Goal: Task Accomplishment & Management: Use online tool/utility

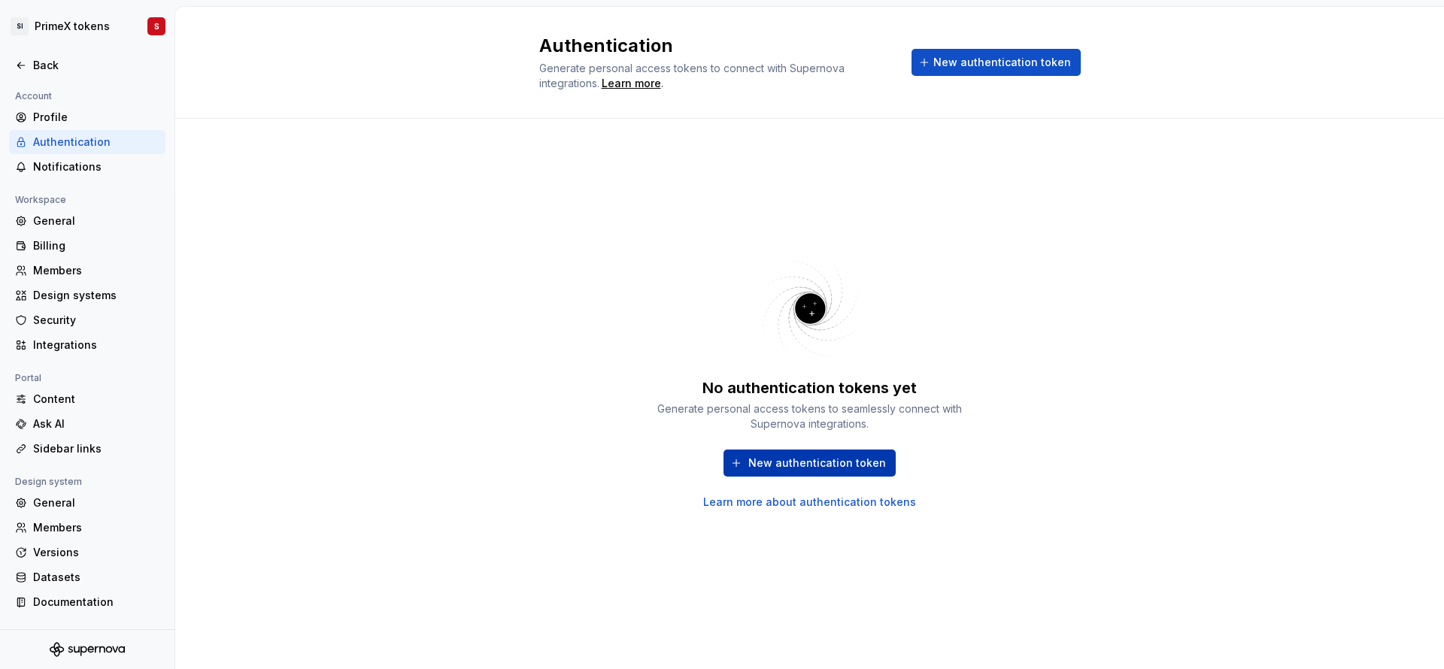
click at [753, 464] on button "New authentication token" at bounding box center [809, 463] width 172 height 27
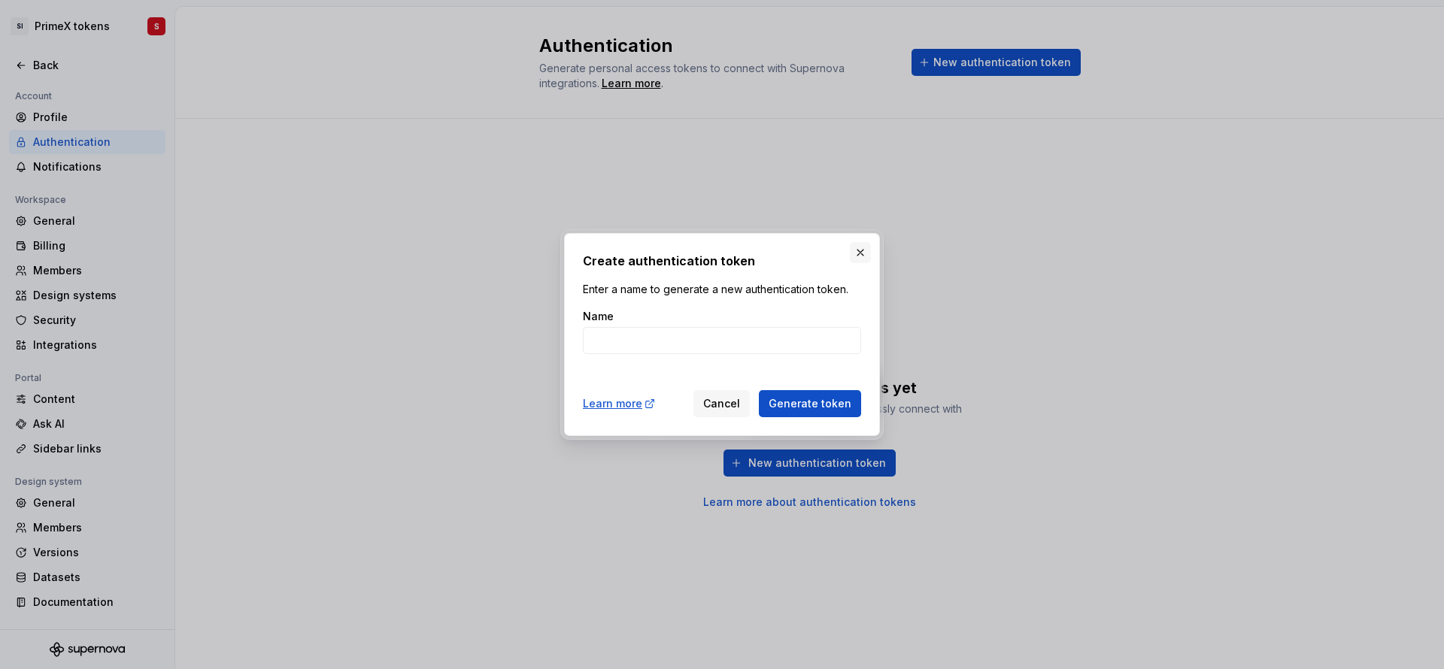
click at [860, 247] on button "button" at bounding box center [860, 252] width 21 height 21
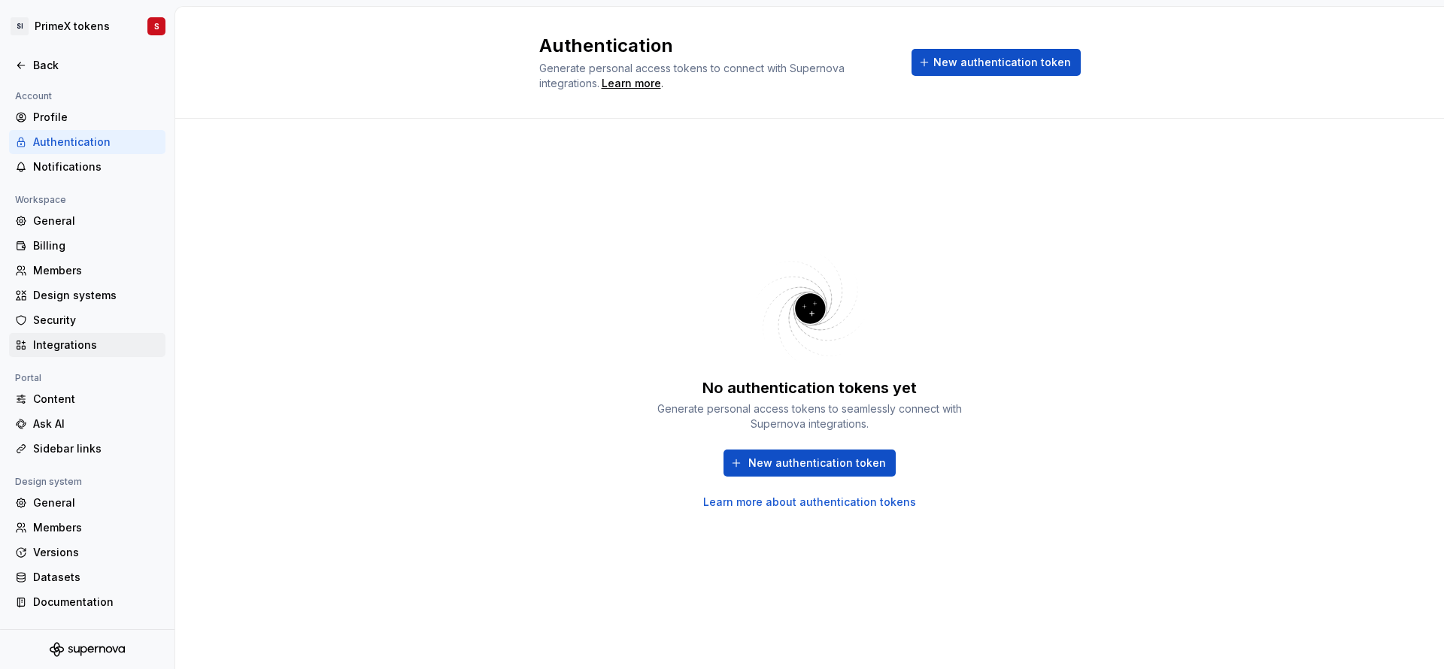
click at [68, 344] on div "Integrations" at bounding box center [96, 345] width 126 height 15
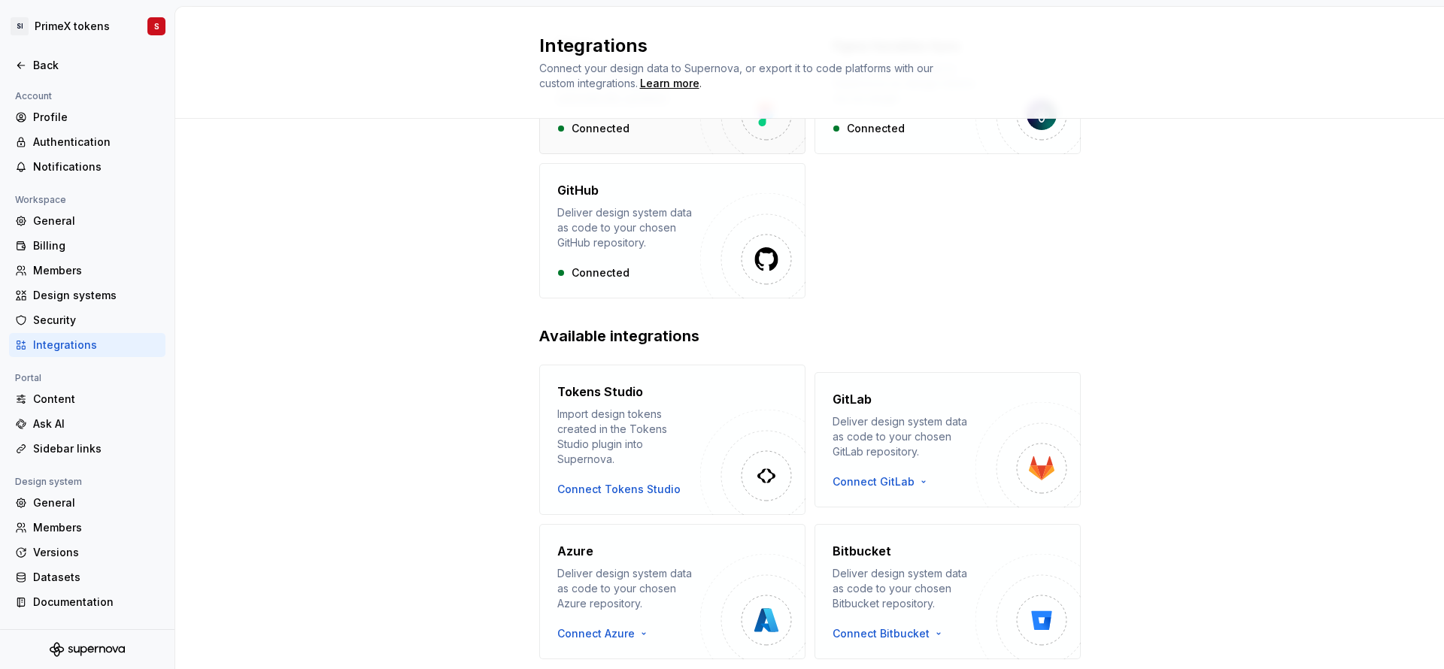
scroll to position [188, 0]
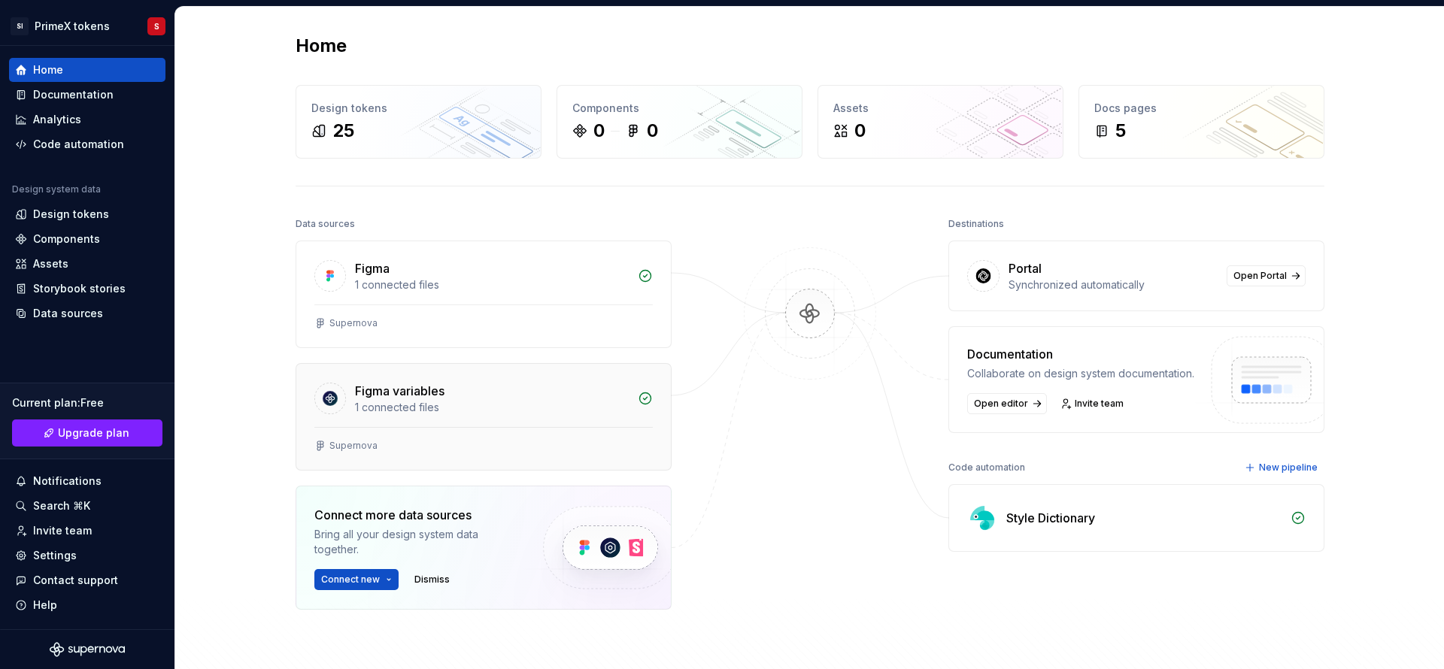
click at [456, 398] on div "Figma variables" at bounding box center [492, 391] width 274 height 18
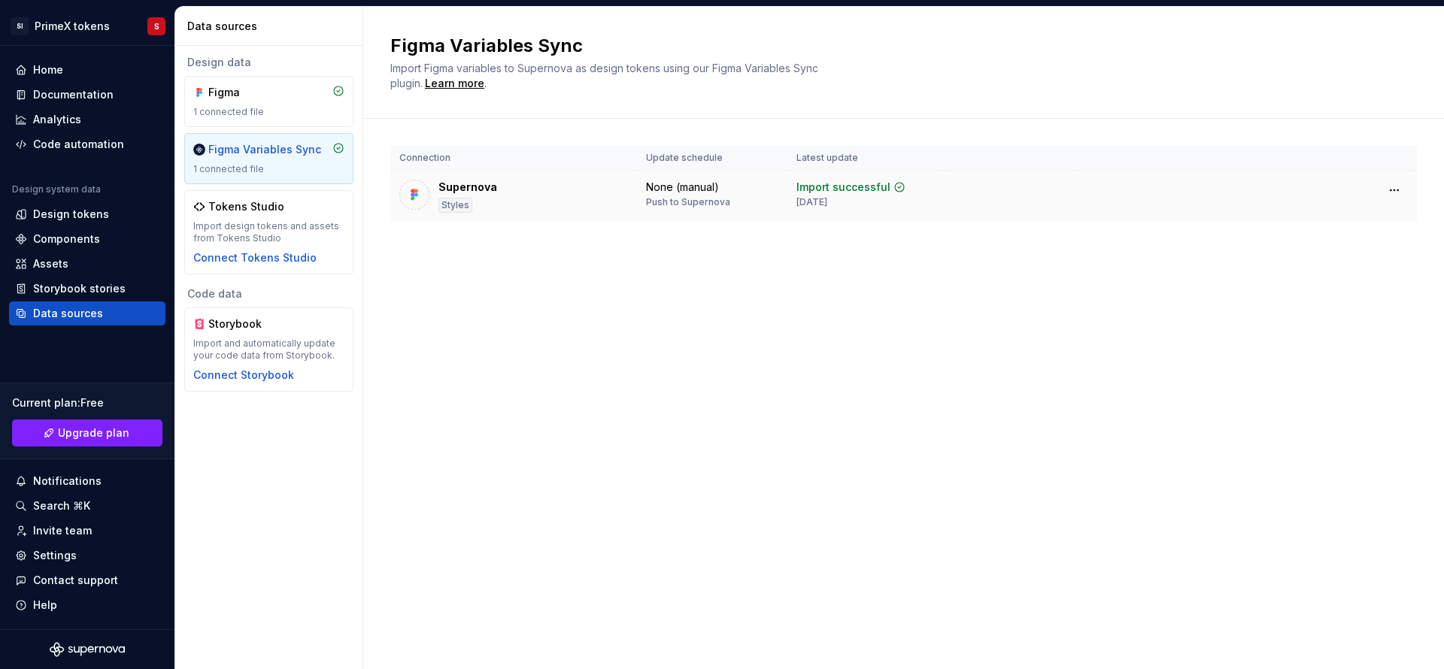
click at [853, 199] on div "Import successful [DATE]" at bounding box center [850, 194] width 109 height 29
click at [1398, 186] on html "SI PrimeX tokens S Home Documentation Analytics Code automation Design system d…" at bounding box center [722, 334] width 1444 height 669
click at [989, 295] on html "SI PrimeX tokens S Home Documentation Analytics Code automation Design system d…" at bounding box center [722, 334] width 1444 height 669
click at [643, 219] on td "None (manual) Push to Supernova" at bounding box center [712, 197] width 150 height 52
click at [639, 195] on td "None (manual) Push to Supernova" at bounding box center [712, 197] width 150 height 52
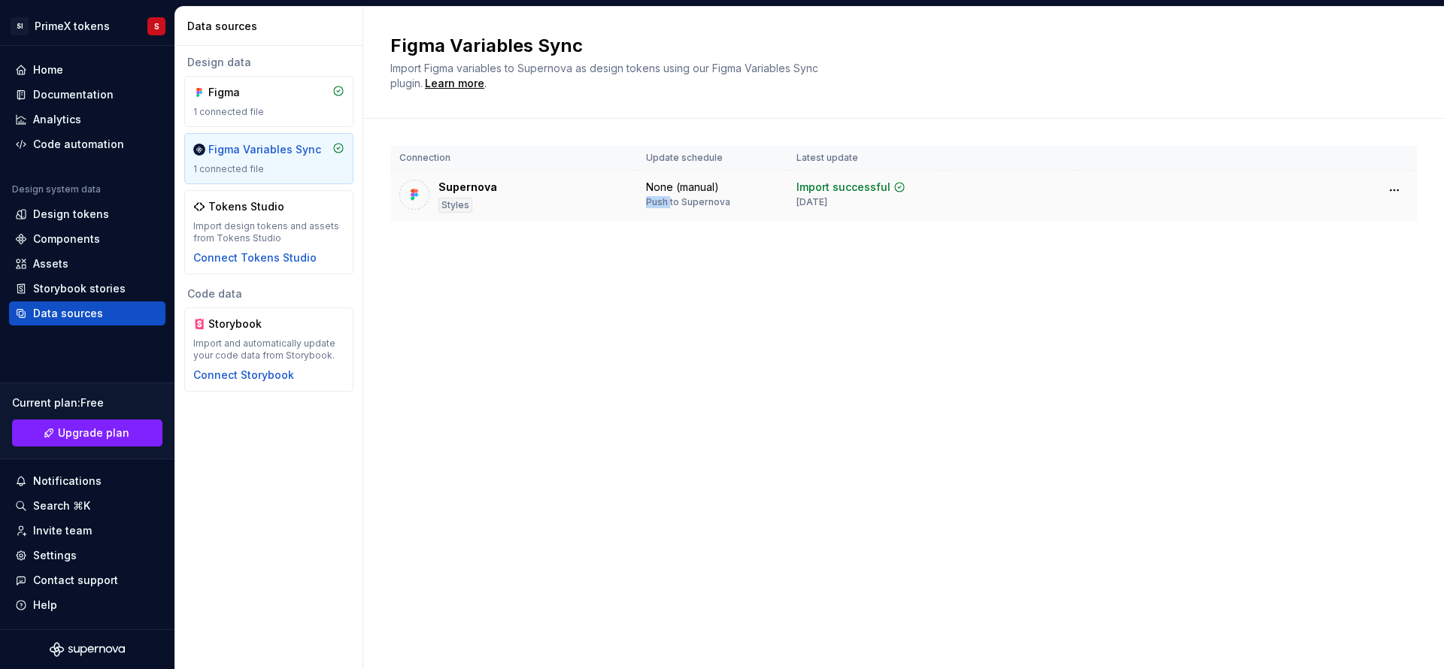
click at [639, 195] on td "None (manual) Push to Supernova" at bounding box center [712, 197] width 150 height 52
click at [737, 267] on div "Connection Update schedule Latest update Supernova Styles None (manual) Push to…" at bounding box center [903, 199] width 1026 height 160
click at [214, 112] on div "1 connected file" at bounding box center [268, 112] width 151 height 12
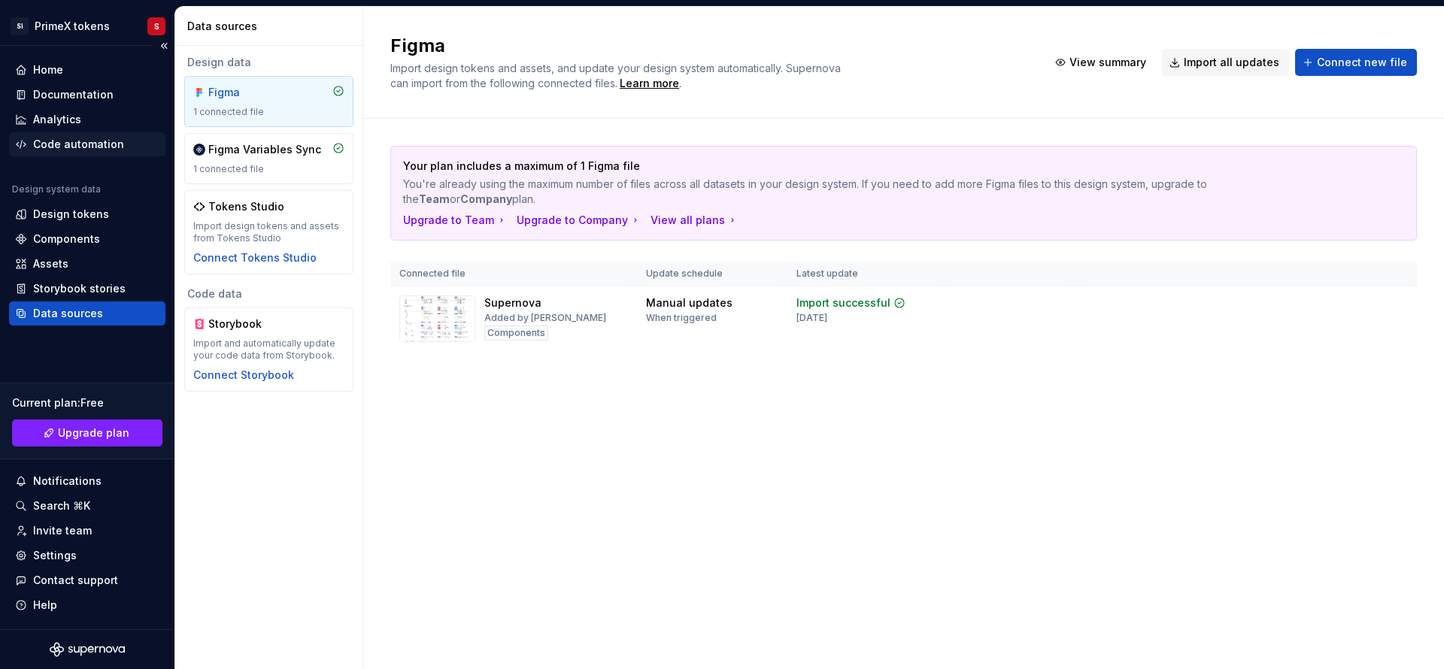
click at [79, 138] on div "Code automation" at bounding box center [78, 144] width 91 height 15
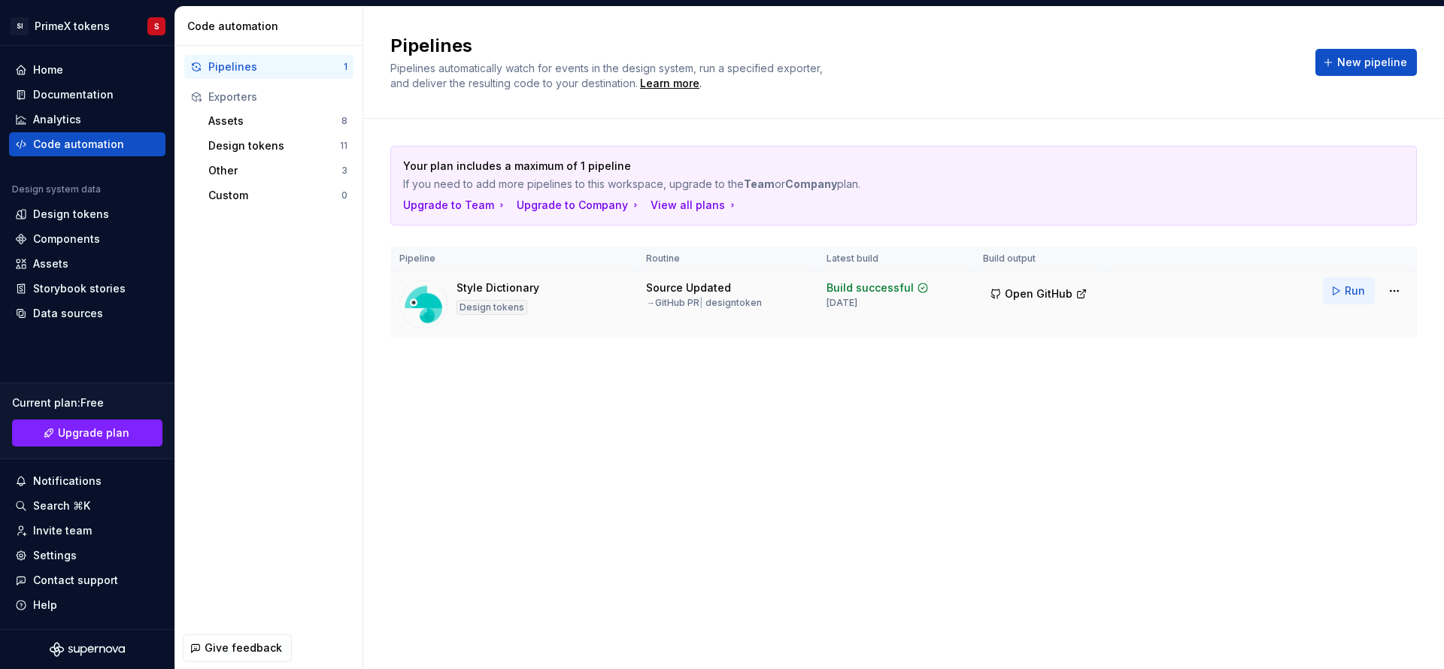
click at [1340, 287] on button "Run" at bounding box center [1349, 290] width 52 height 27
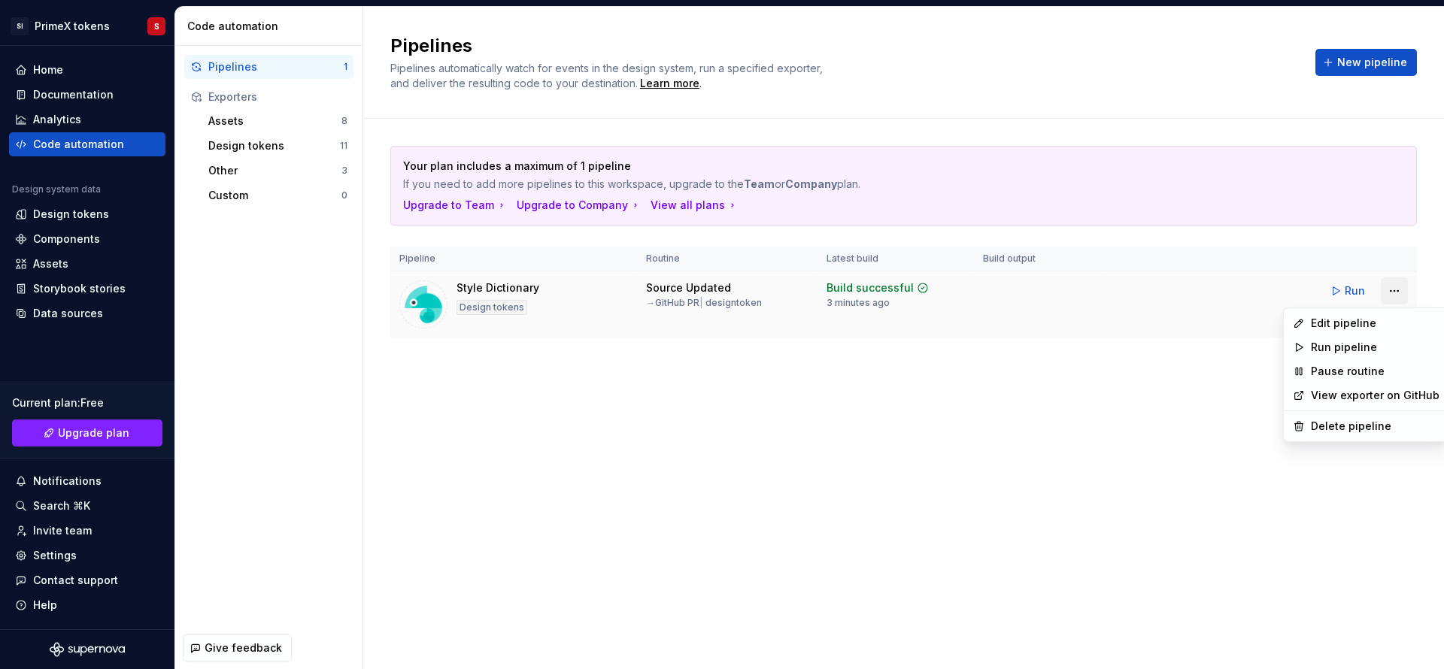
click at [1389, 288] on html "SI PrimeX tokens S Home Documentation Analytics Code automation Design system d…" at bounding box center [722, 334] width 1444 height 669
click at [1361, 345] on div "Run pipeline" at bounding box center [1374, 347] width 129 height 15
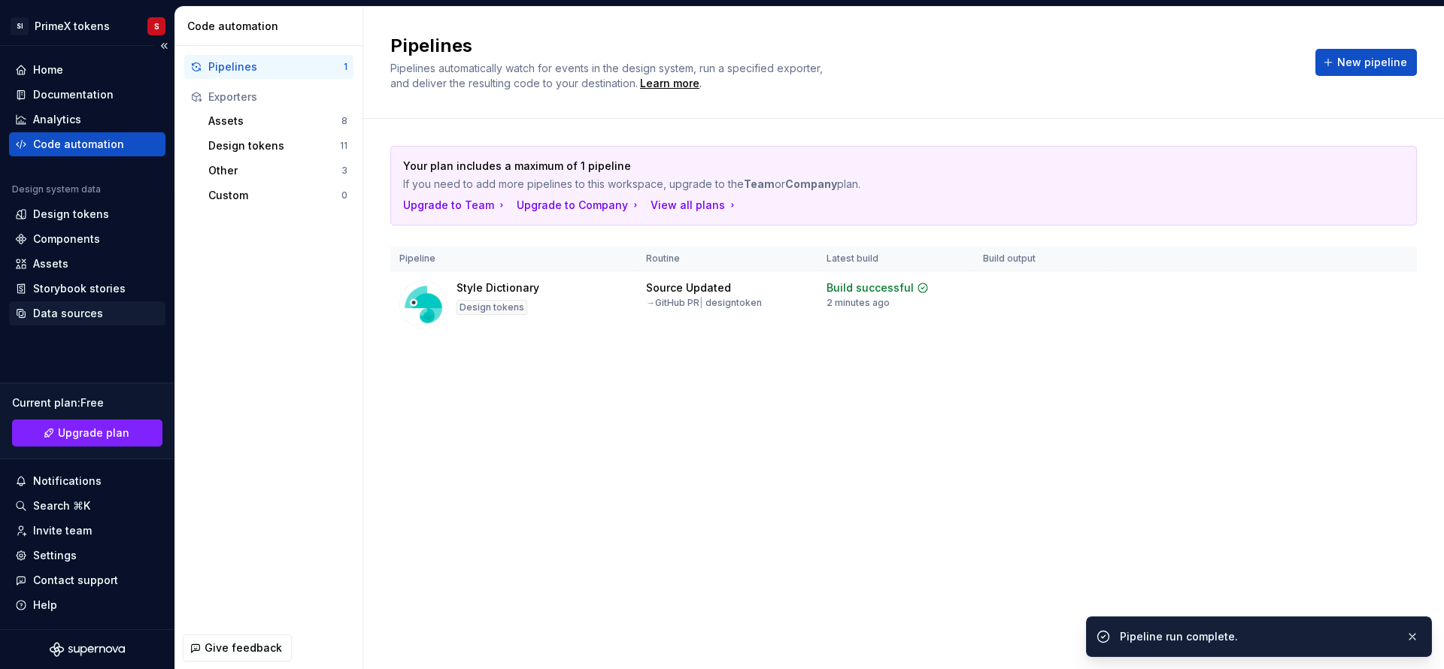
click at [48, 314] on div "Data sources" at bounding box center [68, 313] width 70 height 15
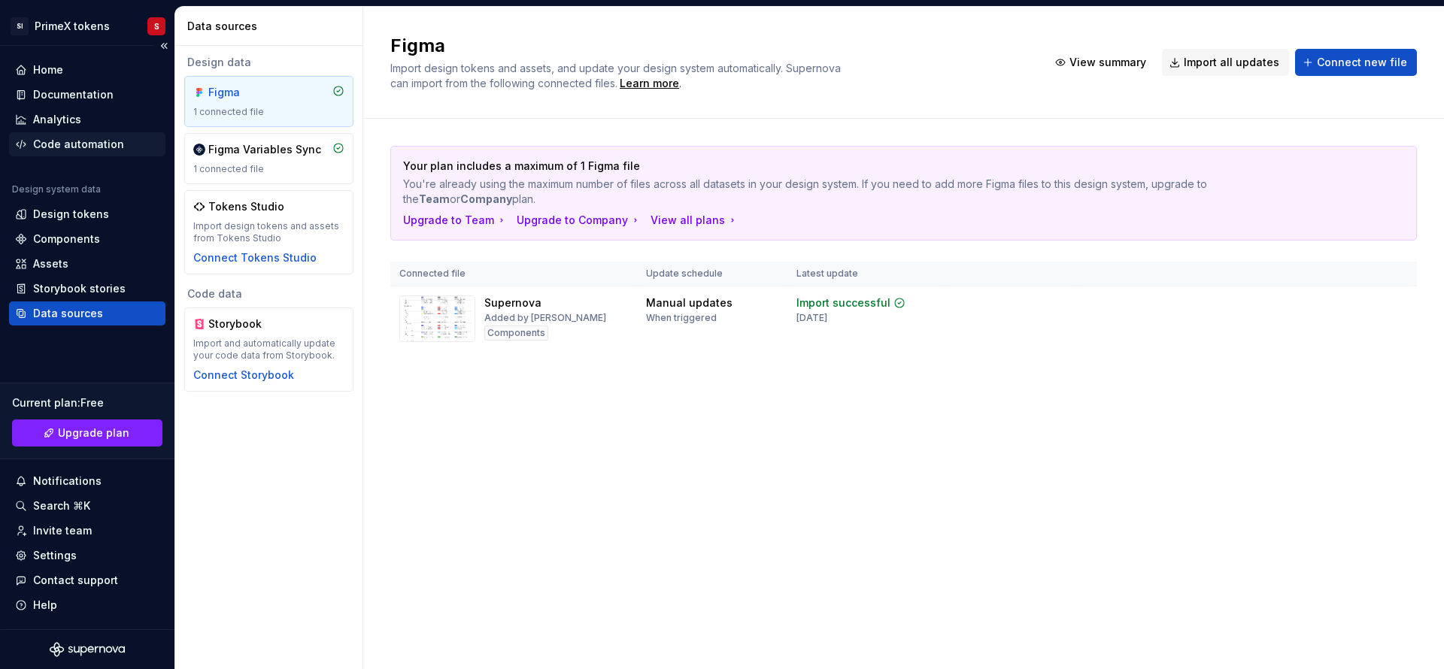
click at [89, 152] on div "Code automation" at bounding box center [87, 144] width 156 height 24
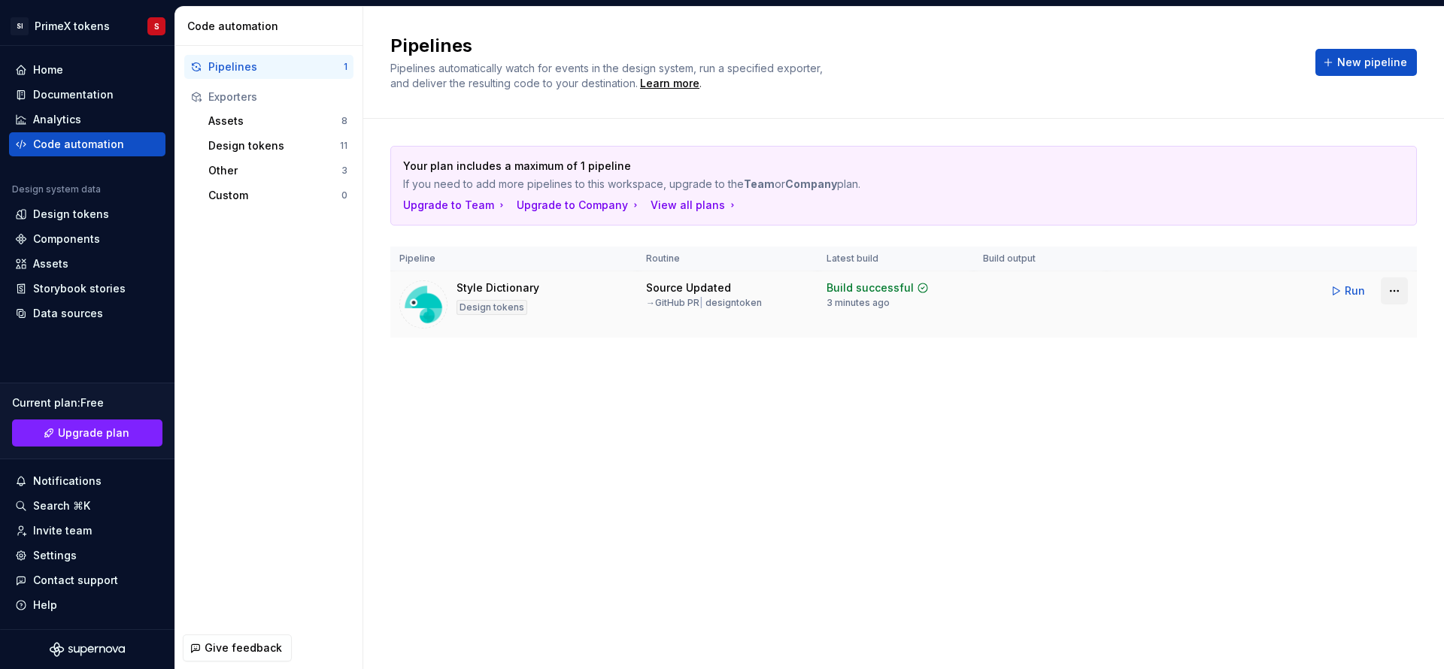
click at [1401, 298] on html "SI PrimeX tokens S Home Documentation Analytics Code automation Design system d…" at bounding box center [722, 334] width 1444 height 669
click at [1017, 395] on html "SI PrimeX tokens S Home Documentation Analytics Code automation Design system d…" at bounding box center [722, 334] width 1444 height 669
click at [1395, 283] on html "SI PrimeX tokens S Home Documentation Analytics Code automation Design system d…" at bounding box center [722, 334] width 1444 height 669
click at [1383, 532] on html "SI PrimeX tokens S Home Documentation Analytics Code automation Design system d…" at bounding box center [722, 334] width 1444 height 669
click at [1348, 286] on span "Run" at bounding box center [1354, 290] width 20 height 15
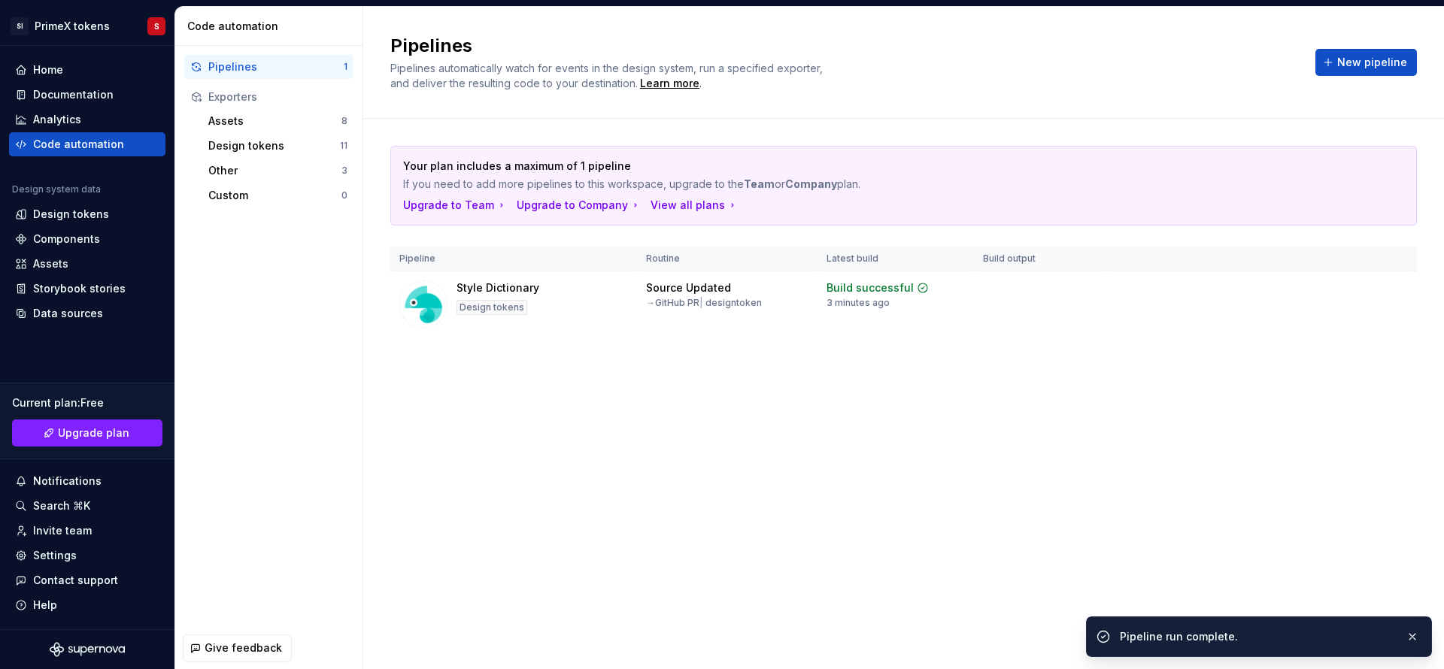
click at [1155, 643] on div "Pipeline run complete." at bounding box center [1257, 636] width 274 height 15
click at [1201, 642] on div "Pipeline run complete." at bounding box center [1257, 636] width 274 height 15
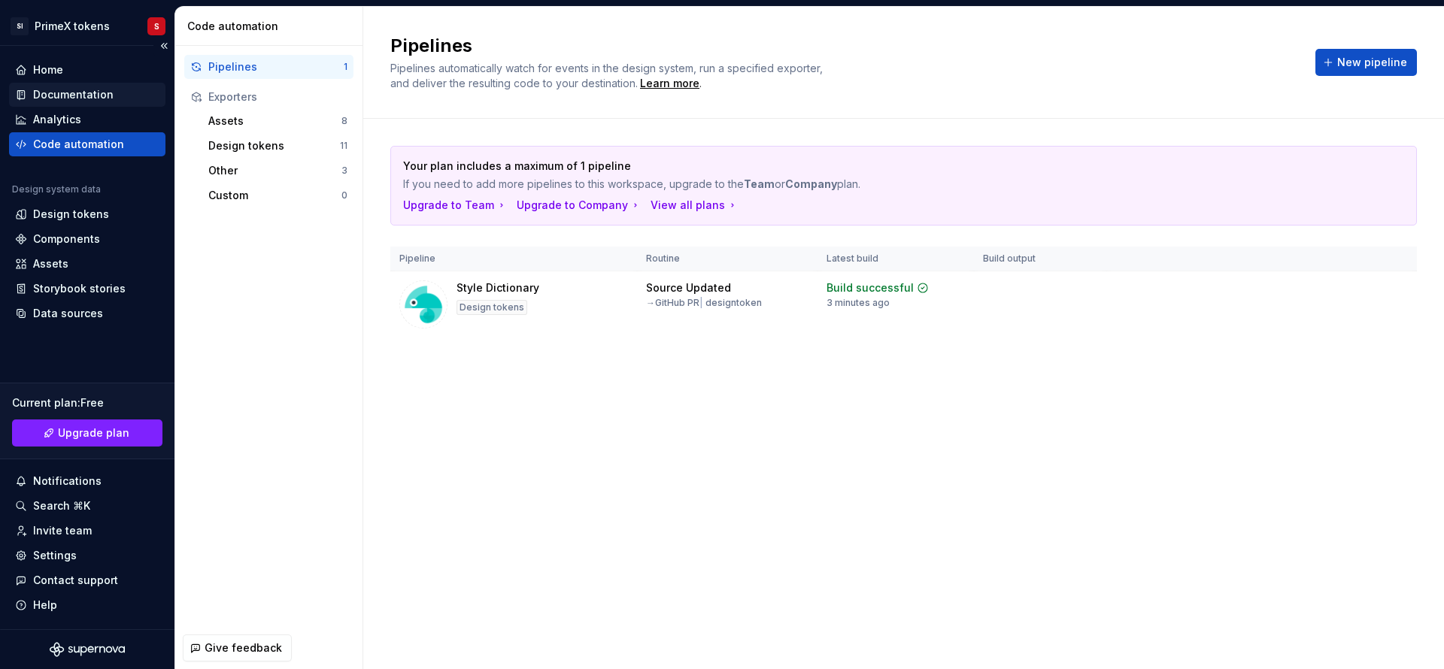
click at [89, 93] on div "Documentation" at bounding box center [73, 94] width 80 height 15
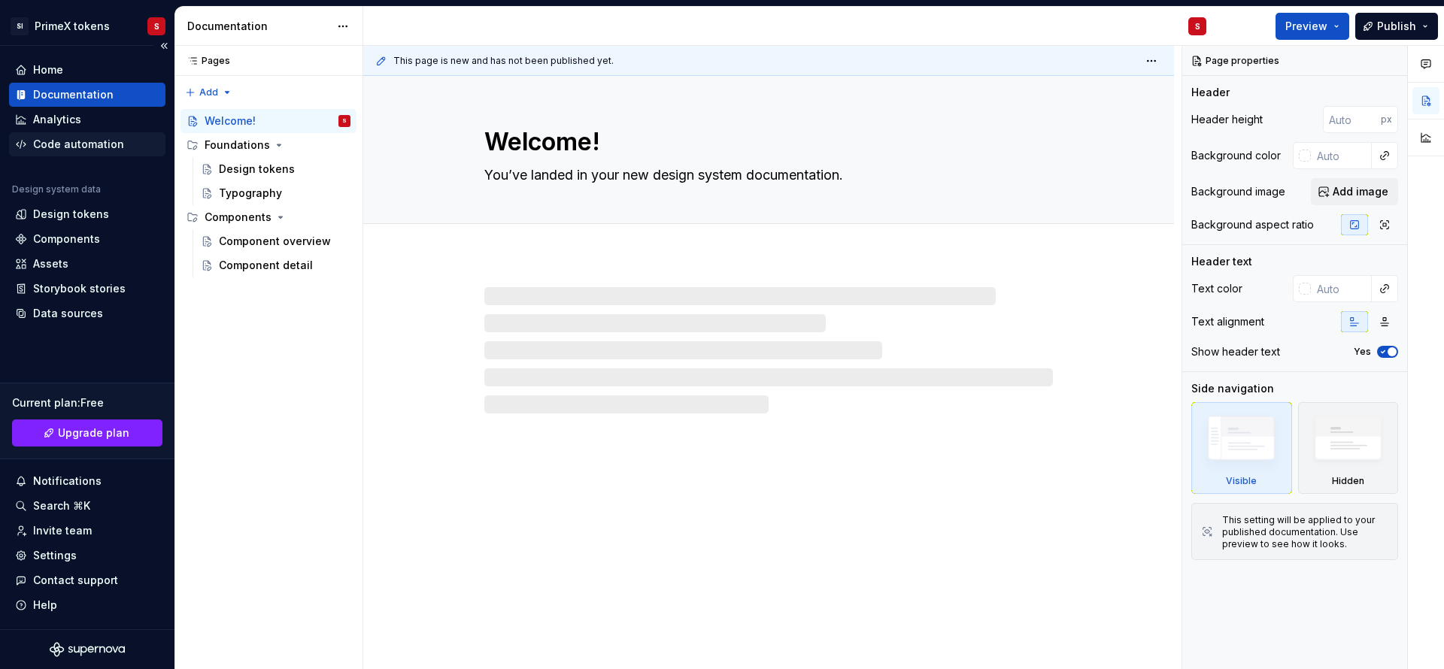
type textarea "*"
click at [58, 147] on div "Code automation" at bounding box center [78, 144] width 91 height 15
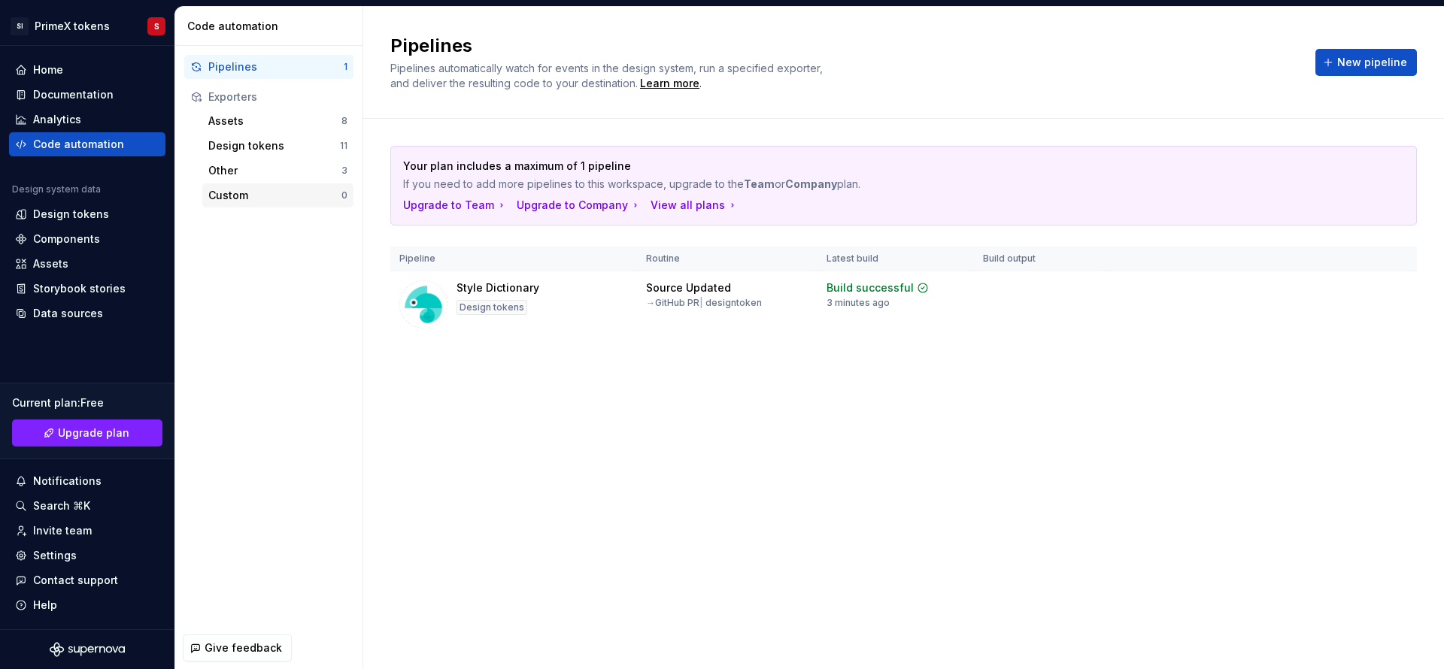
click at [278, 191] on div "Custom" at bounding box center [274, 195] width 133 height 15
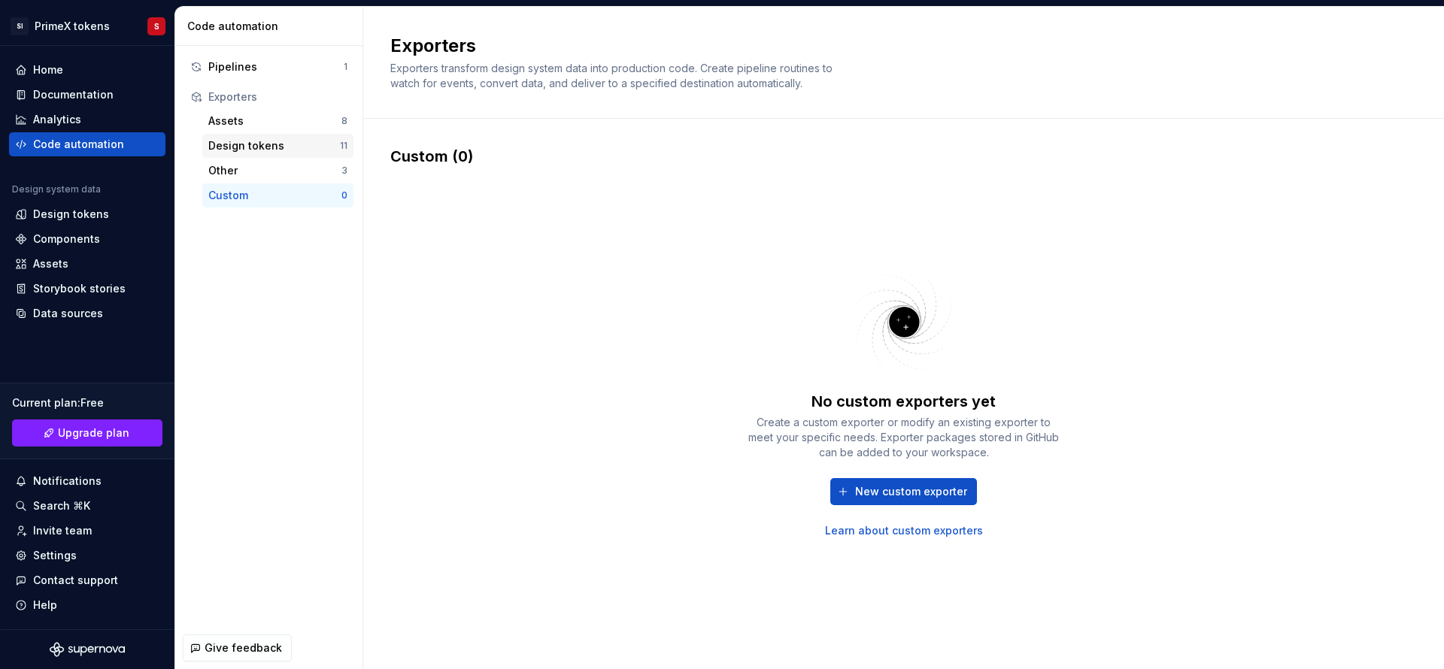
click at [290, 141] on div "Design tokens" at bounding box center [274, 145] width 132 height 15
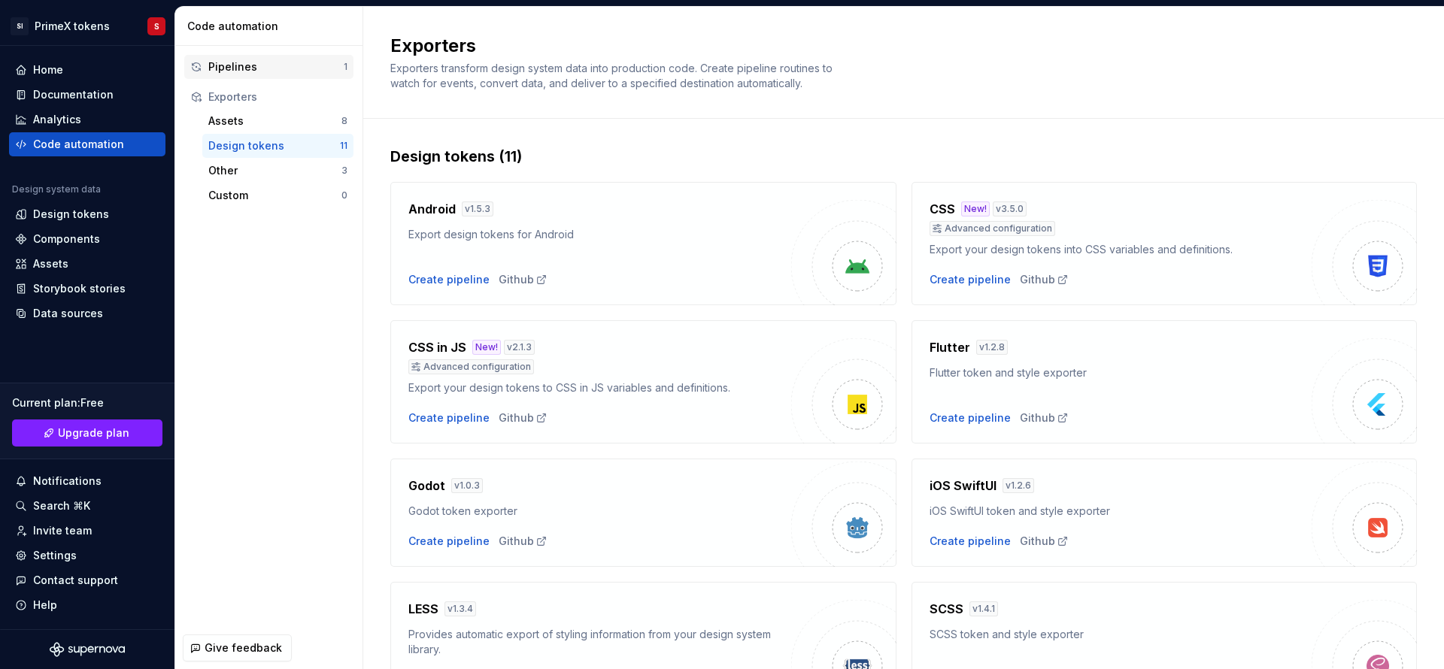
click at [263, 74] on div "Pipelines" at bounding box center [275, 66] width 135 height 15
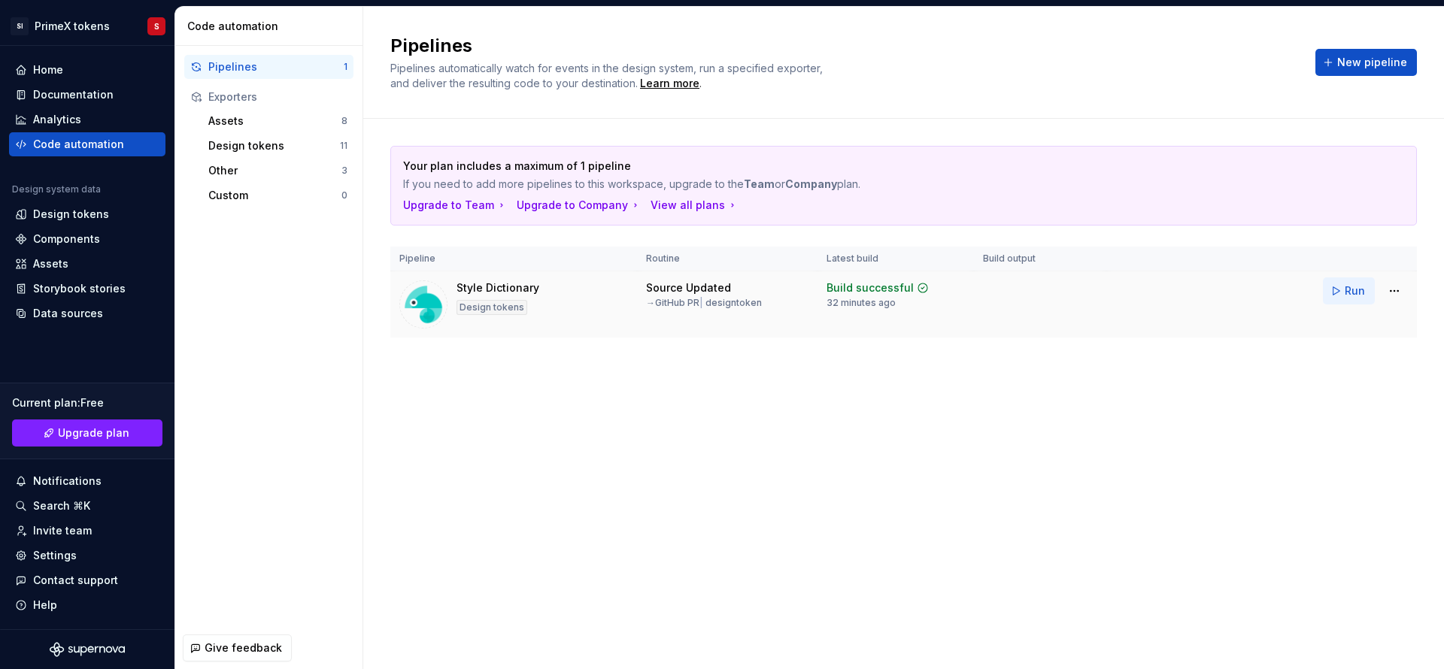
click at [1326, 292] on button "Run" at bounding box center [1349, 290] width 52 height 27
click at [1386, 295] on html "SI PrimeX tokens S Home Documentation Analytics Code automation Design system d…" at bounding box center [722, 334] width 1444 height 669
click at [1120, 353] on html "SI PrimeX tokens S Home Documentation Analytics Code automation Design system d…" at bounding box center [722, 334] width 1444 height 669
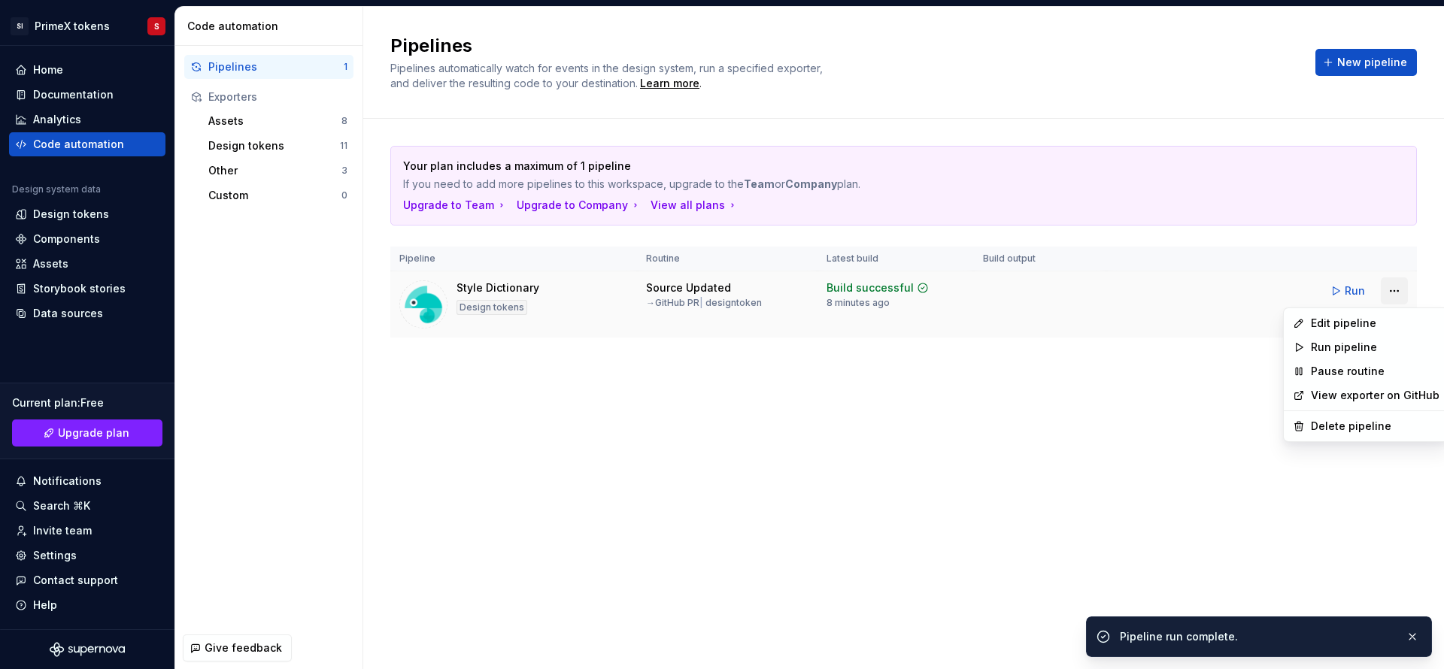
click at [1398, 295] on html "SI PrimeX tokens S Home Documentation Analytics Code automation Design system d…" at bounding box center [722, 334] width 1444 height 669
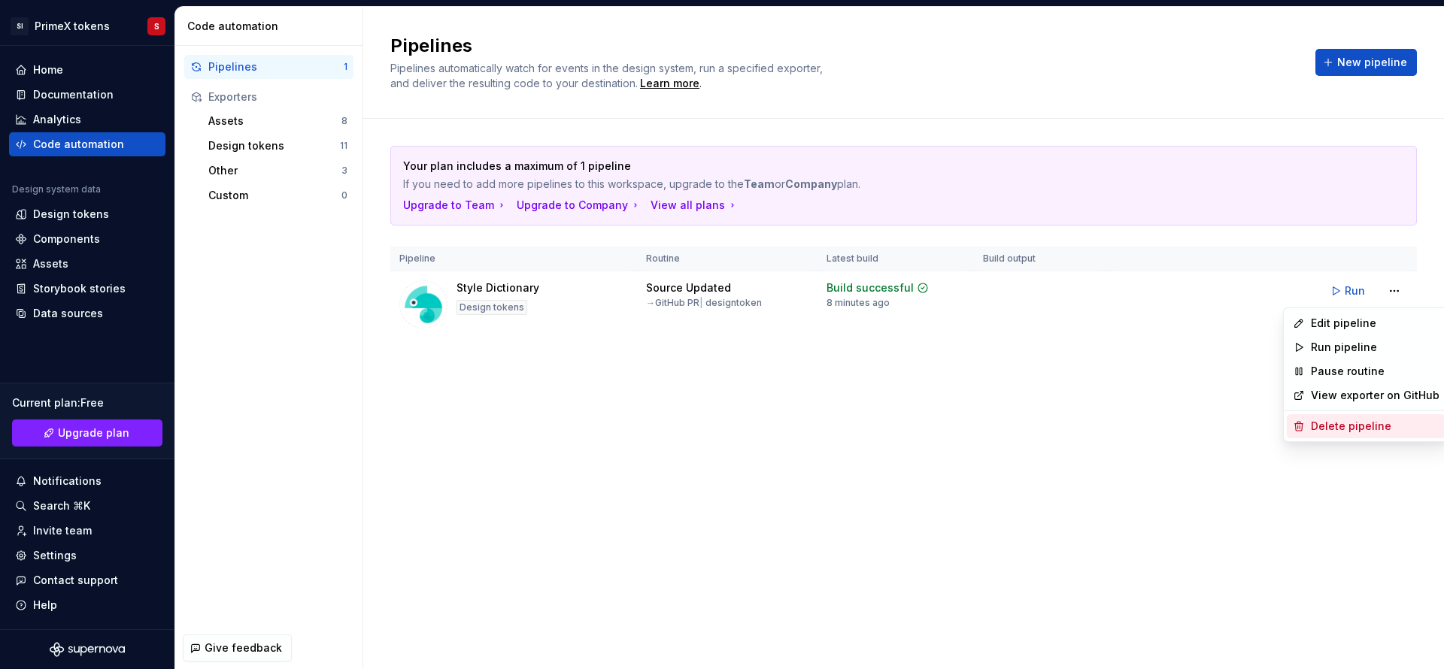
click at [1347, 424] on div "Delete pipeline" at bounding box center [1374, 426] width 129 height 15
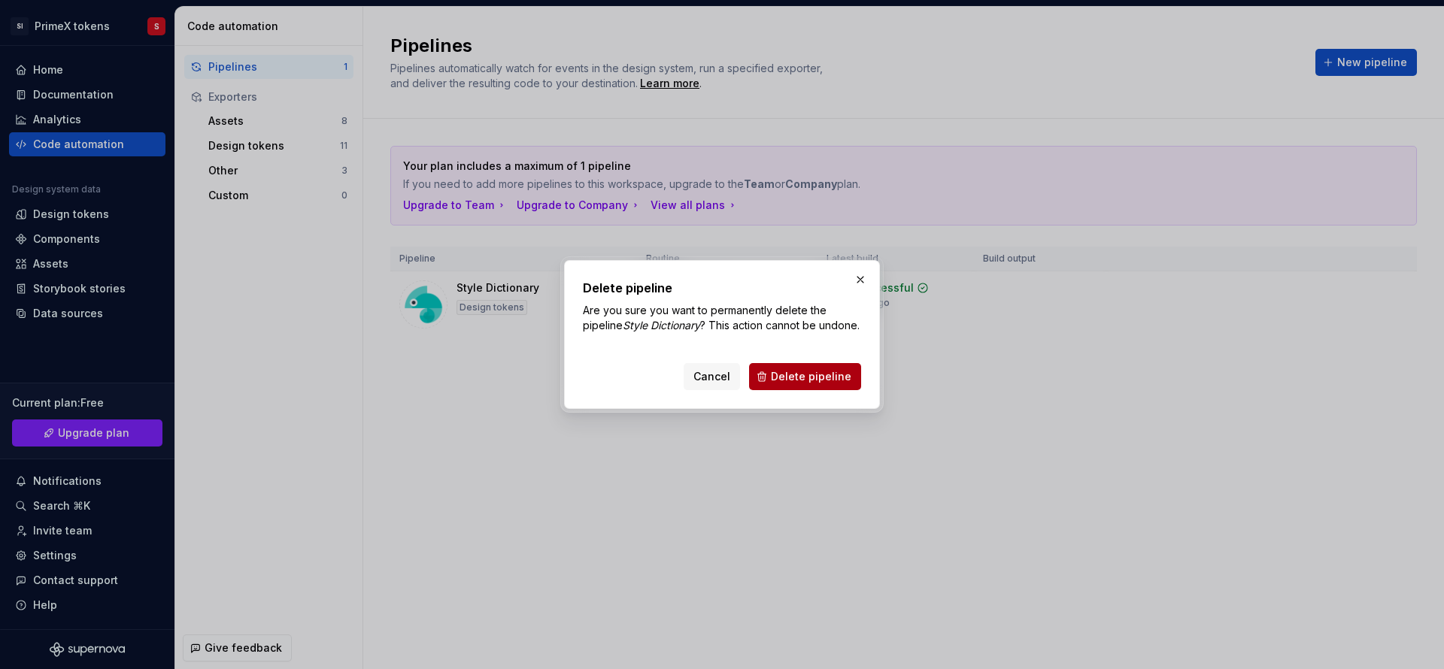
click at [795, 384] on span "Delete pipeline" at bounding box center [811, 376] width 80 height 15
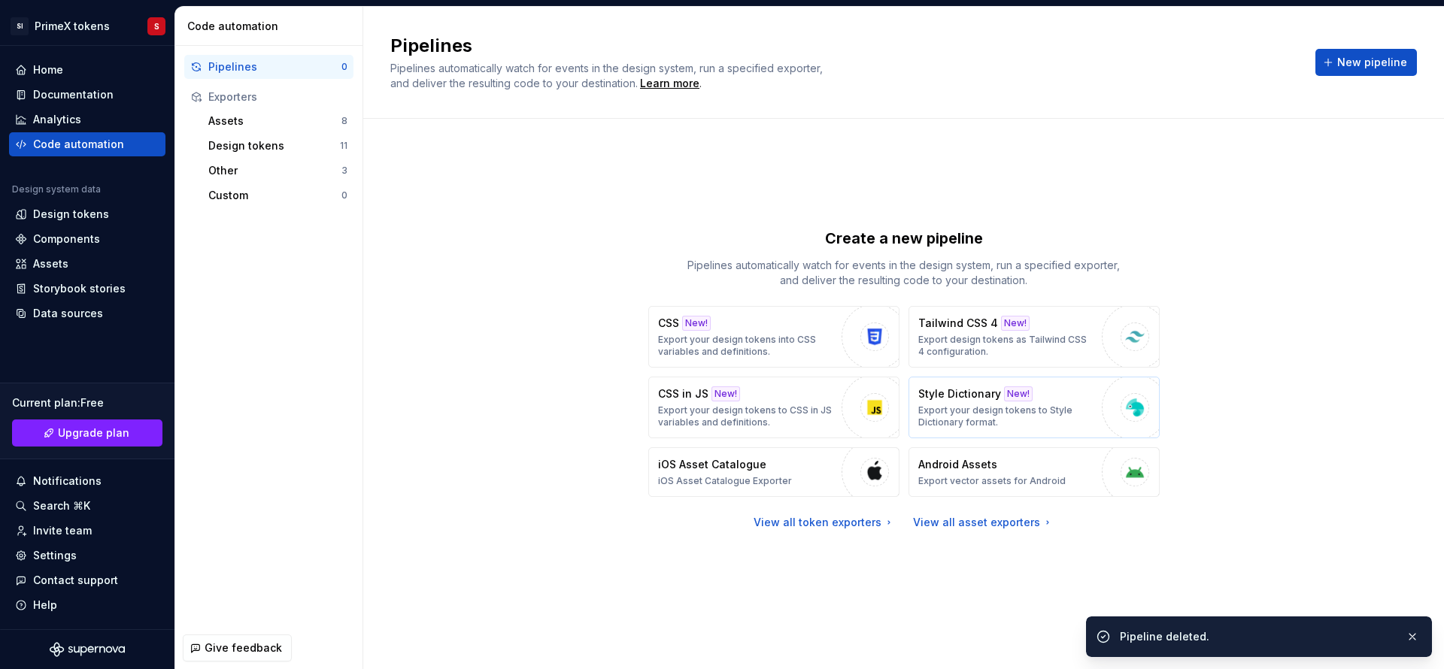
click at [1099, 413] on button "Style Dictionary New! Export your design tokens to Style Dictionary format." at bounding box center [1033, 408] width 251 height 62
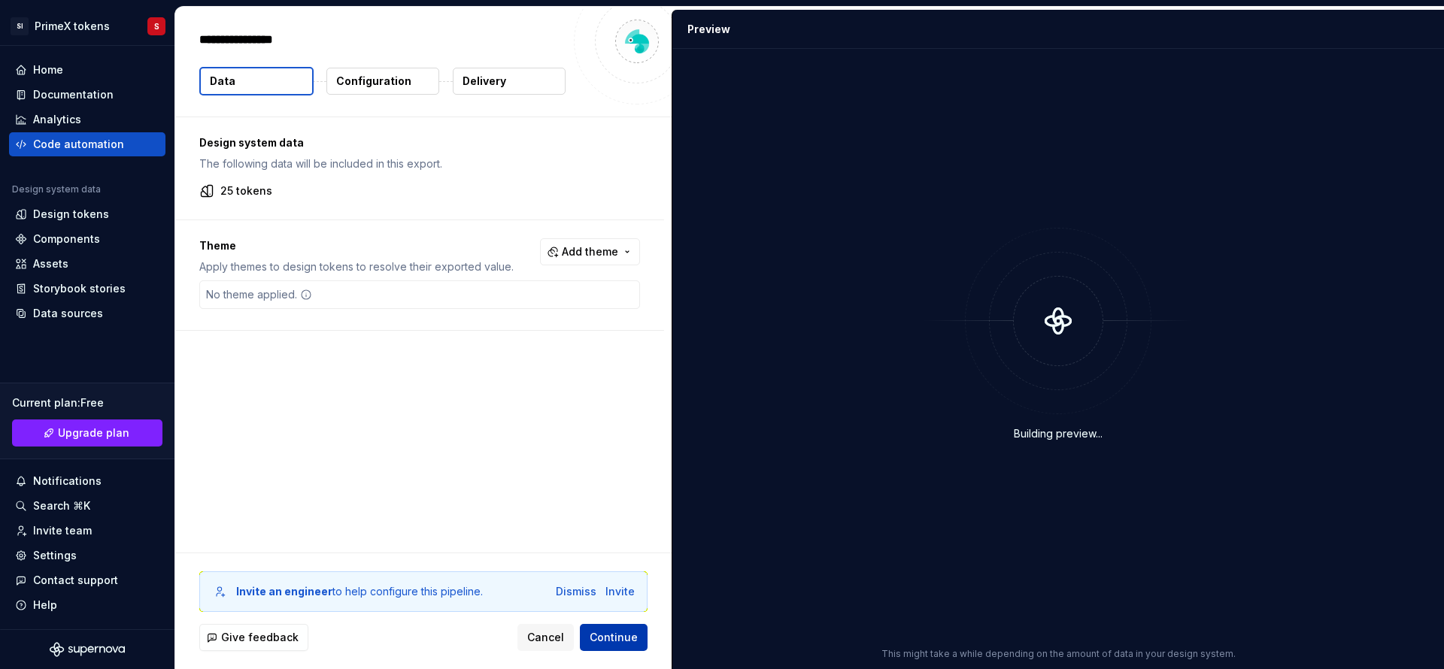
click at [617, 641] on span "Continue" at bounding box center [613, 637] width 48 height 15
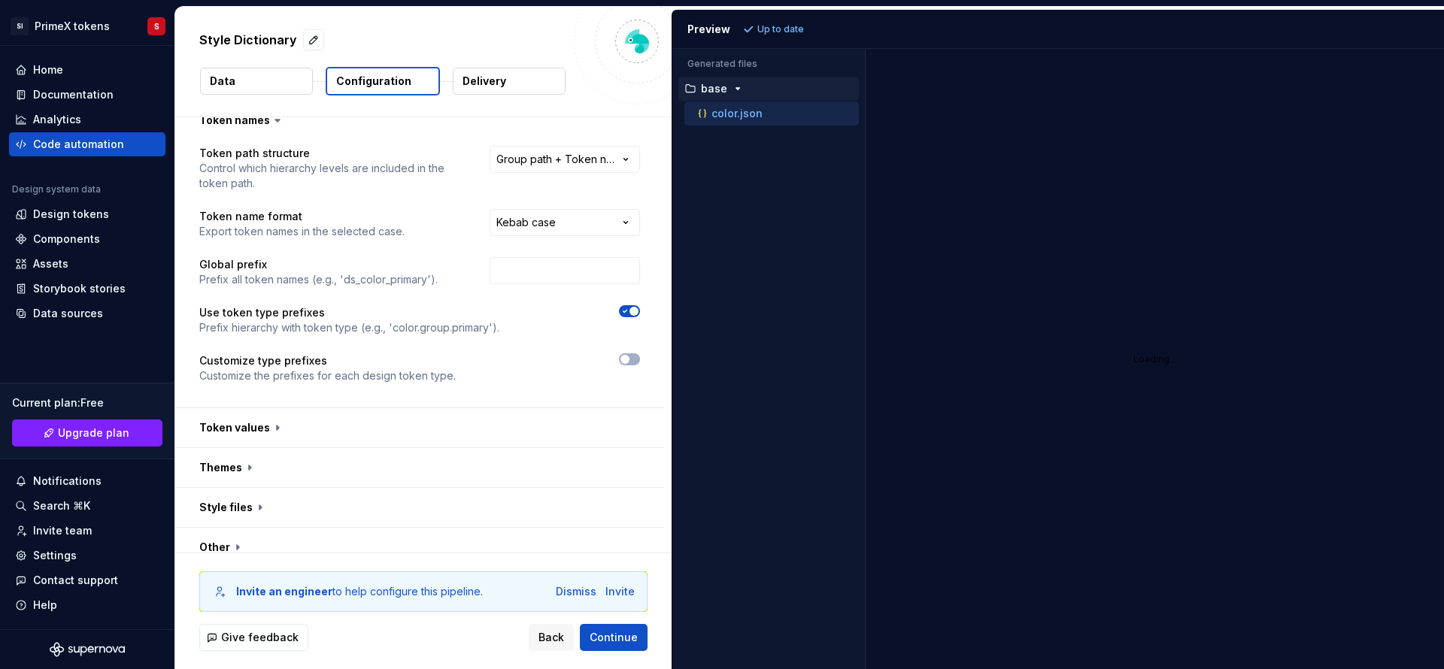
scroll to position [32, 0]
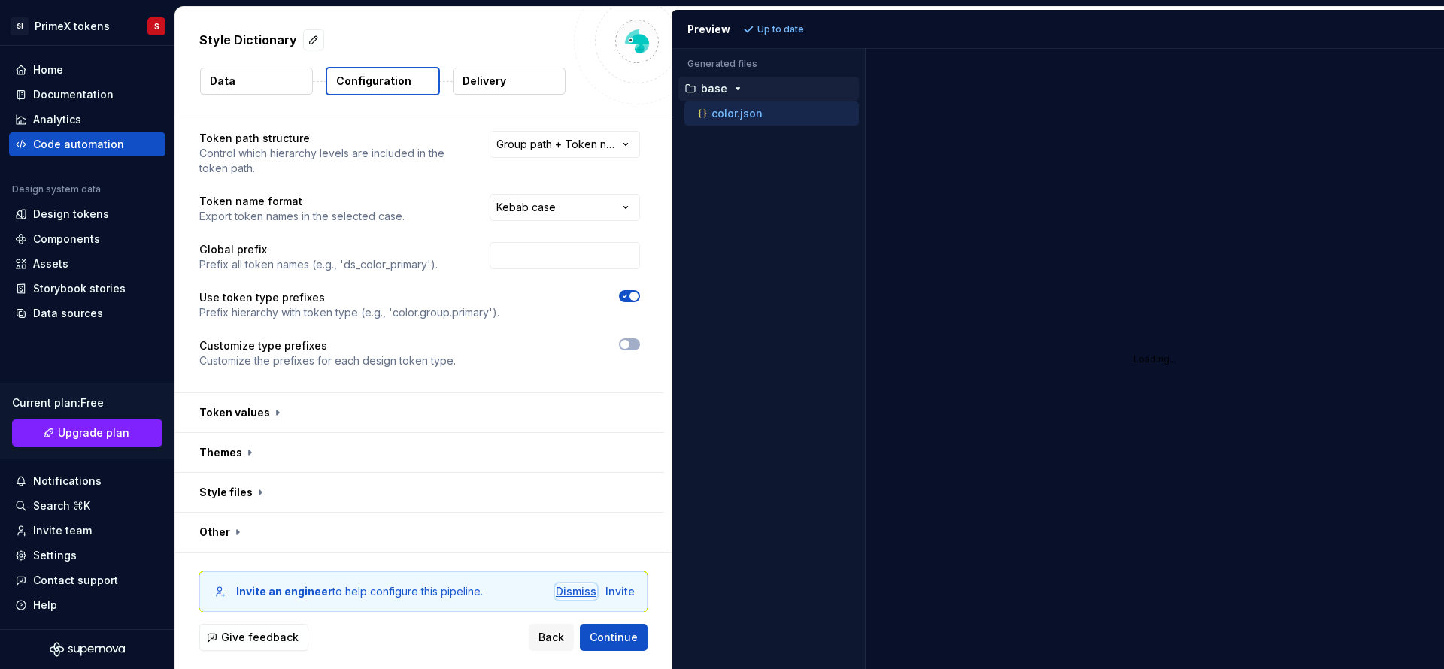
click at [565, 592] on div "Dismiss" at bounding box center [576, 591] width 41 height 15
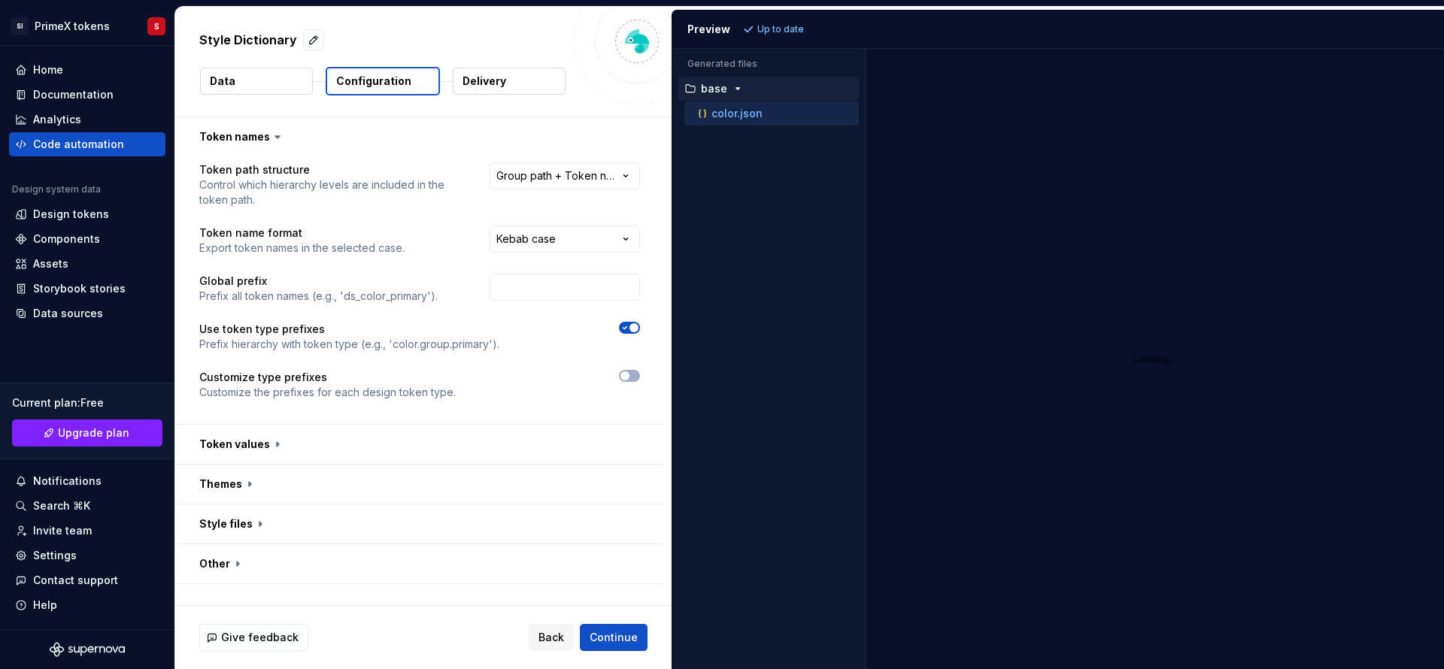
click at [485, 76] on p "Delivery" at bounding box center [484, 81] width 44 height 15
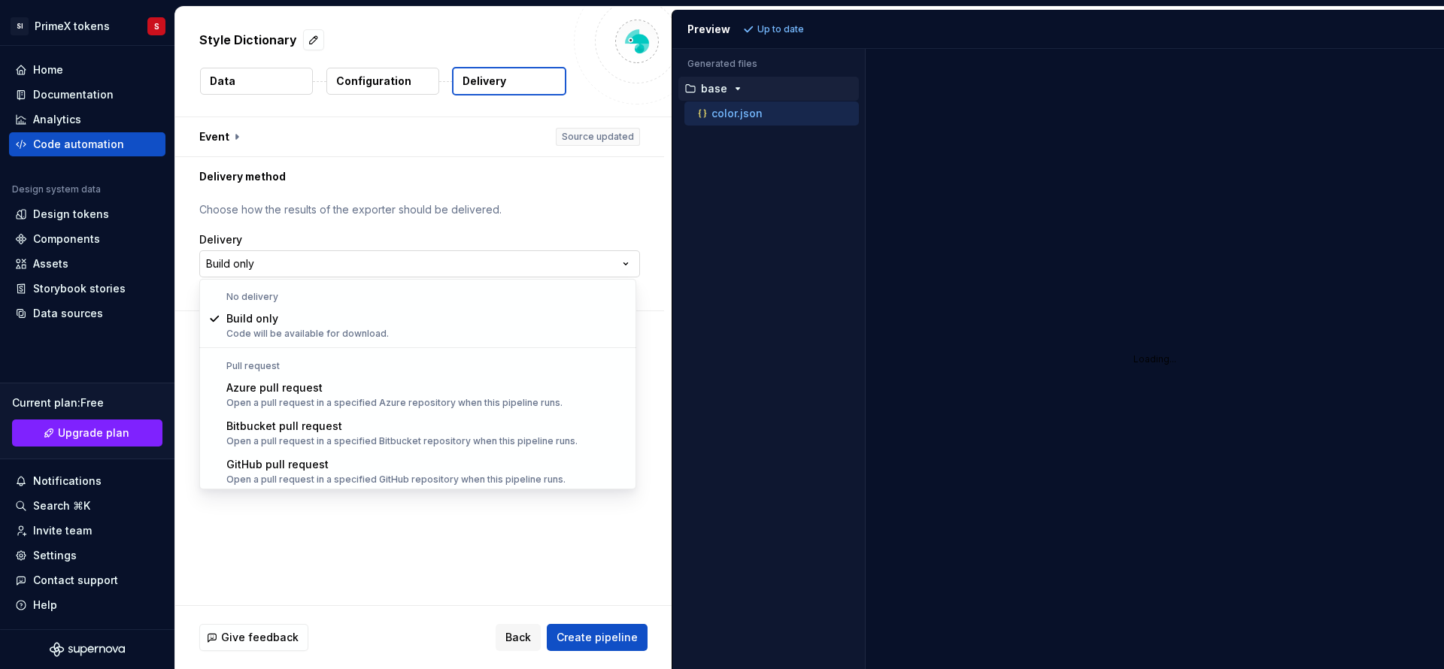
click at [629, 265] on html "**********" at bounding box center [722, 334] width 1444 height 669
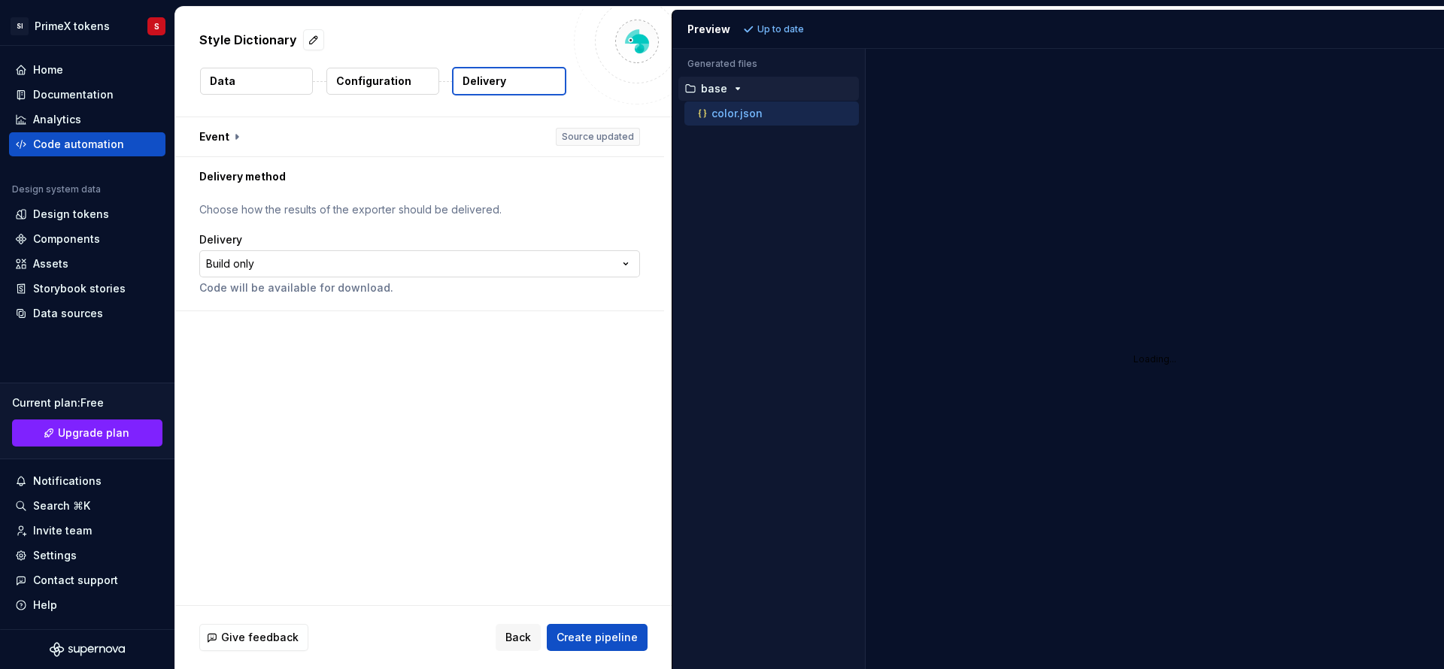
click at [629, 265] on html "**********" at bounding box center [722, 334] width 1444 height 669
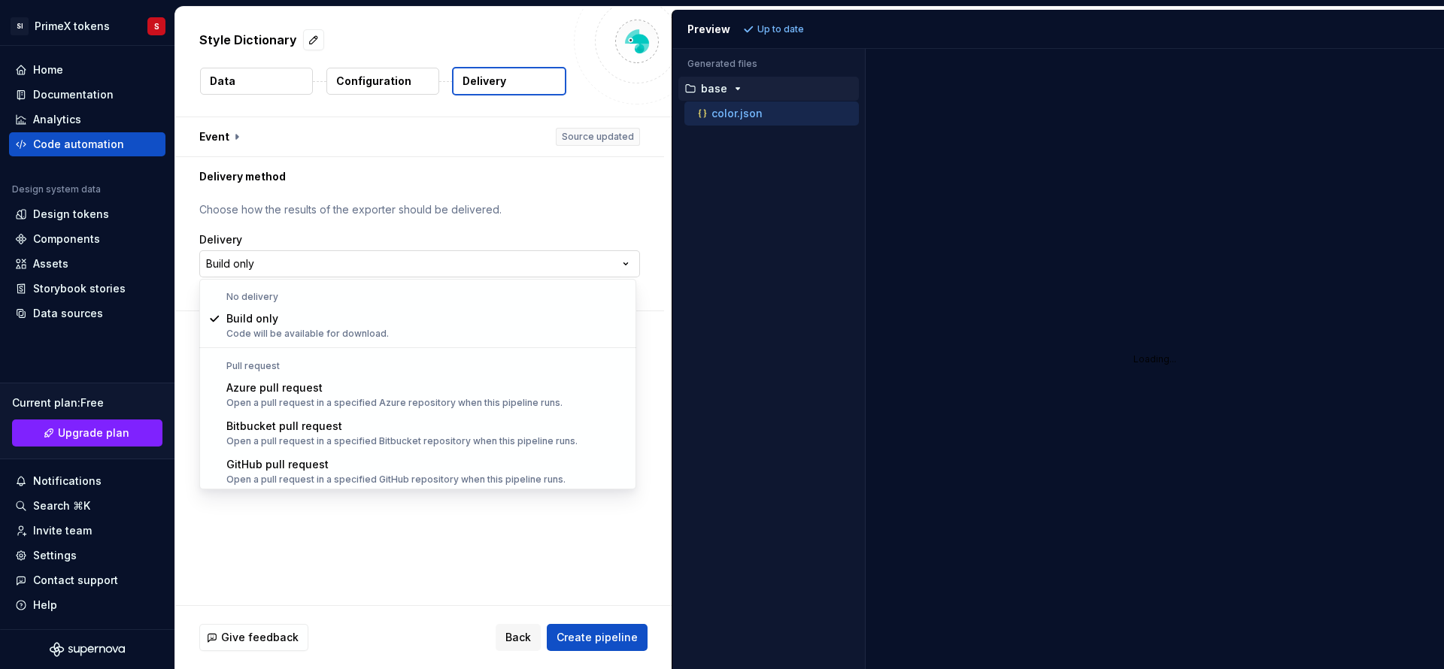
click at [629, 265] on html "**********" at bounding box center [722, 334] width 1444 height 669
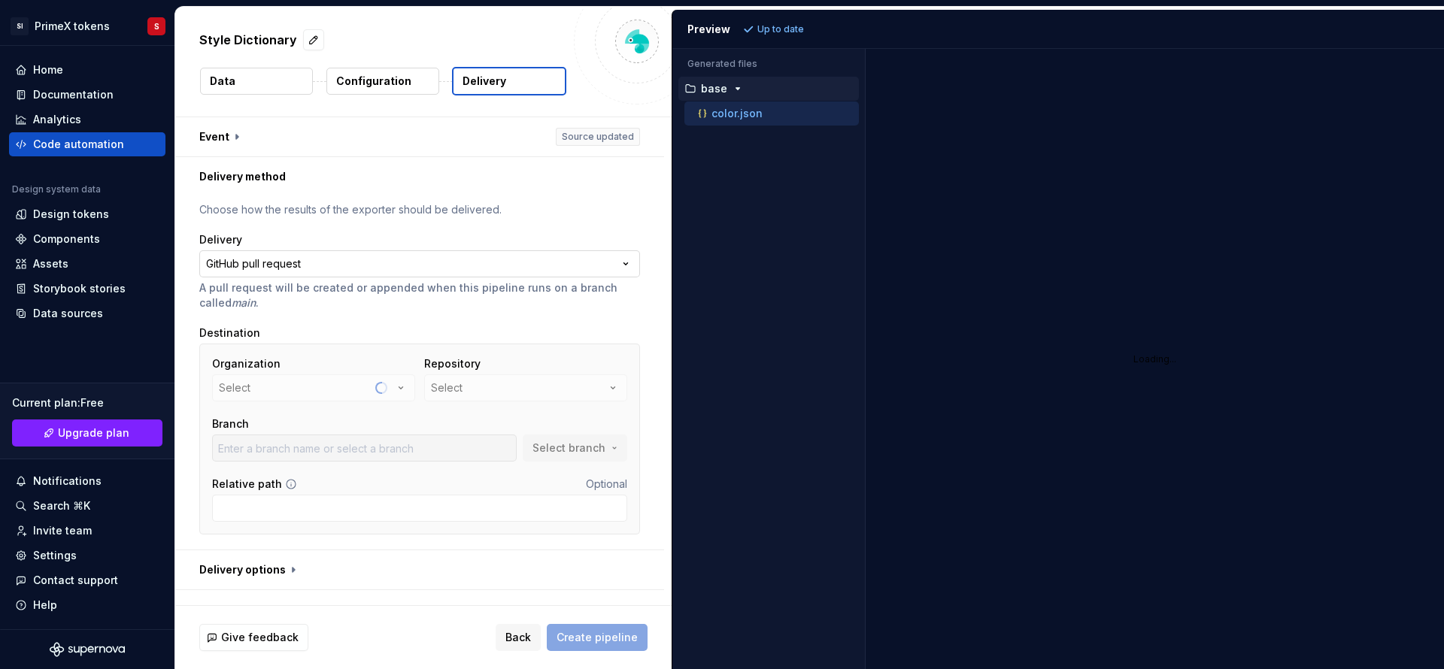
click at [623, 266] on html "**********" at bounding box center [722, 334] width 1444 height 669
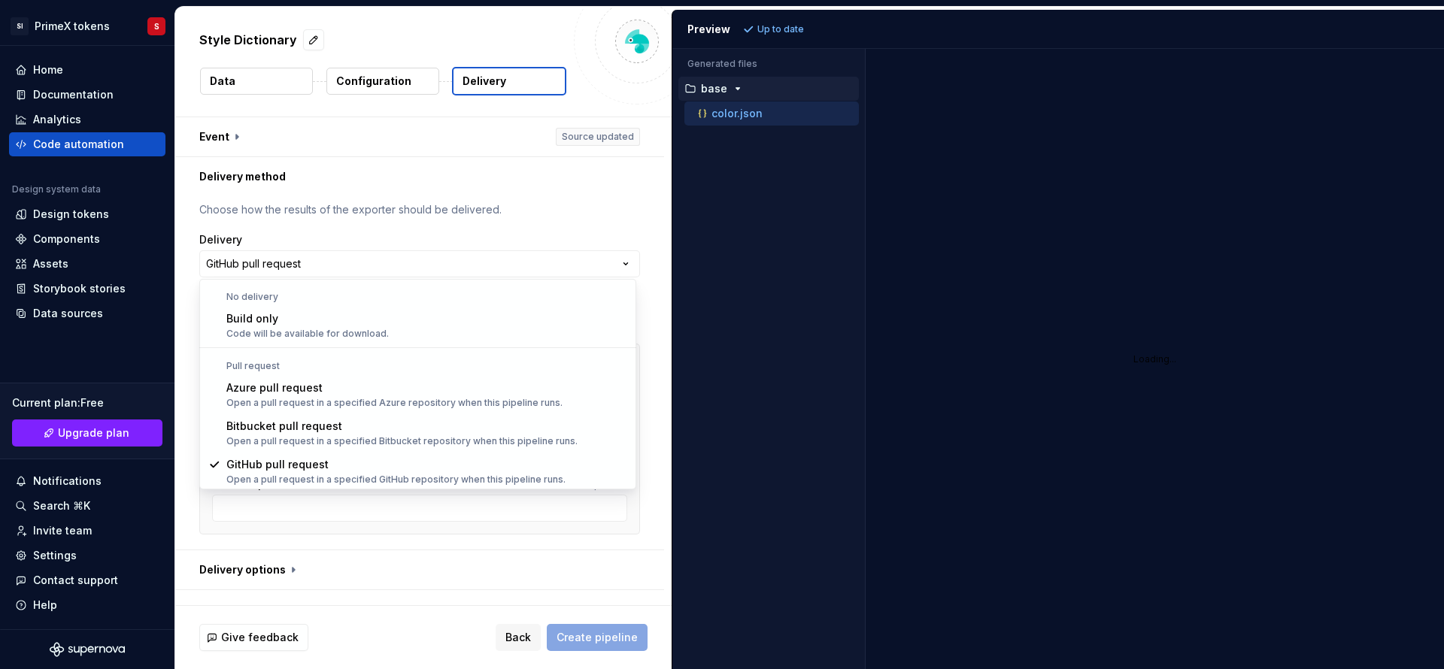
scroll to position [1, 0]
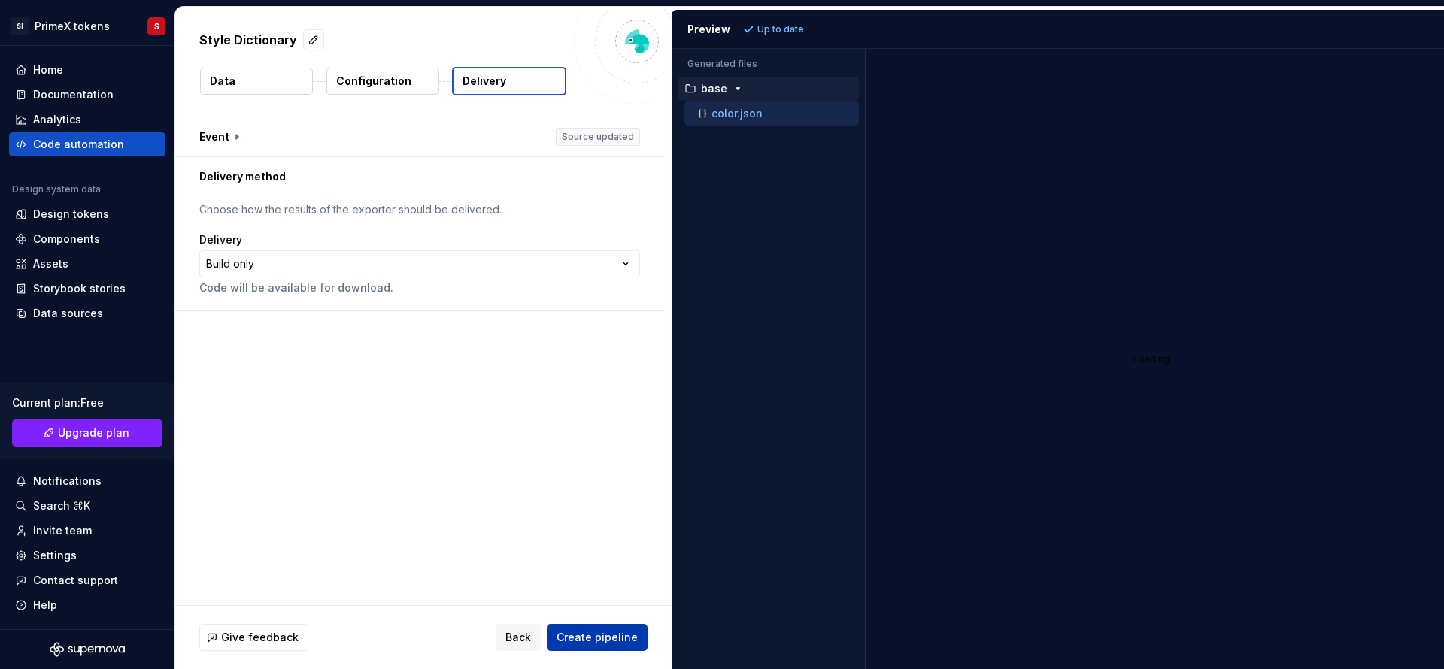
click at [604, 646] on button "Create pipeline" at bounding box center [597, 637] width 101 height 27
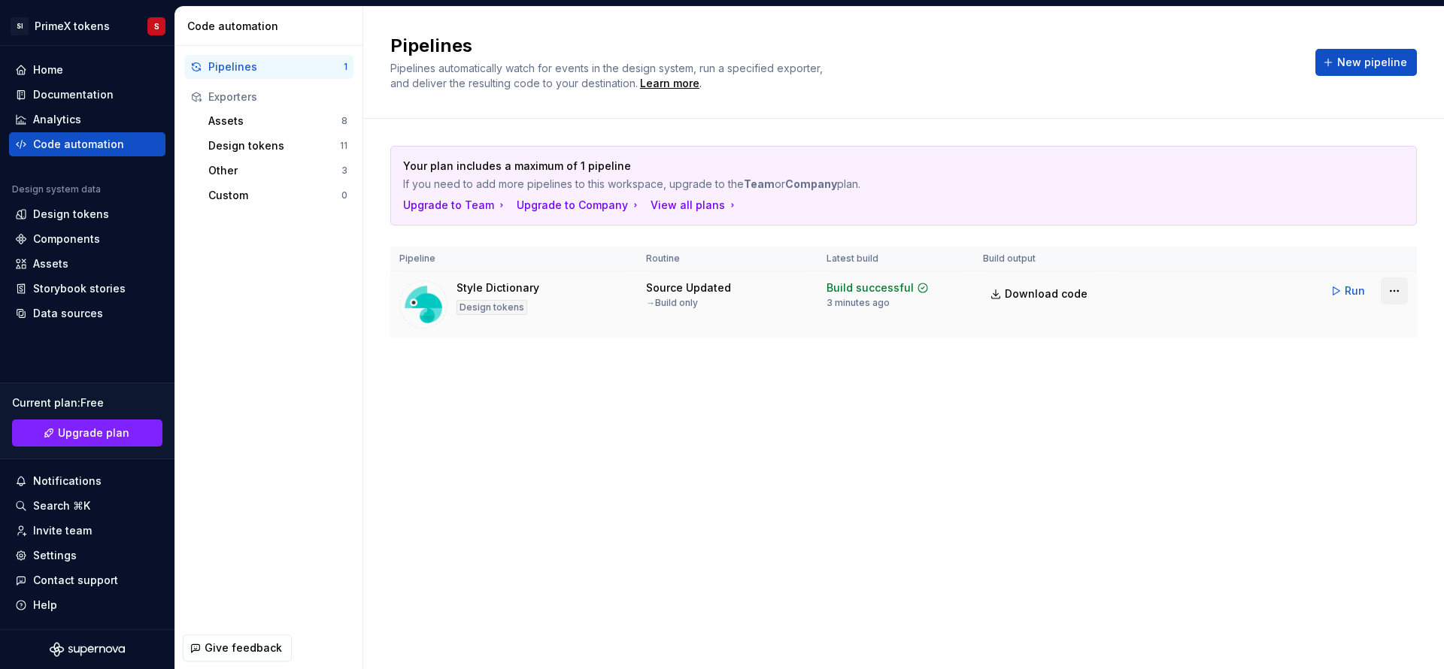
click at [1396, 294] on html "SI PrimeX tokens S Home Documentation Analytics Code automation Design system d…" at bounding box center [722, 334] width 1444 height 669
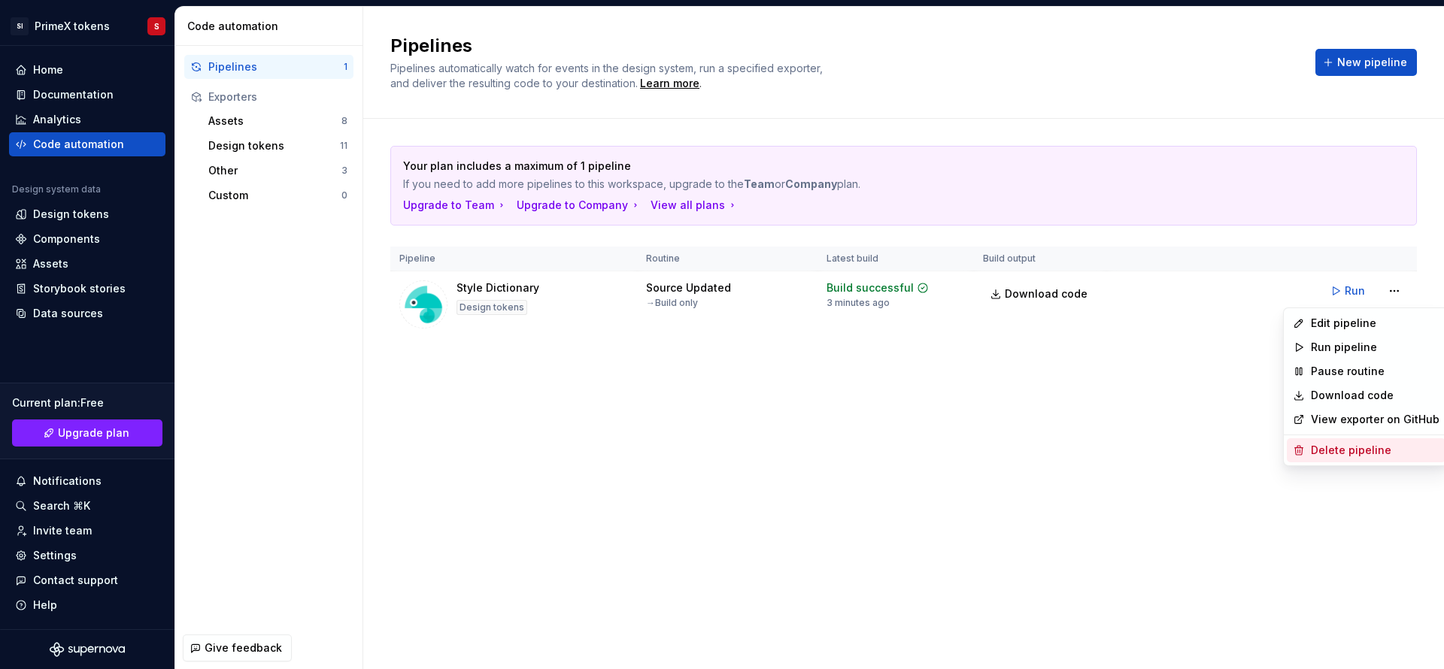
click at [1337, 455] on div "Delete pipeline" at bounding box center [1374, 450] width 129 height 15
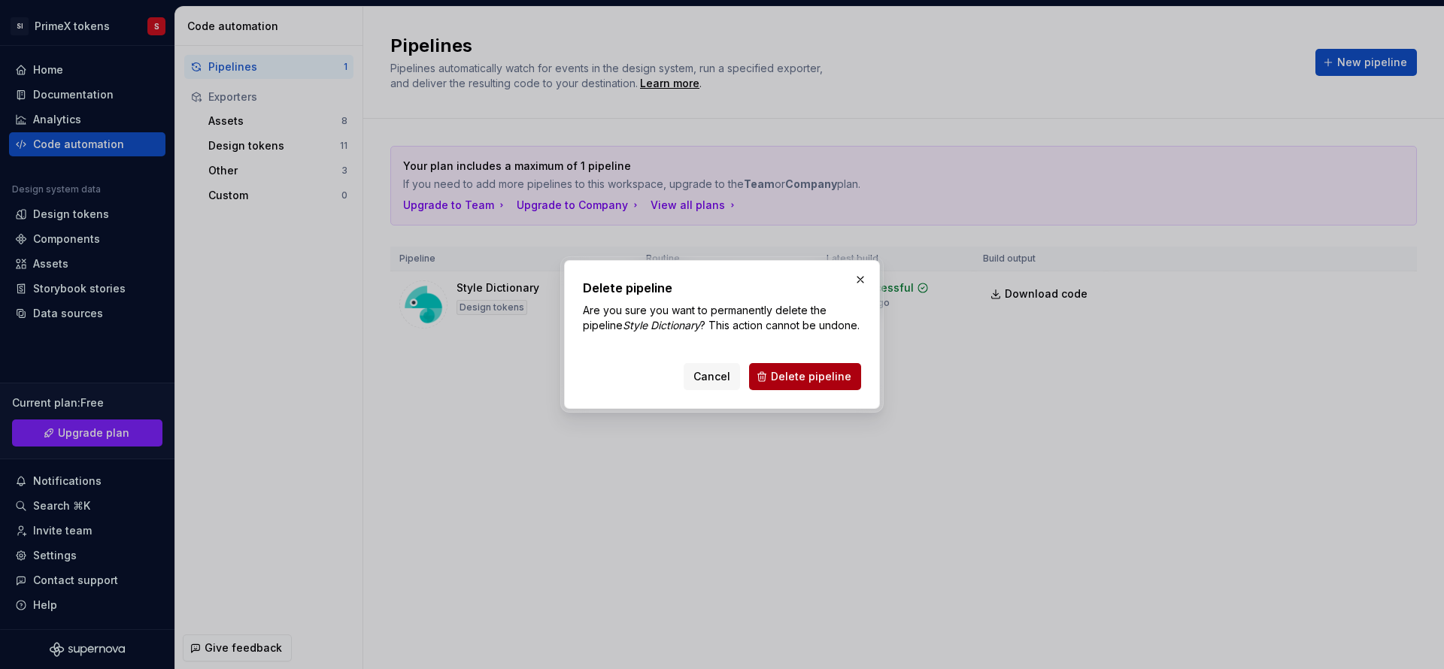
click at [823, 384] on span "Delete pipeline" at bounding box center [811, 376] width 80 height 15
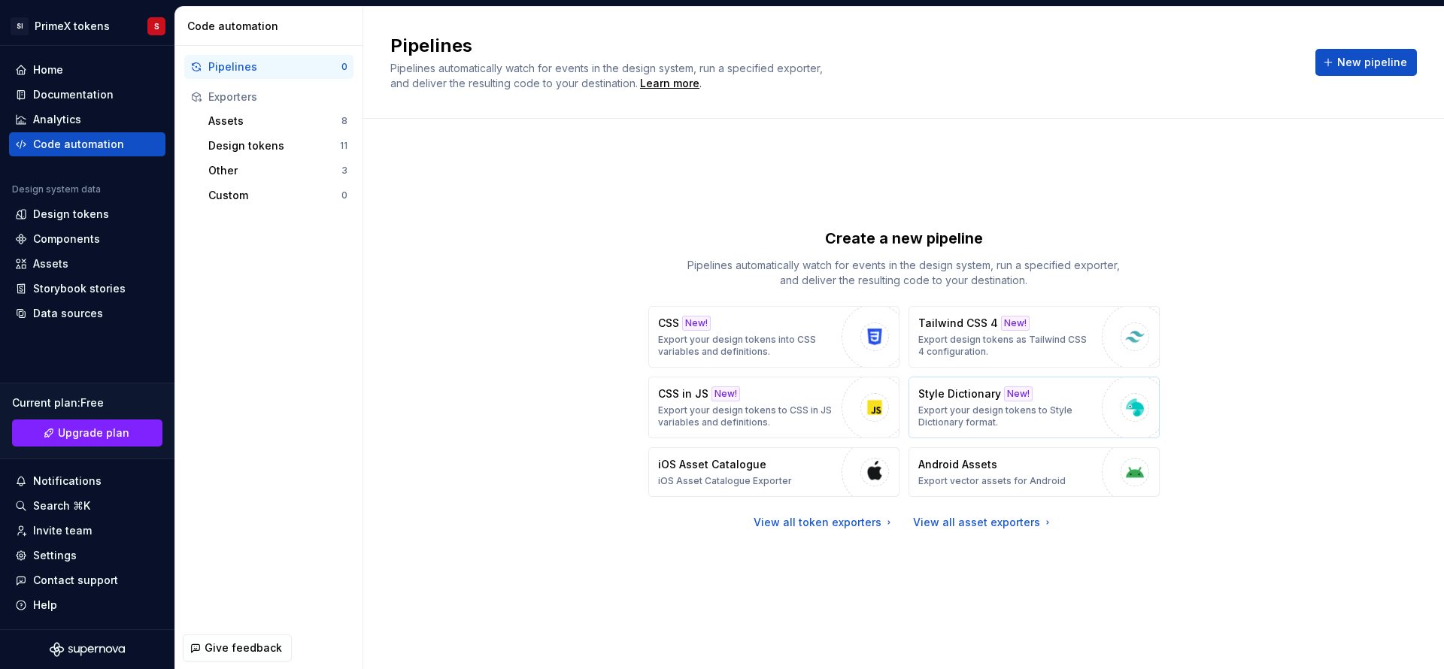
click at [1095, 410] on button "Style Dictionary New! Export your design tokens to Style Dictionary format." at bounding box center [1033, 408] width 251 height 62
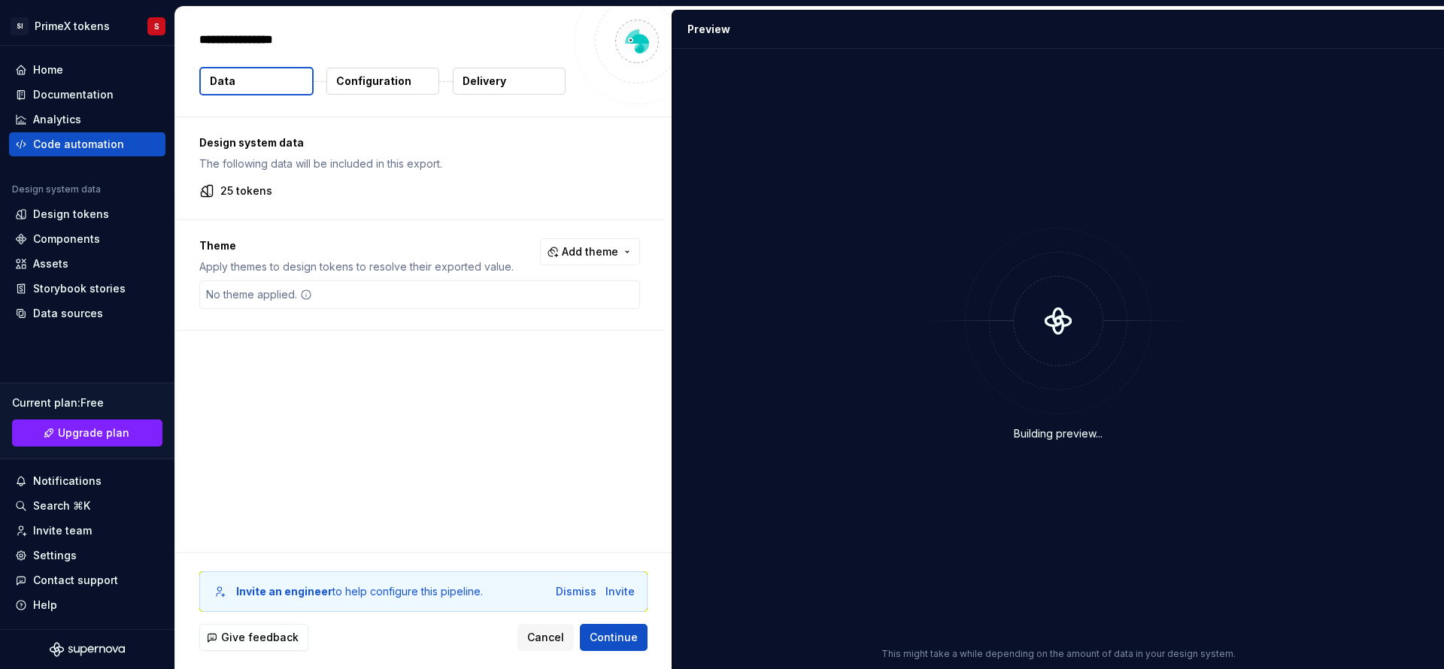
type textarea "*"
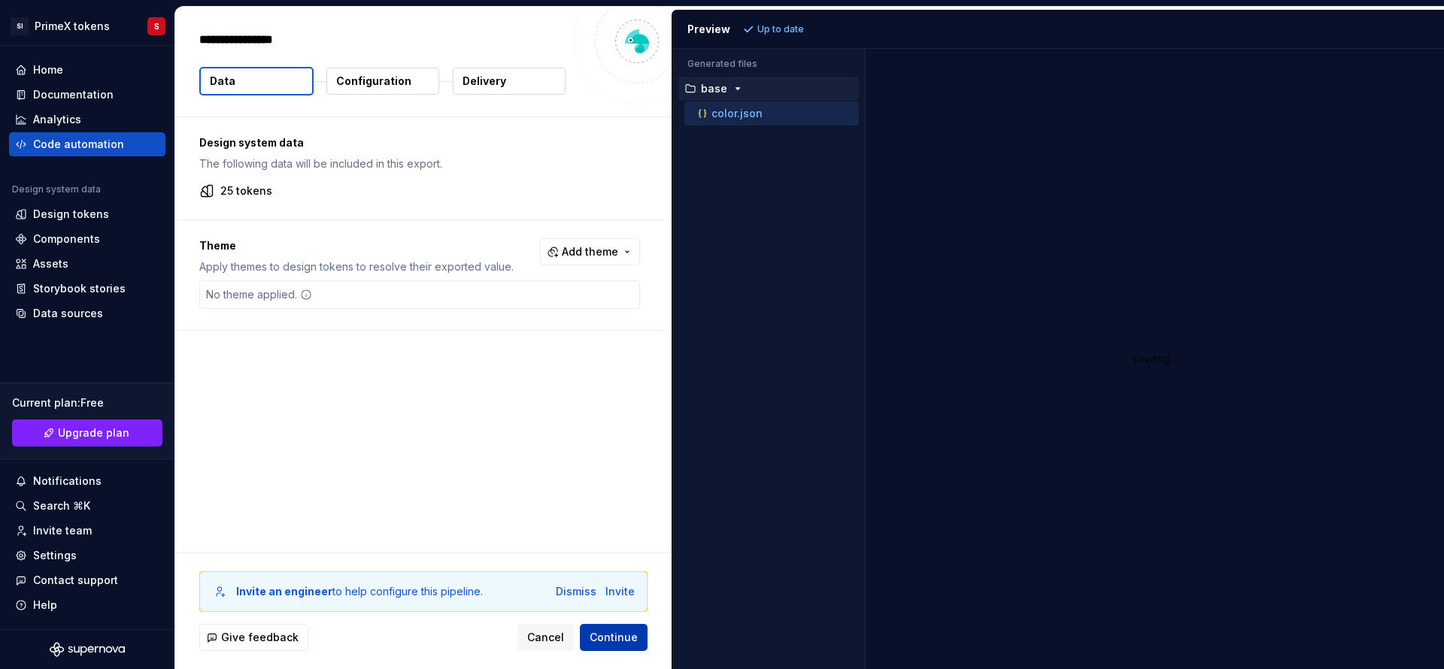
click at [607, 643] on span "Continue" at bounding box center [613, 637] width 48 height 15
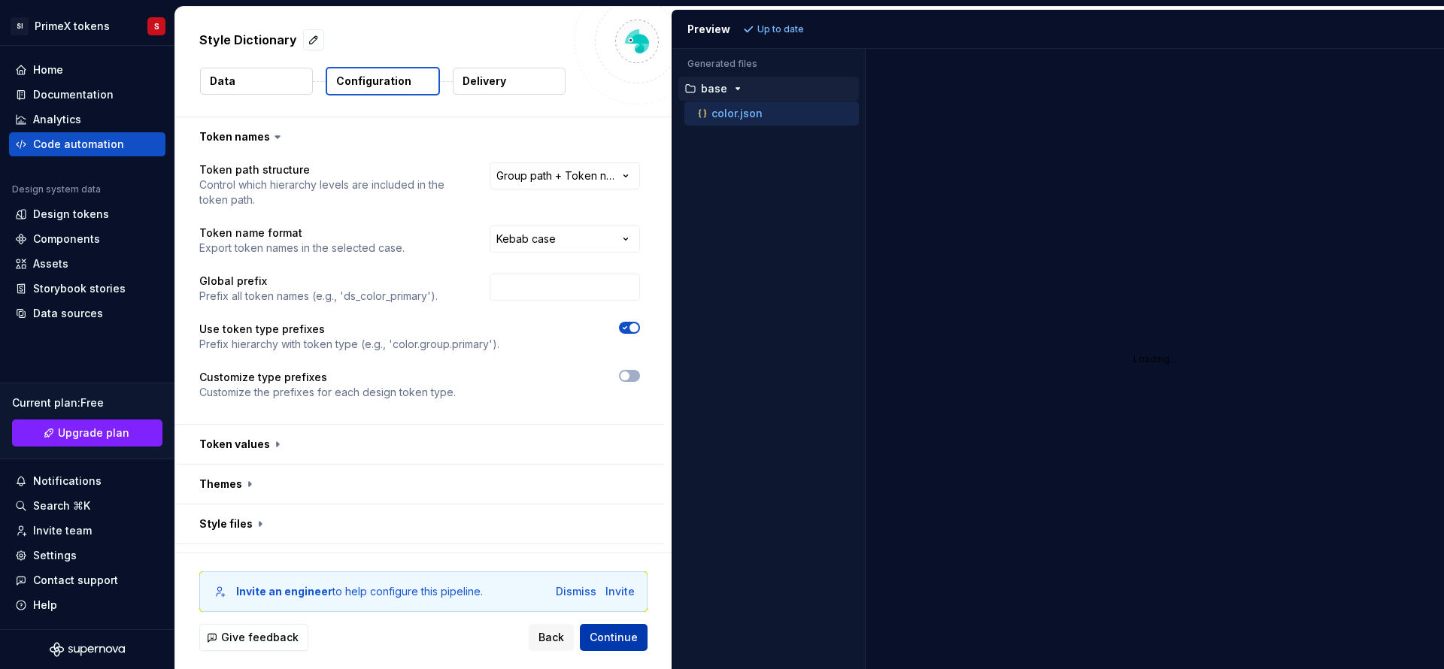
click at [615, 630] on span "Continue" at bounding box center [613, 637] width 48 height 15
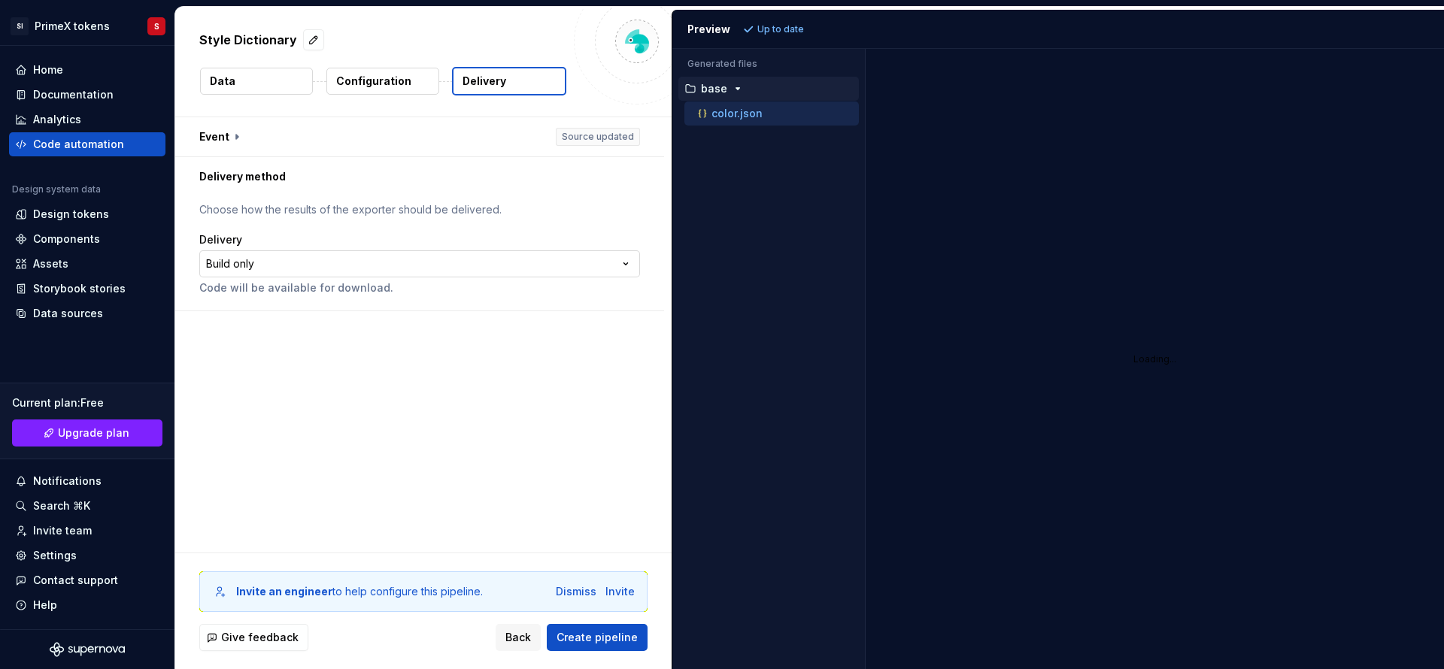
click at [622, 262] on html "**********" at bounding box center [722, 334] width 1444 height 669
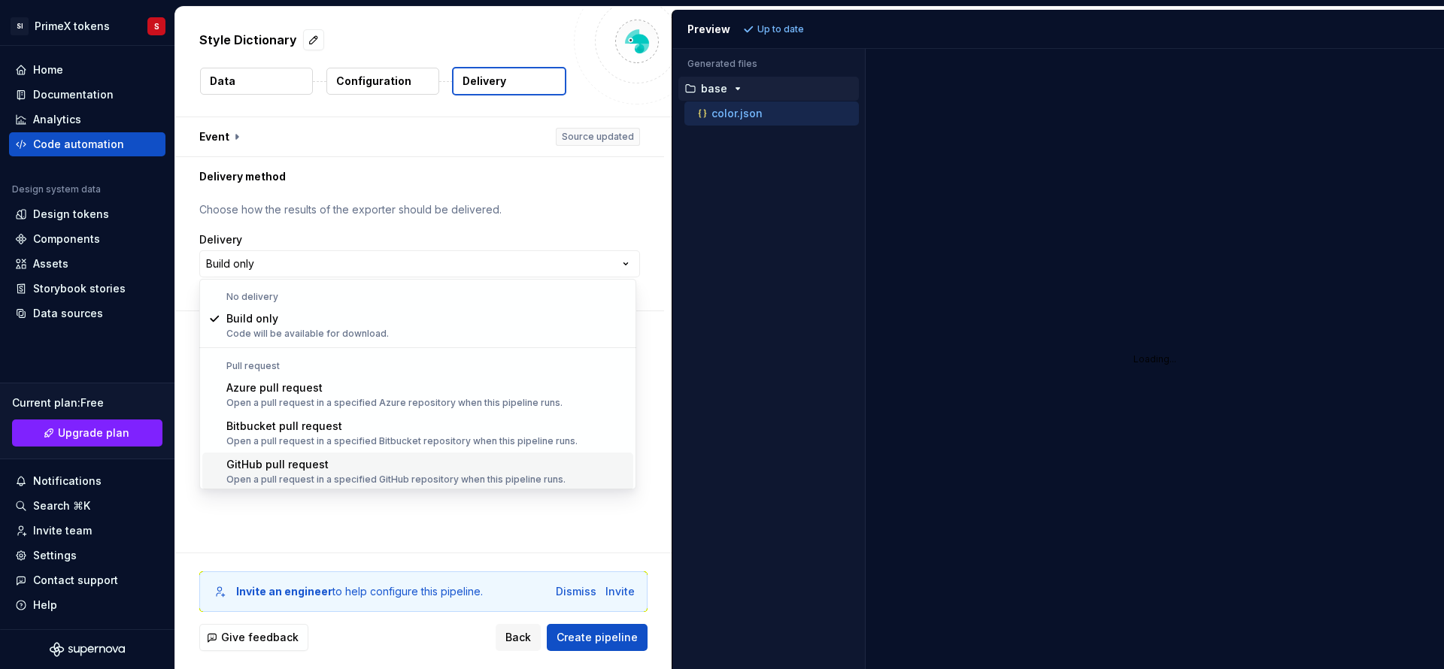
scroll to position [42, 0]
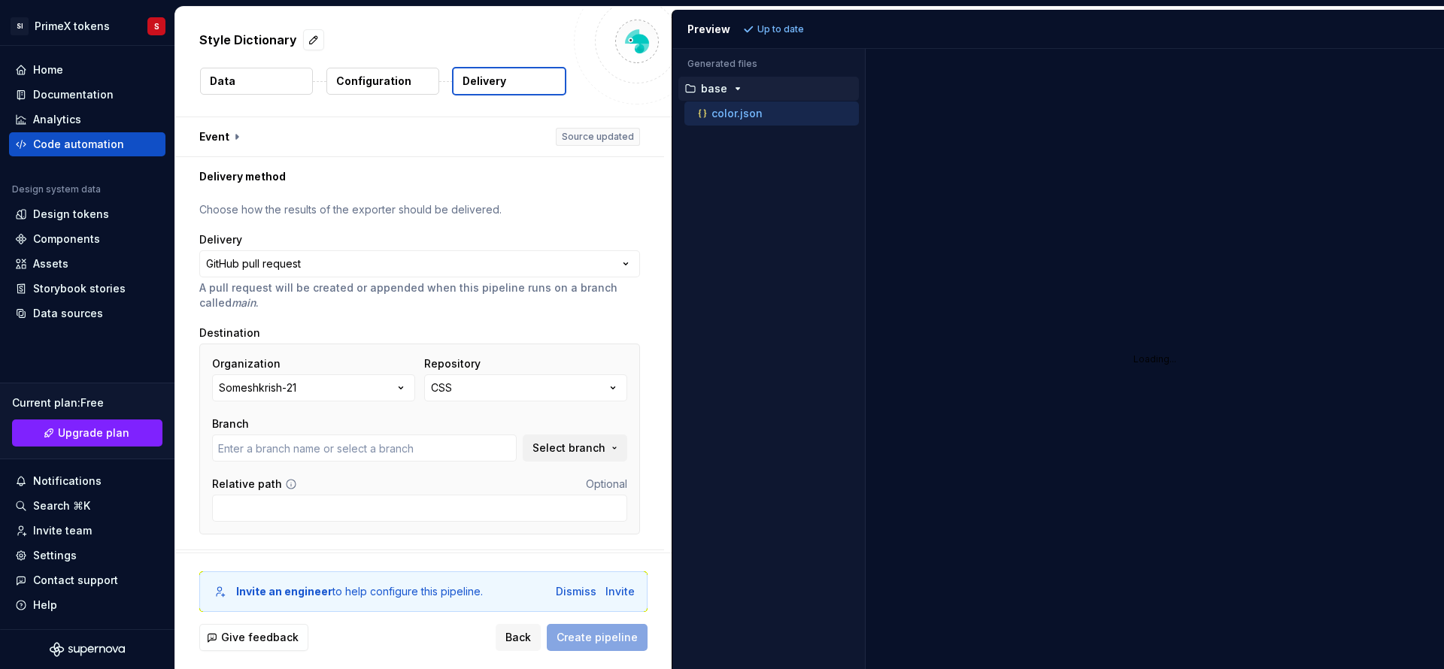
type input "main"
click at [598, 444] on span "Select branch" at bounding box center [568, 448] width 73 height 15
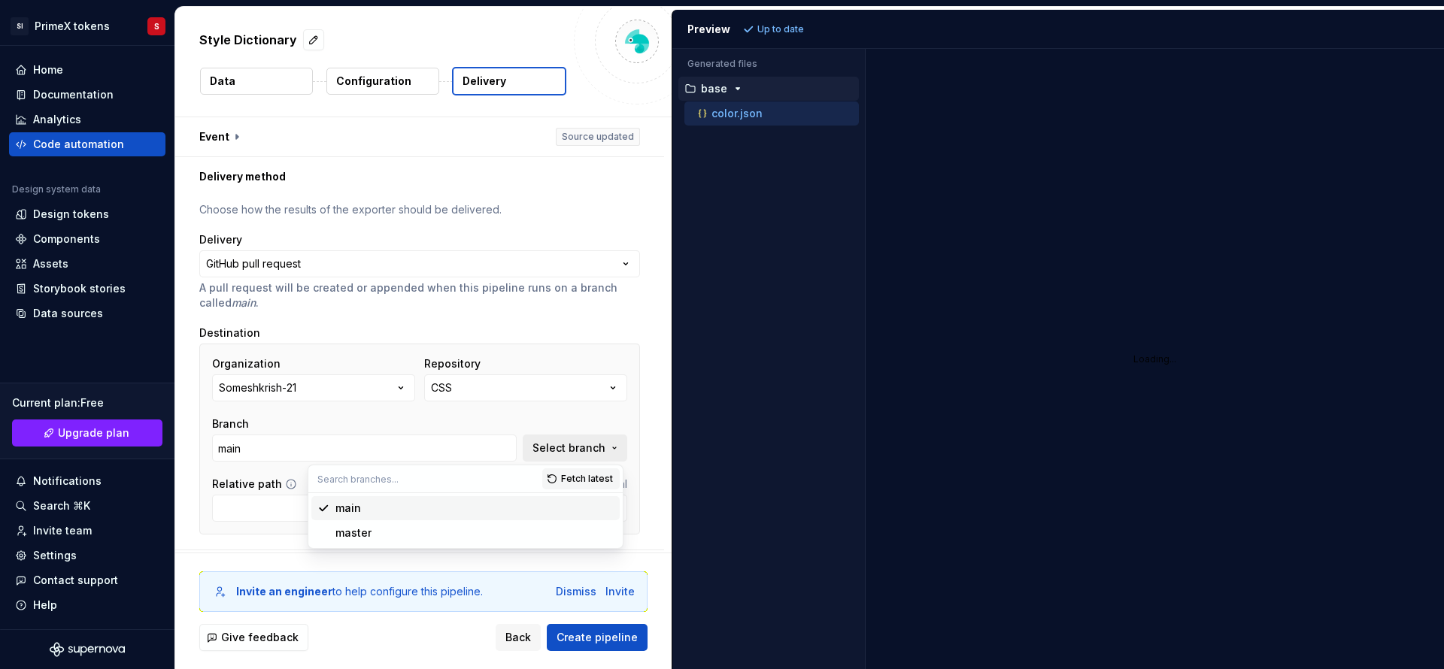
click at [562, 456] on button "Select branch" at bounding box center [575, 448] width 105 height 27
click at [568, 441] on span "Select branch" at bounding box center [568, 448] width 73 height 15
click at [393, 514] on div "main" at bounding box center [474, 508] width 278 height 15
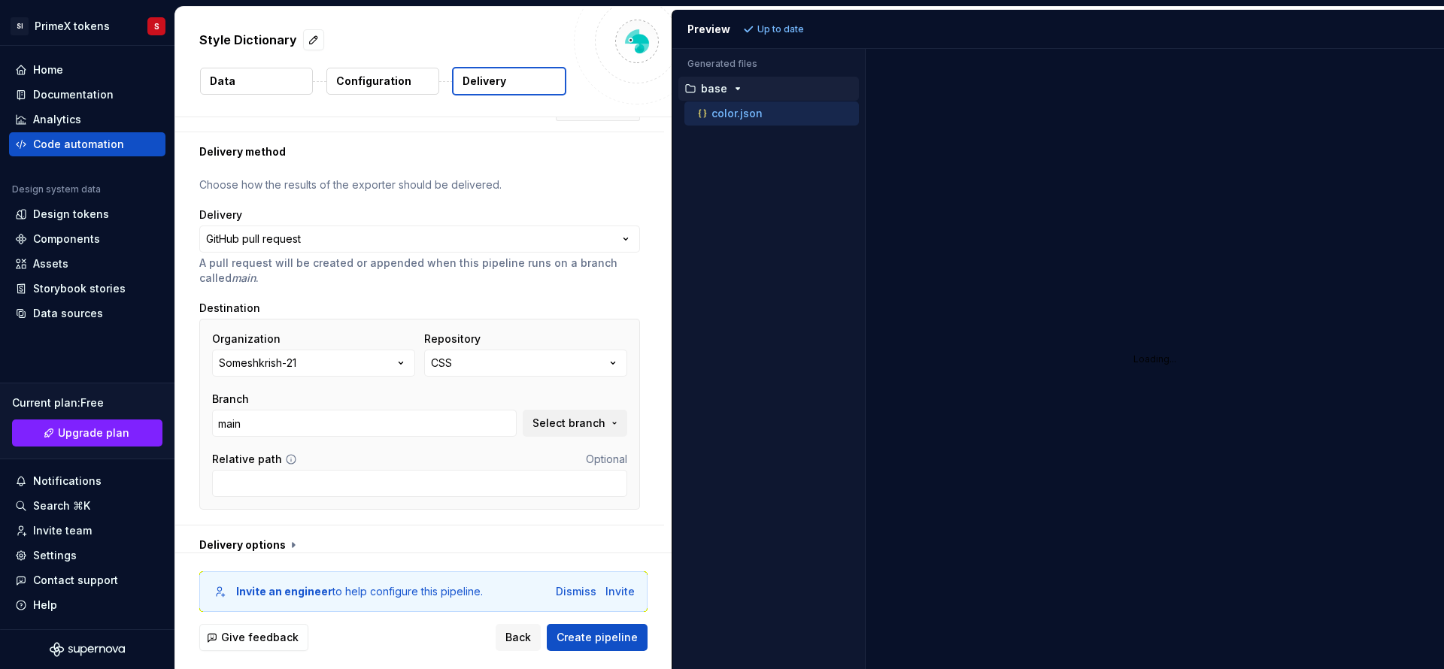
scroll to position [38, 0]
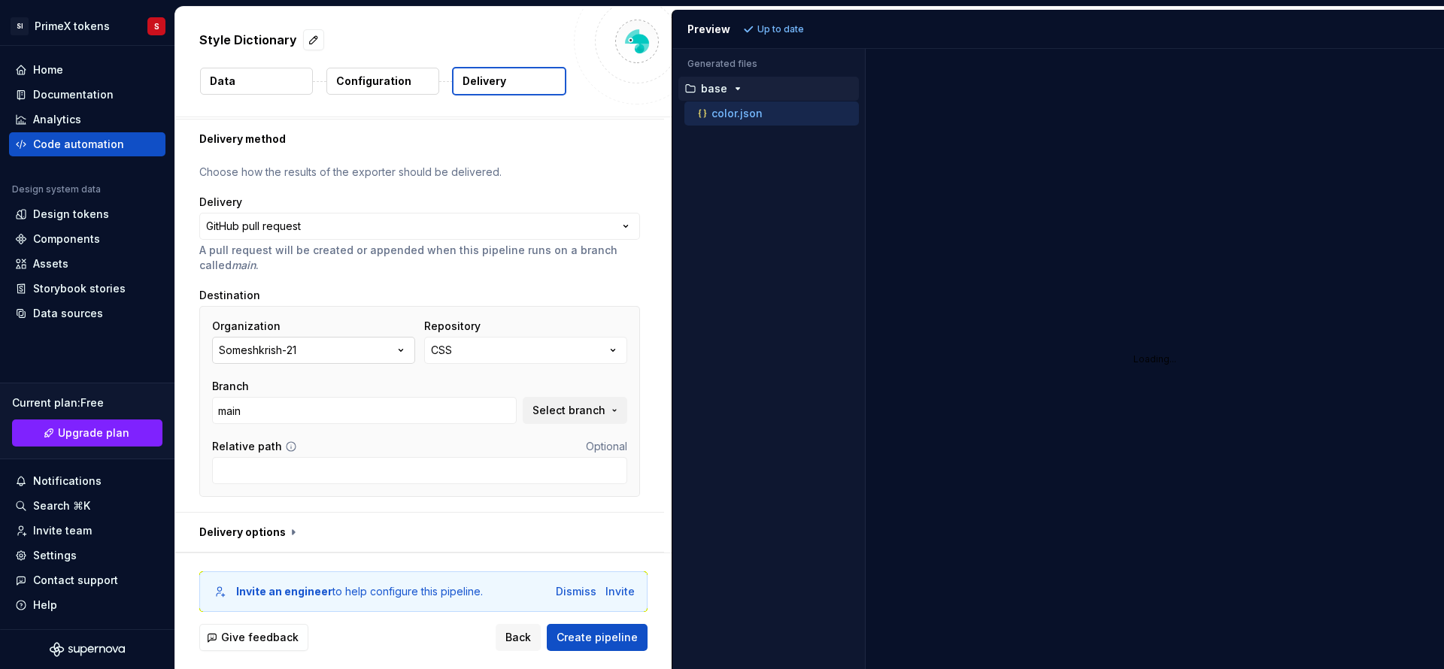
click at [395, 350] on icon "button" at bounding box center [400, 350] width 15 height 15
click at [317, 411] on div "Someshkrish-21" at bounding box center [297, 410] width 84 height 15
click at [393, 351] on icon "button" at bounding box center [400, 350] width 15 height 15
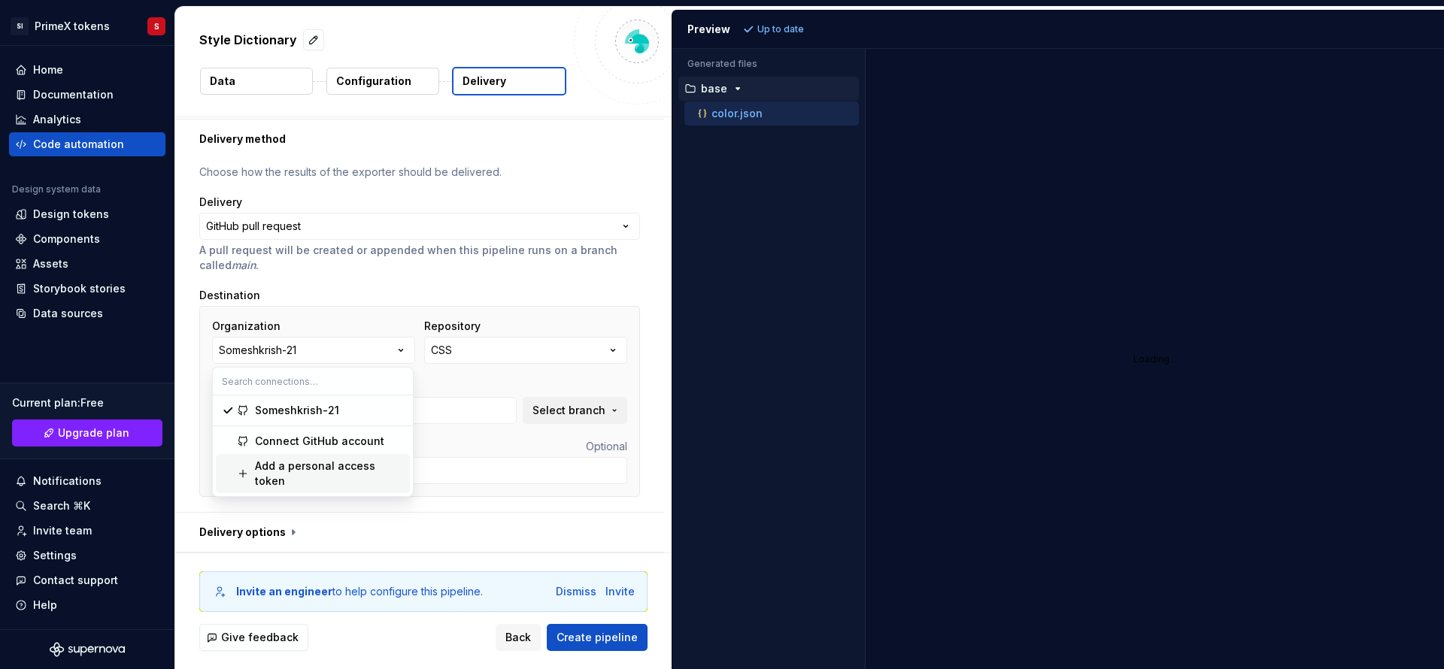
click at [339, 468] on div "Add a personal access token" at bounding box center [329, 474] width 149 height 30
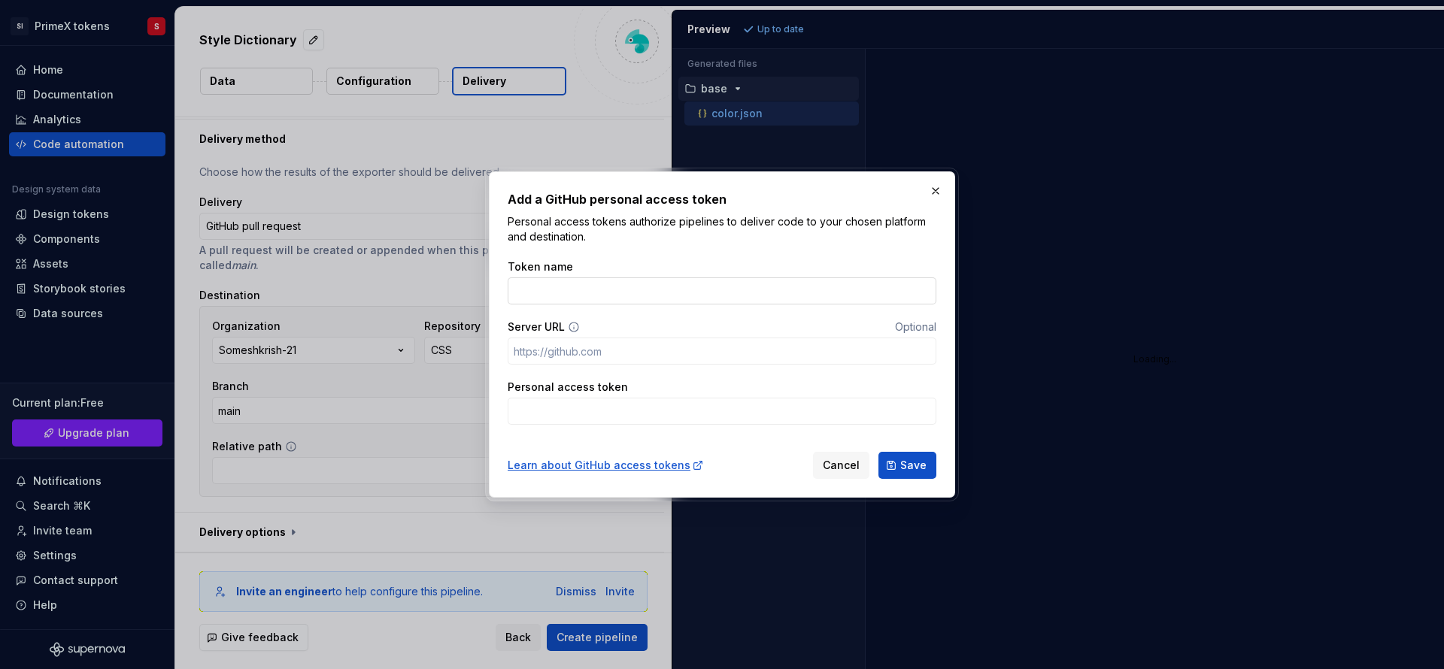
click at [531, 293] on input "Token name" at bounding box center [721, 290] width 429 height 27
click at [932, 188] on button "button" at bounding box center [935, 190] width 21 height 21
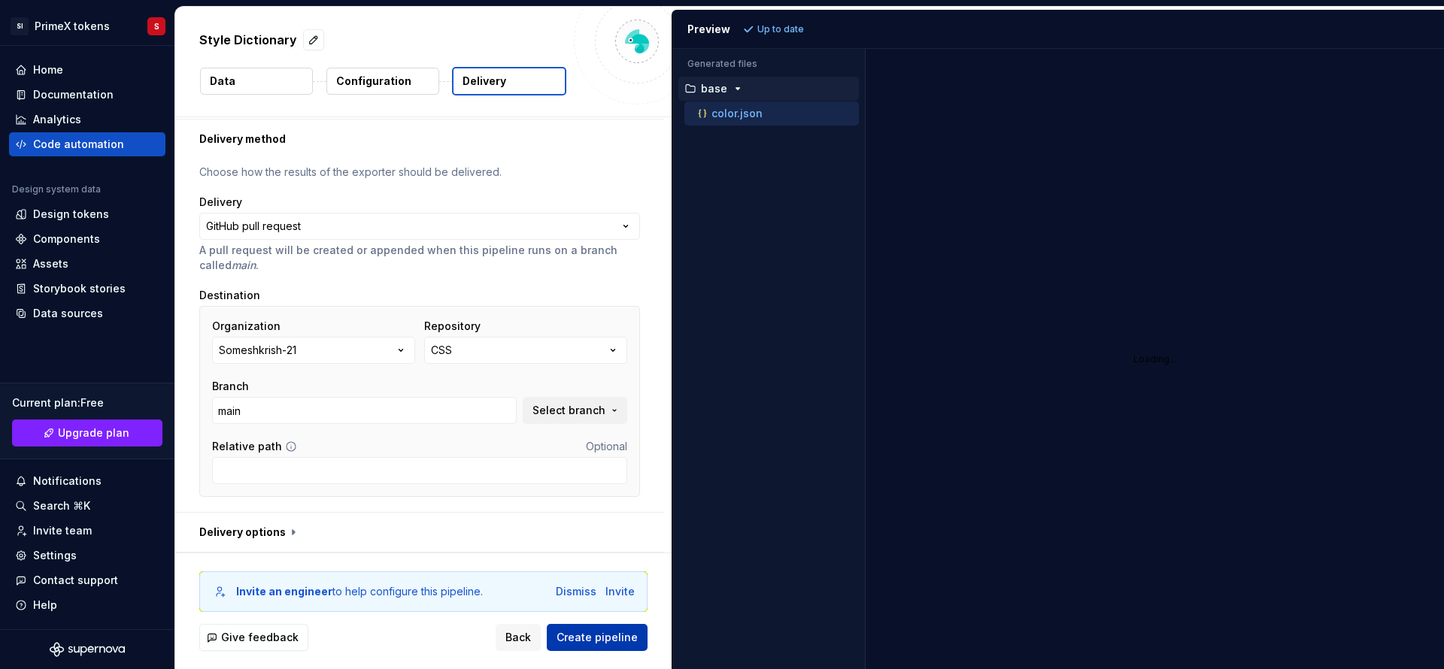
click at [585, 640] on span "Create pipeline" at bounding box center [596, 637] width 81 height 15
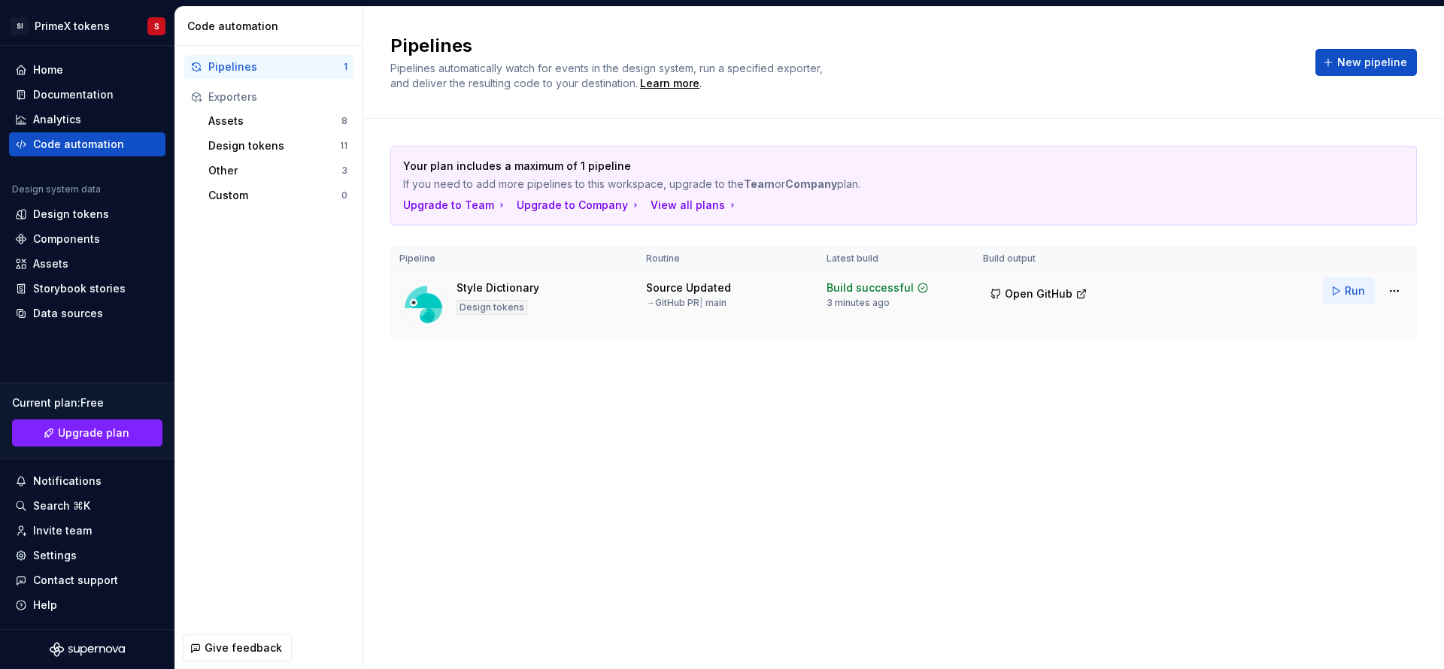
click at [1342, 293] on button "Run" at bounding box center [1349, 290] width 52 height 27
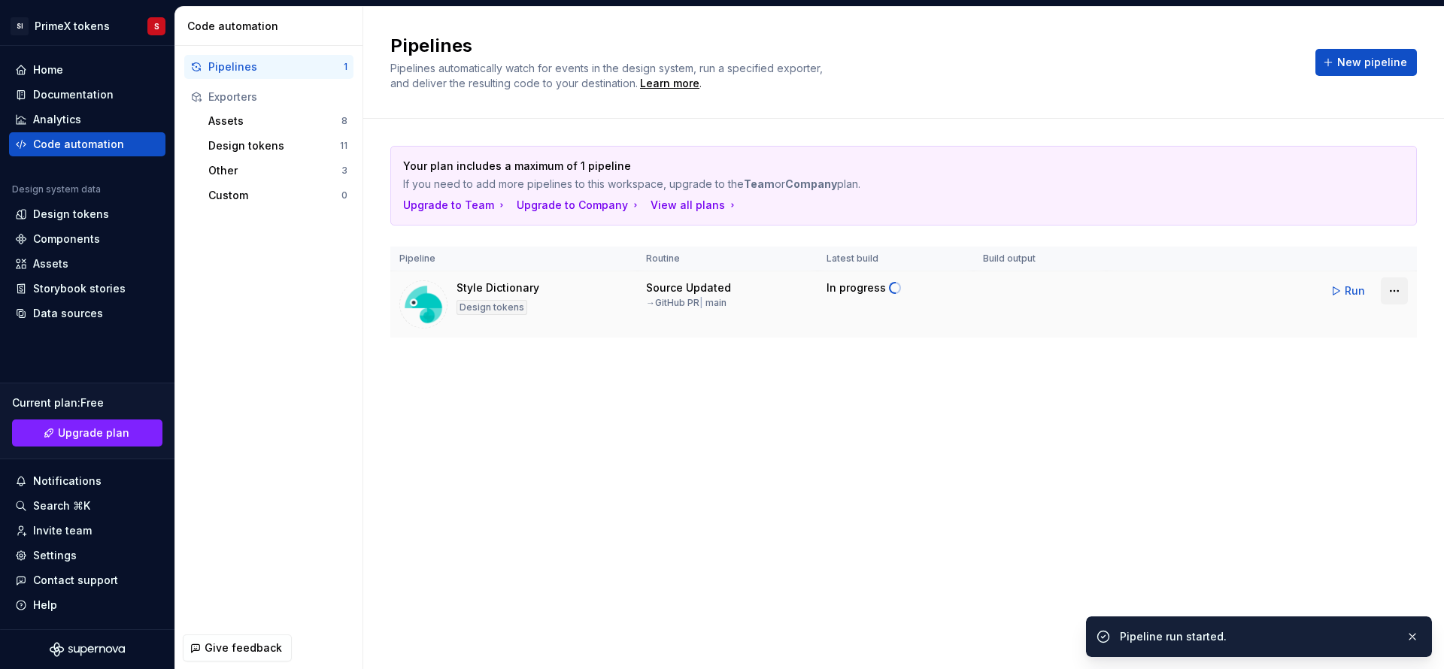
click at [1390, 290] on html "SI PrimeX tokens S Home Documentation Analytics Code automation Design system d…" at bounding box center [722, 334] width 1444 height 669
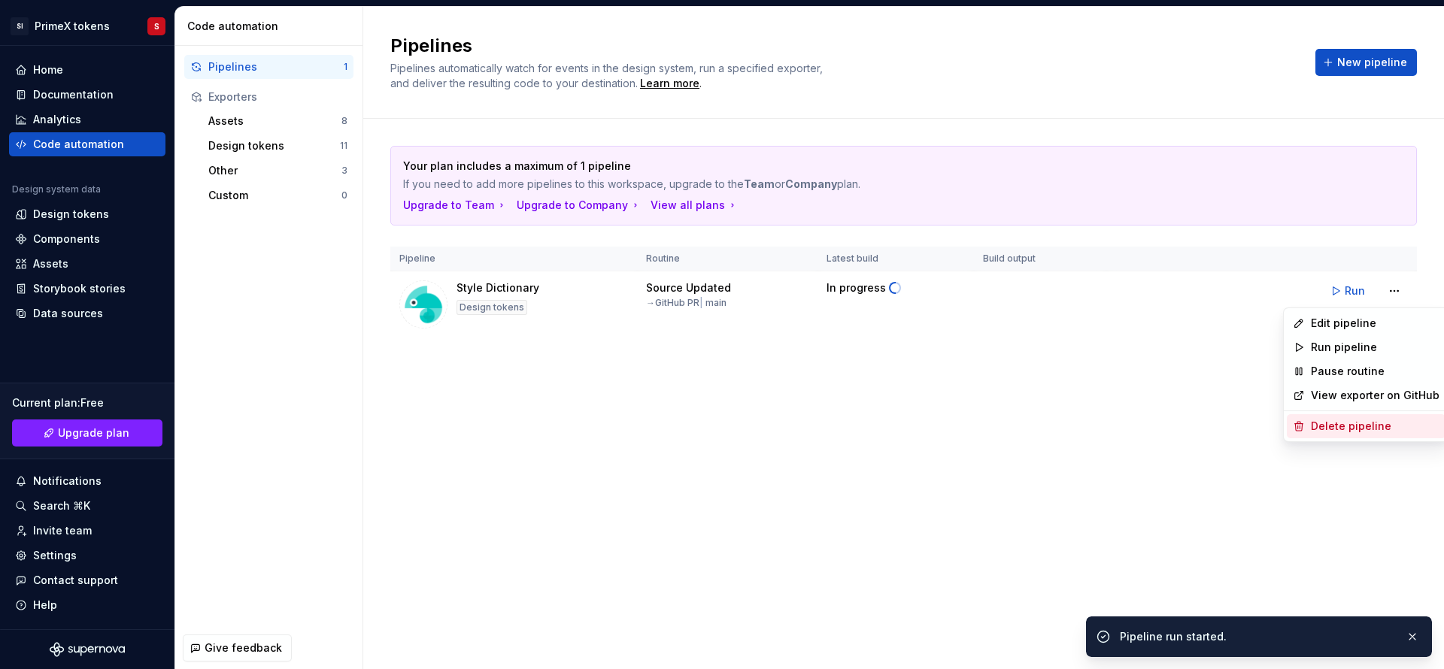
click at [1332, 419] on div "Delete pipeline" at bounding box center [1374, 426] width 129 height 15
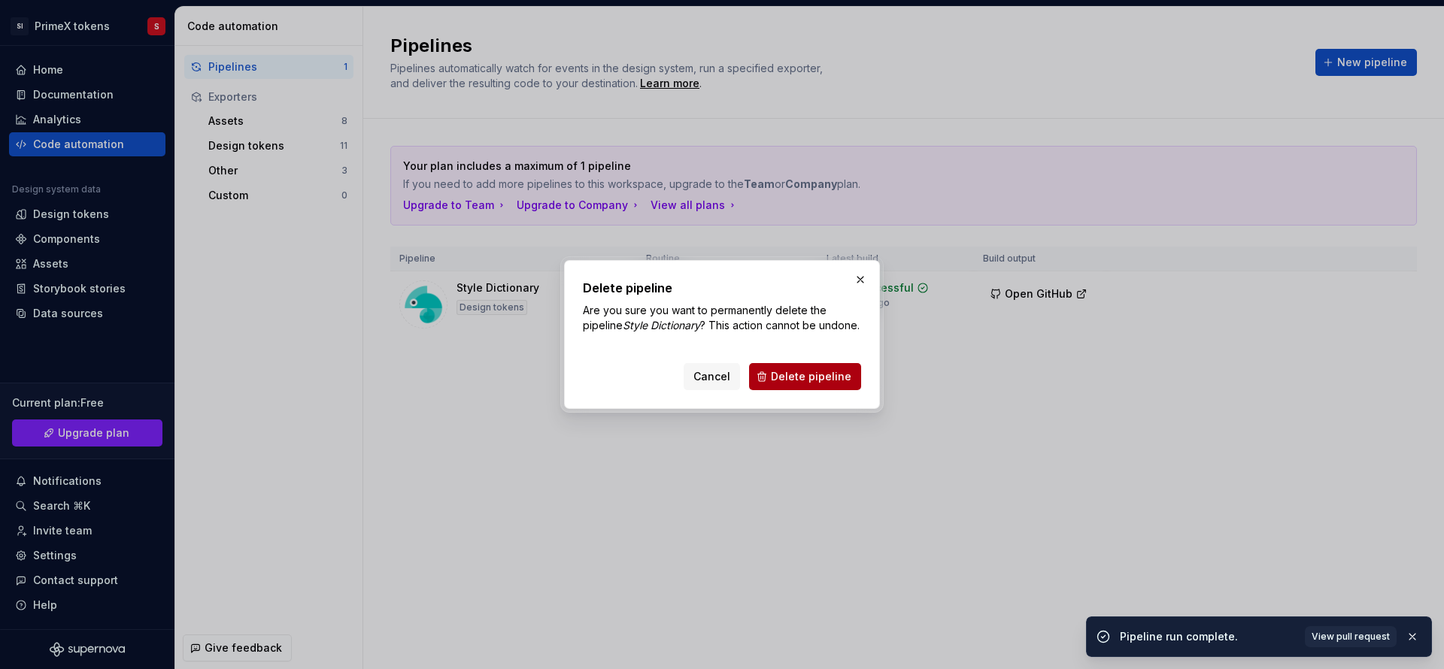
click at [816, 384] on span "Delete pipeline" at bounding box center [811, 376] width 80 height 15
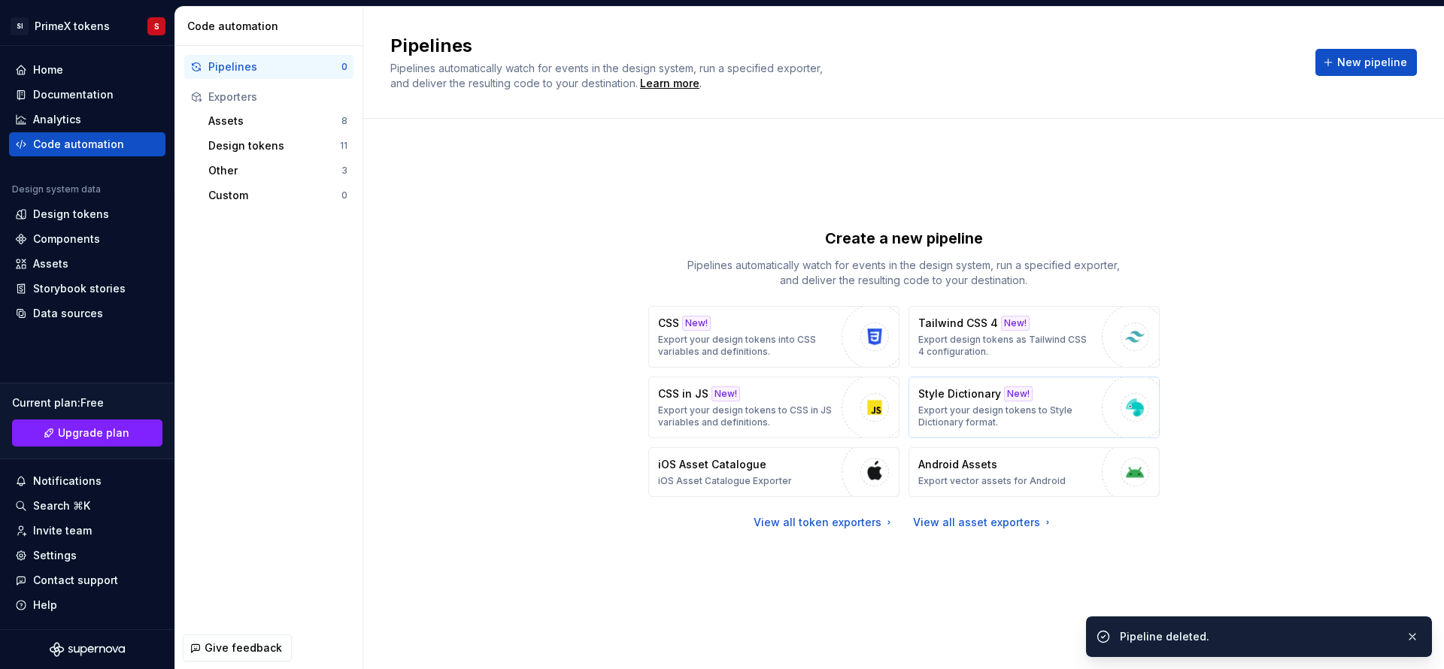
click at [1059, 409] on p "Export your design tokens to Style Dictionary format." at bounding box center [1006, 416] width 176 height 24
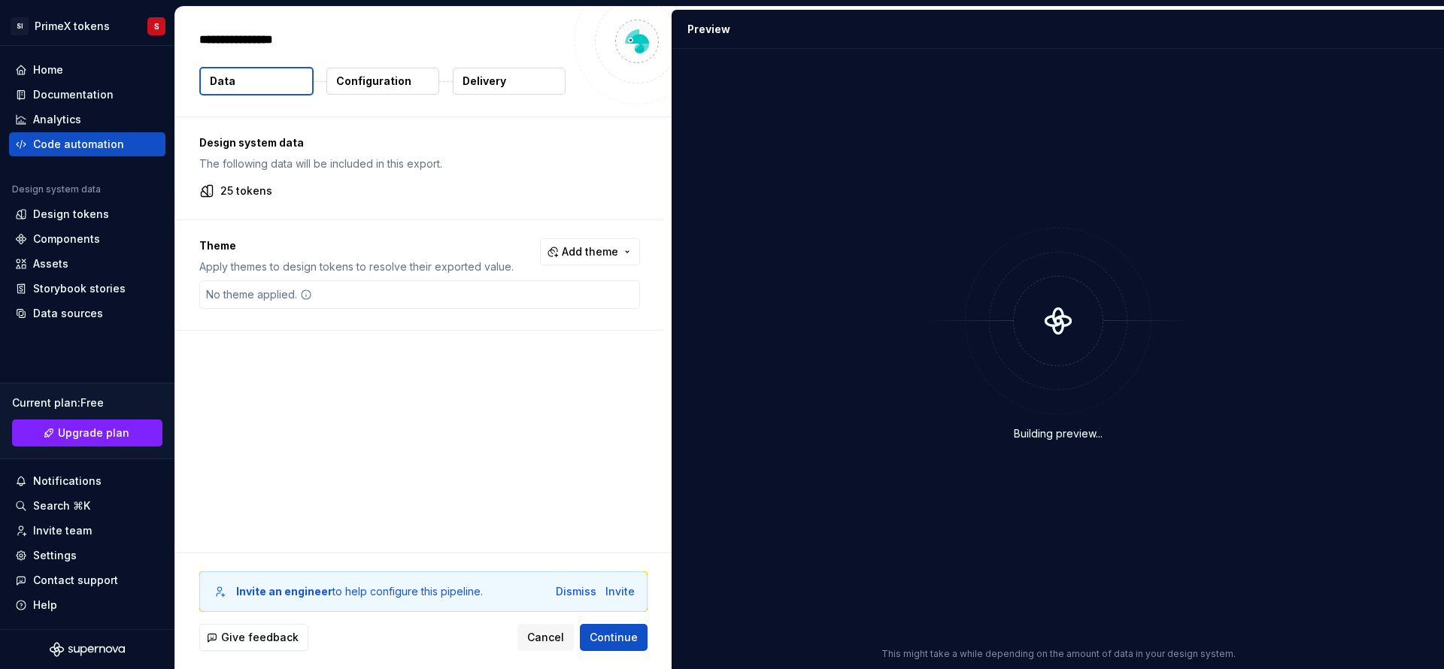
type textarea "*"
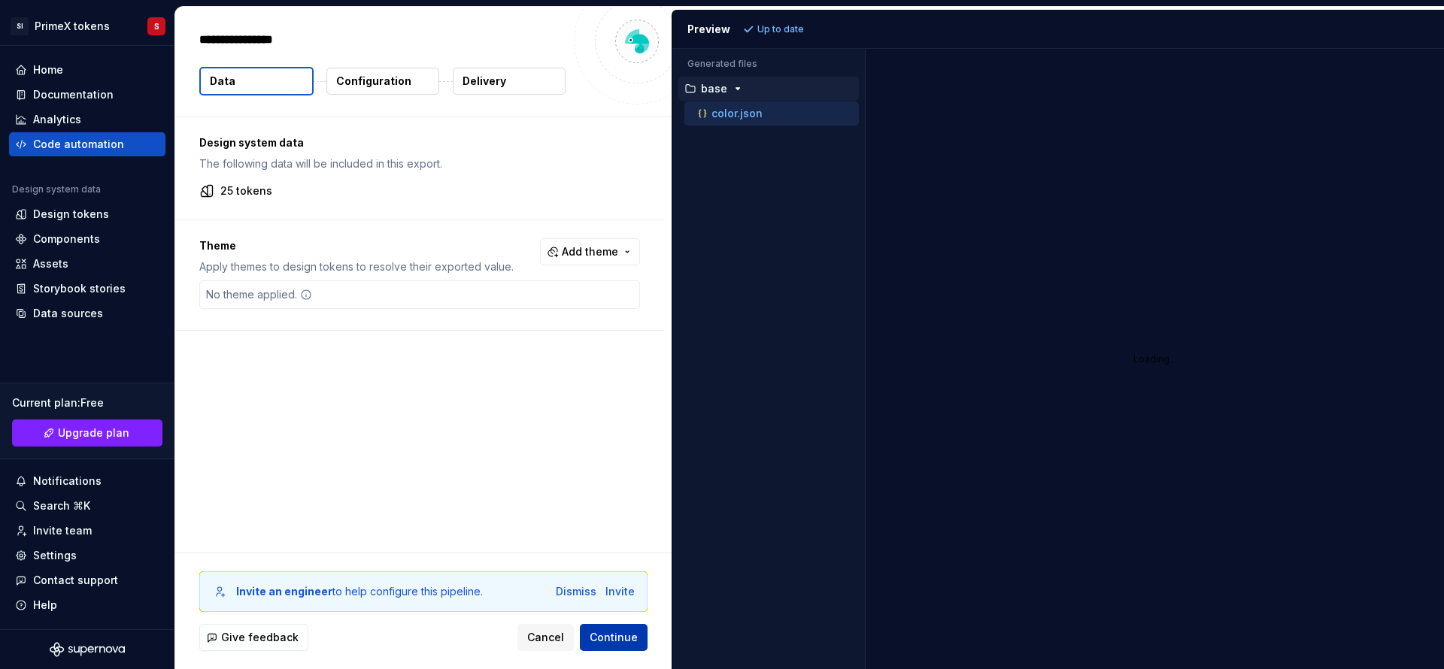
drag, startPoint x: 617, startPoint y: 632, endPoint x: 613, endPoint y: 641, distance: 10.1
click at [615, 637] on span "Continue" at bounding box center [613, 637] width 48 height 15
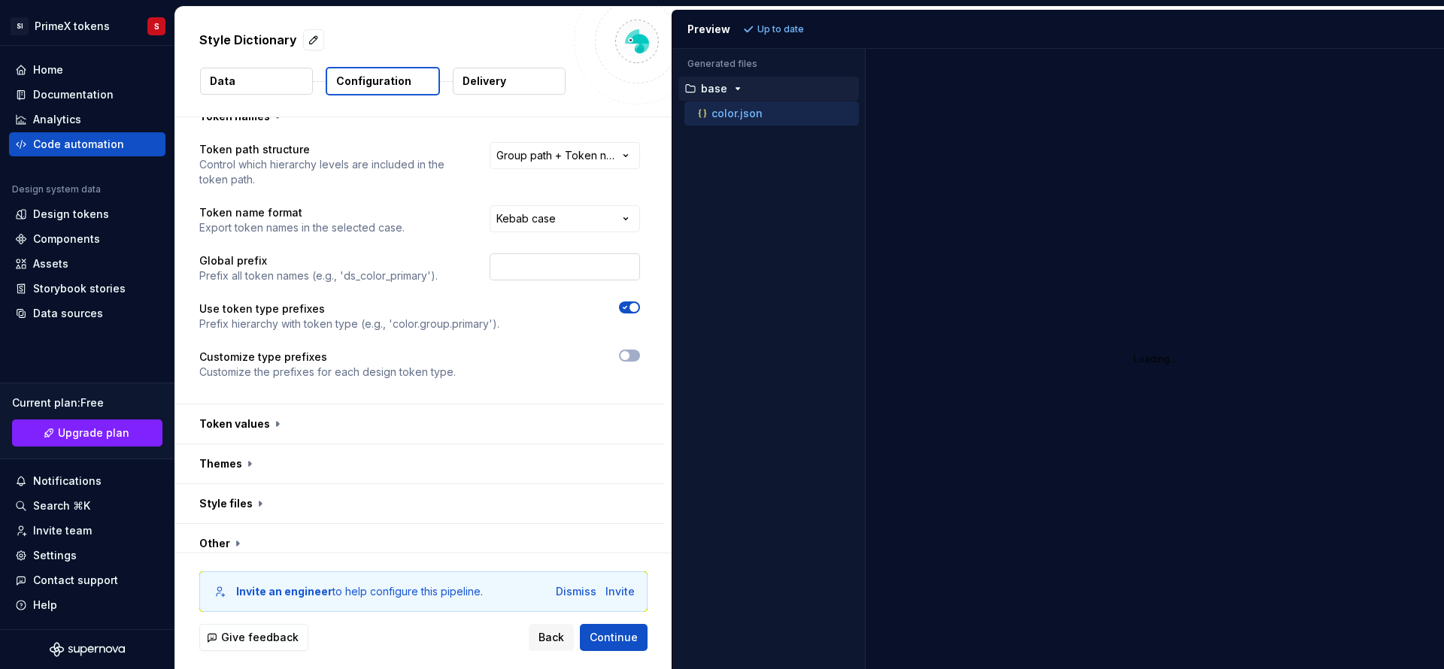
scroll to position [32, 0]
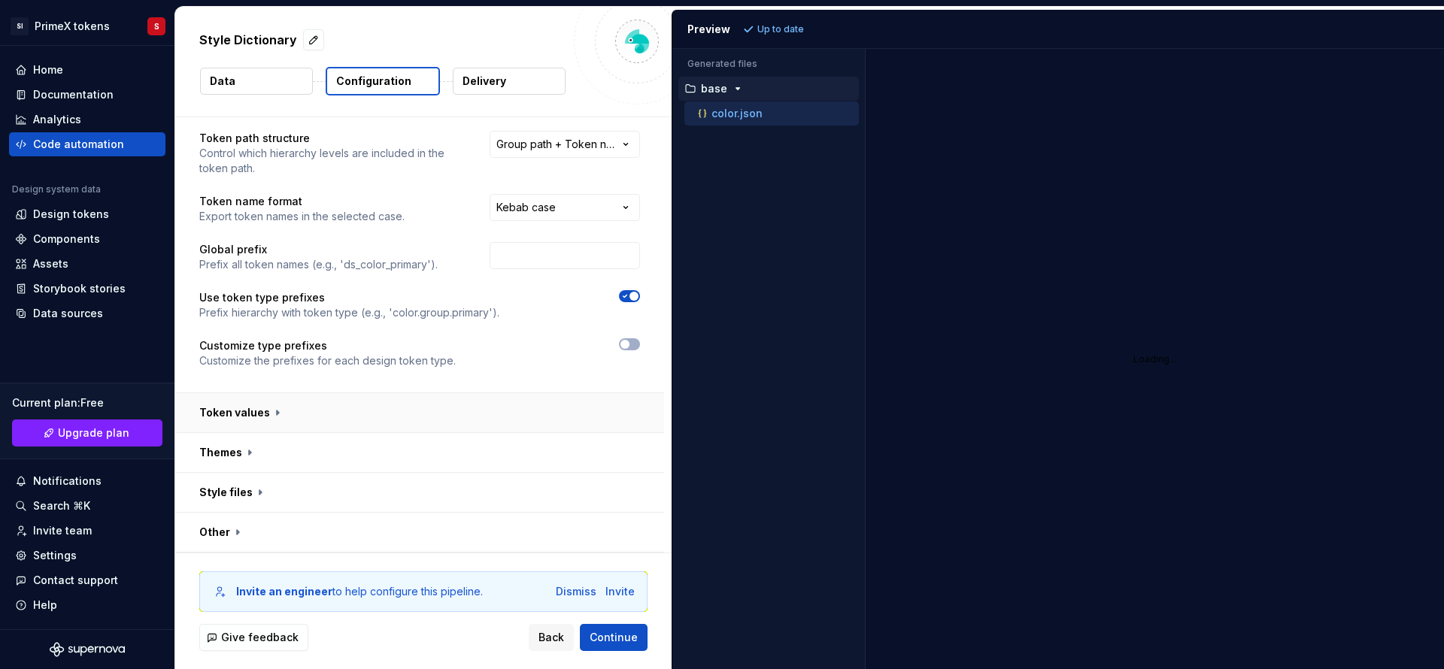
click at [265, 416] on button "button" at bounding box center [419, 412] width 489 height 39
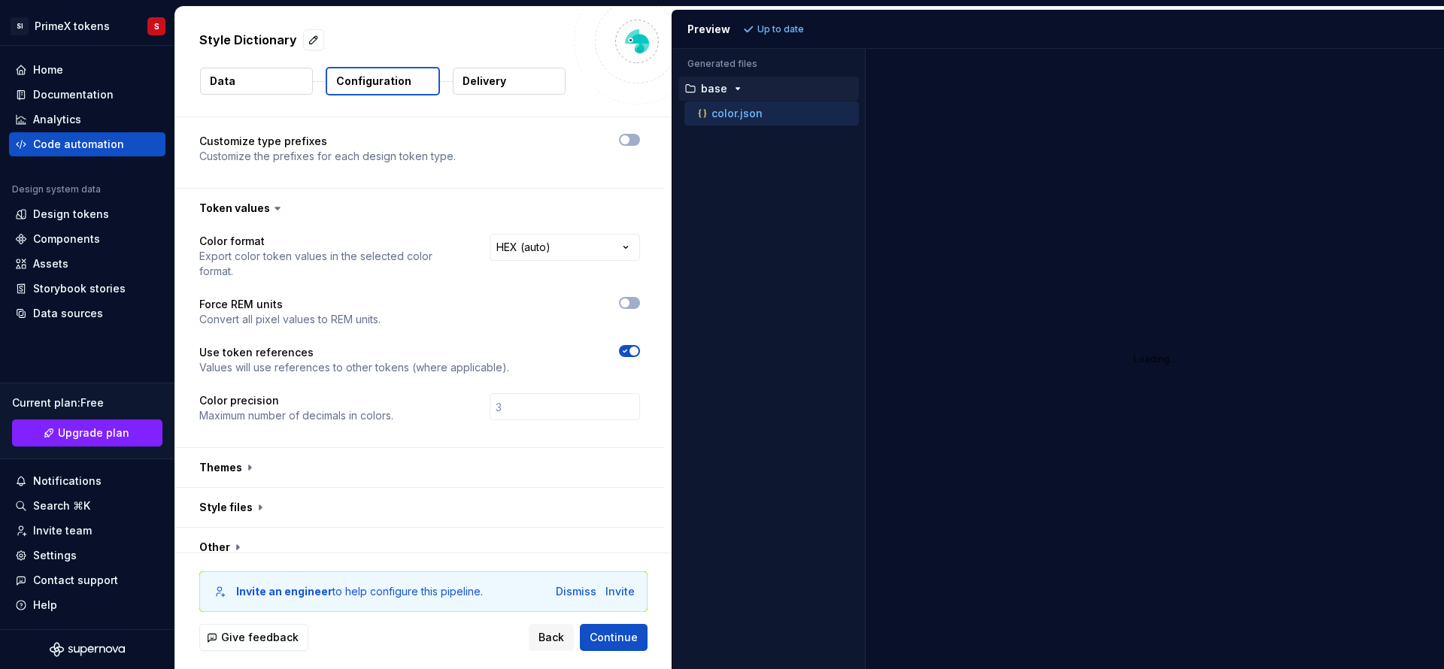
scroll to position [251, 0]
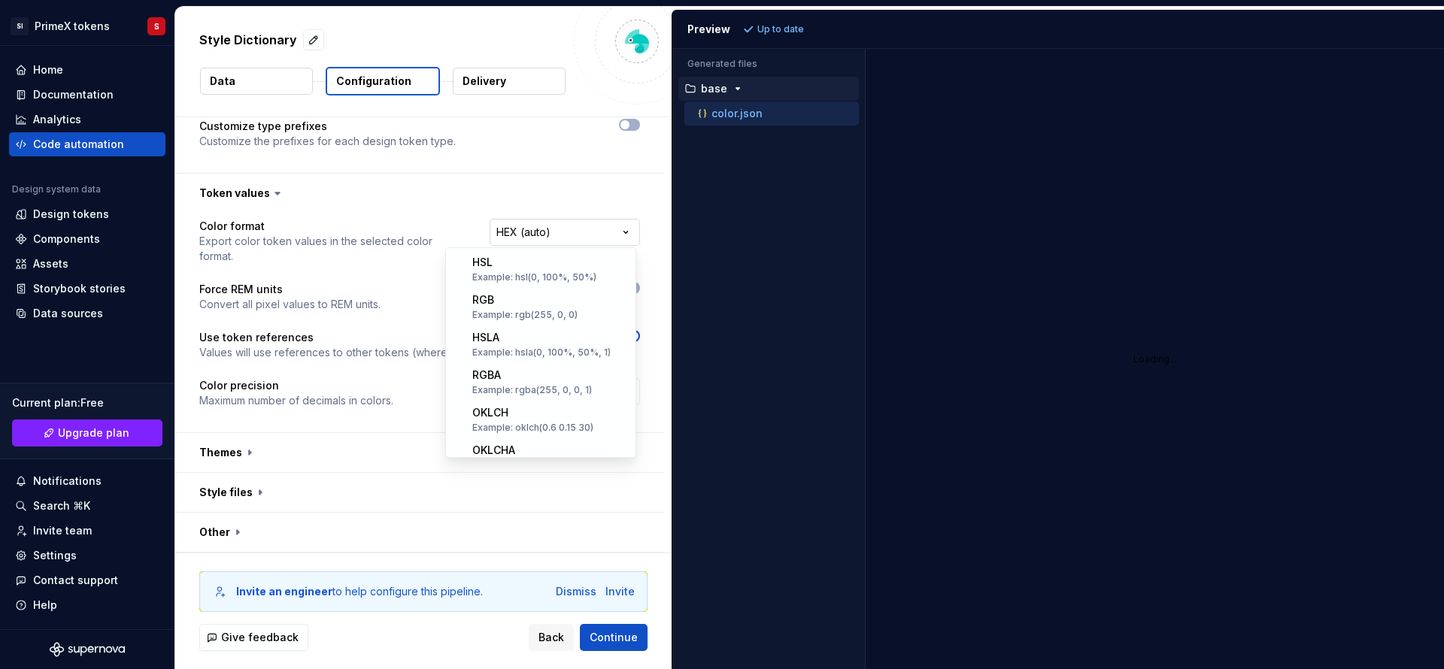
click at [580, 221] on html "**********" at bounding box center [722, 334] width 1444 height 669
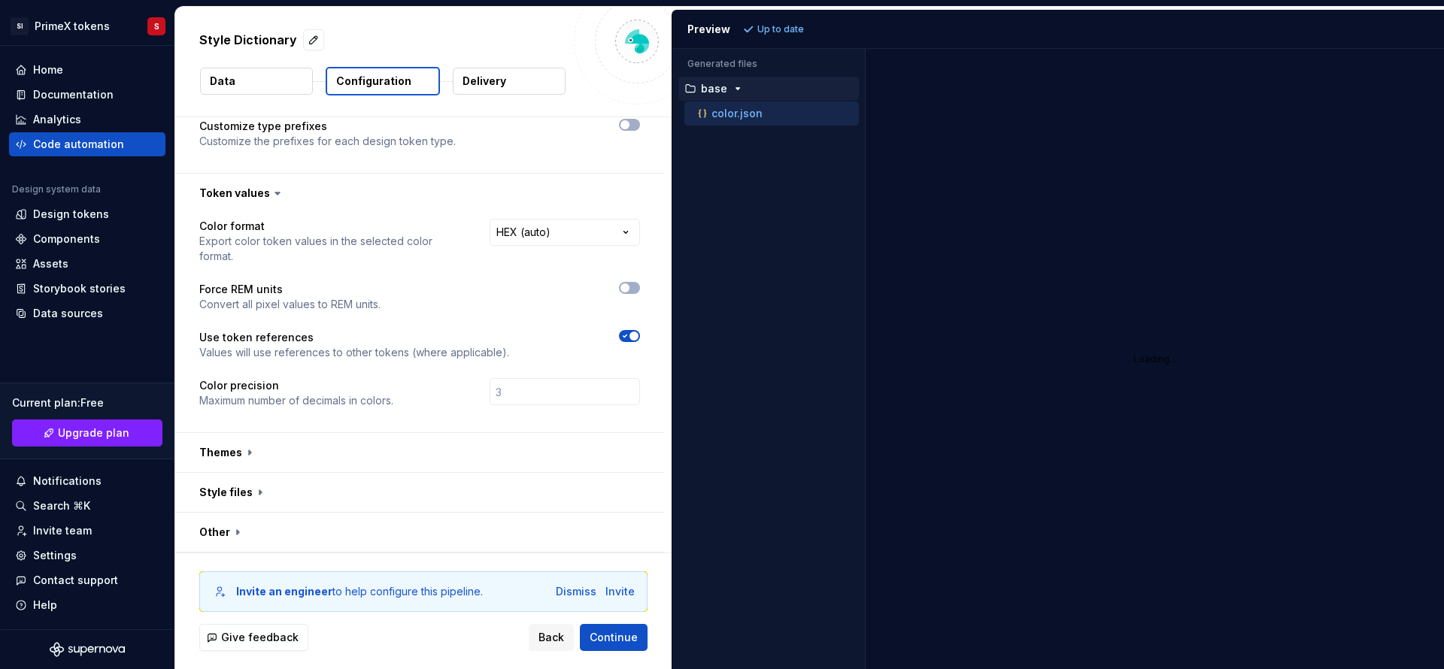
click at [290, 297] on html "**********" at bounding box center [722, 334] width 1444 height 669
click at [267, 395] on p "Maximum number of decimals in colors." at bounding box center [296, 400] width 194 height 15
click at [498, 388] on input "number" at bounding box center [564, 391] width 150 height 27
click at [289, 461] on button "button" at bounding box center [419, 452] width 489 height 39
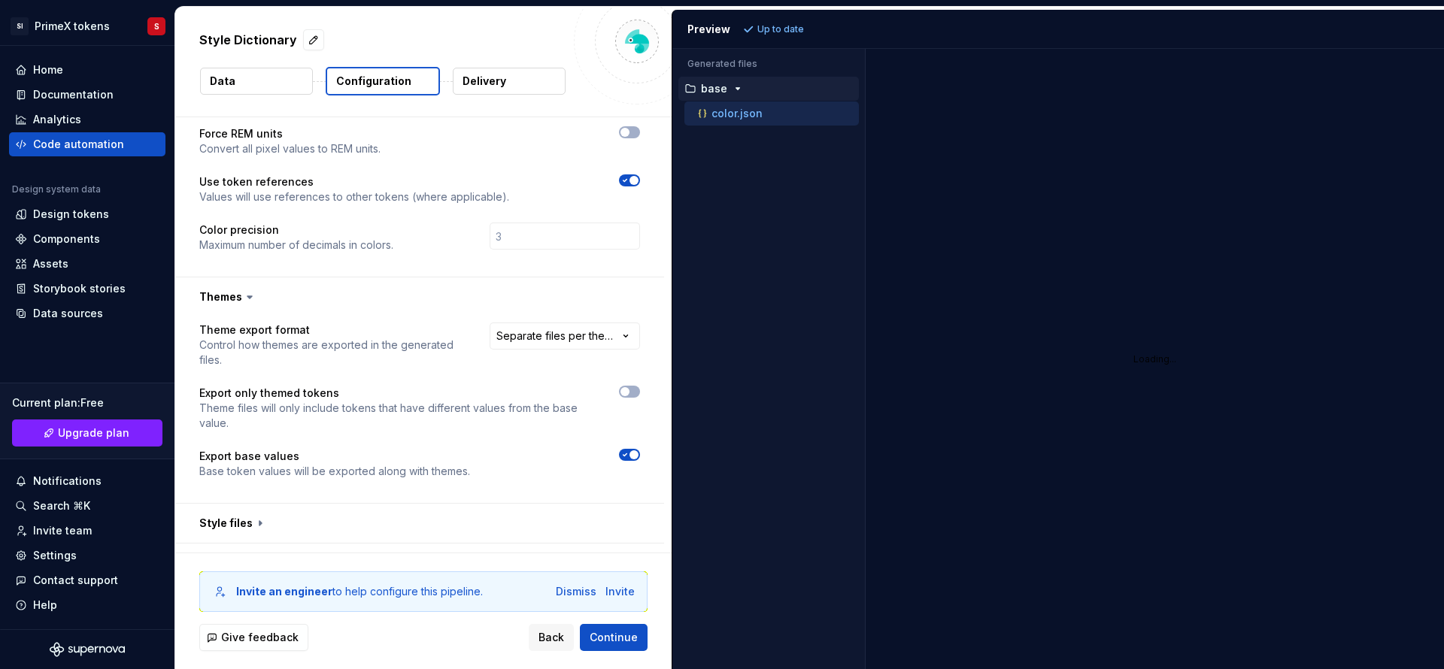
scroll to position [438, 0]
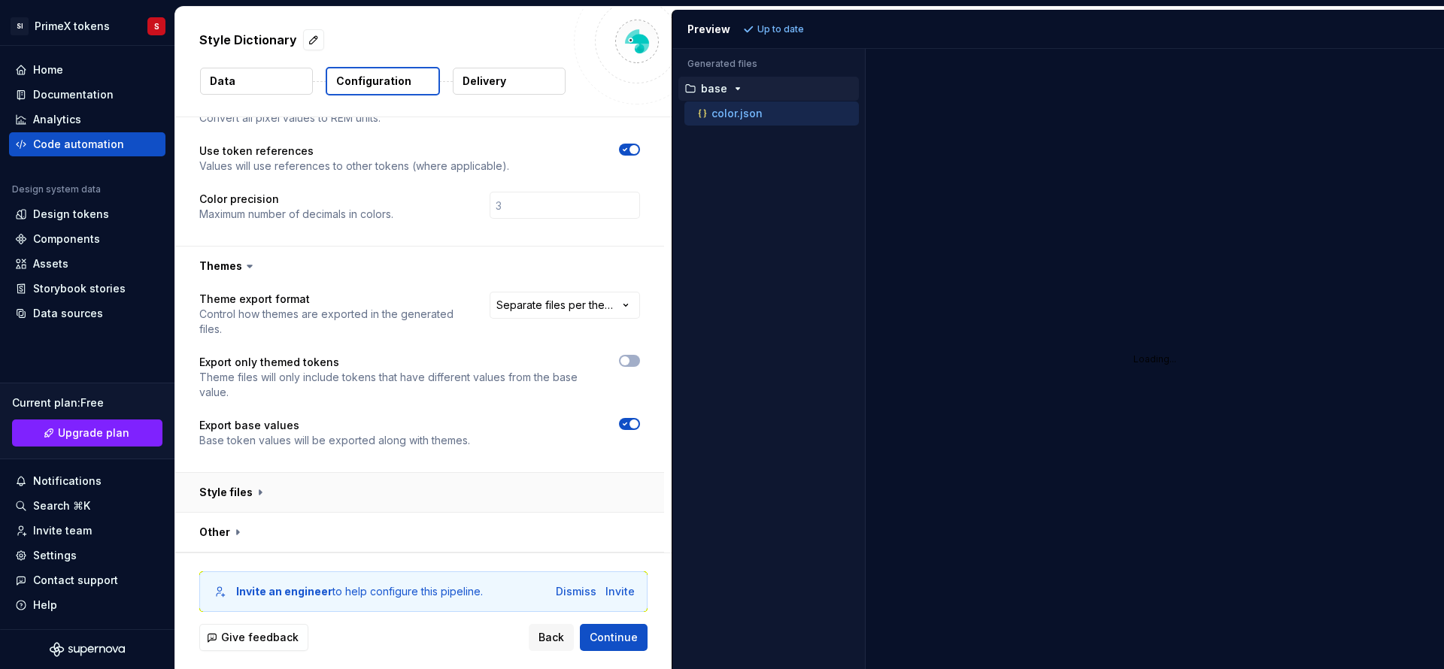
click at [278, 488] on button "button" at bounding box center [419, 492] width 489 height 39
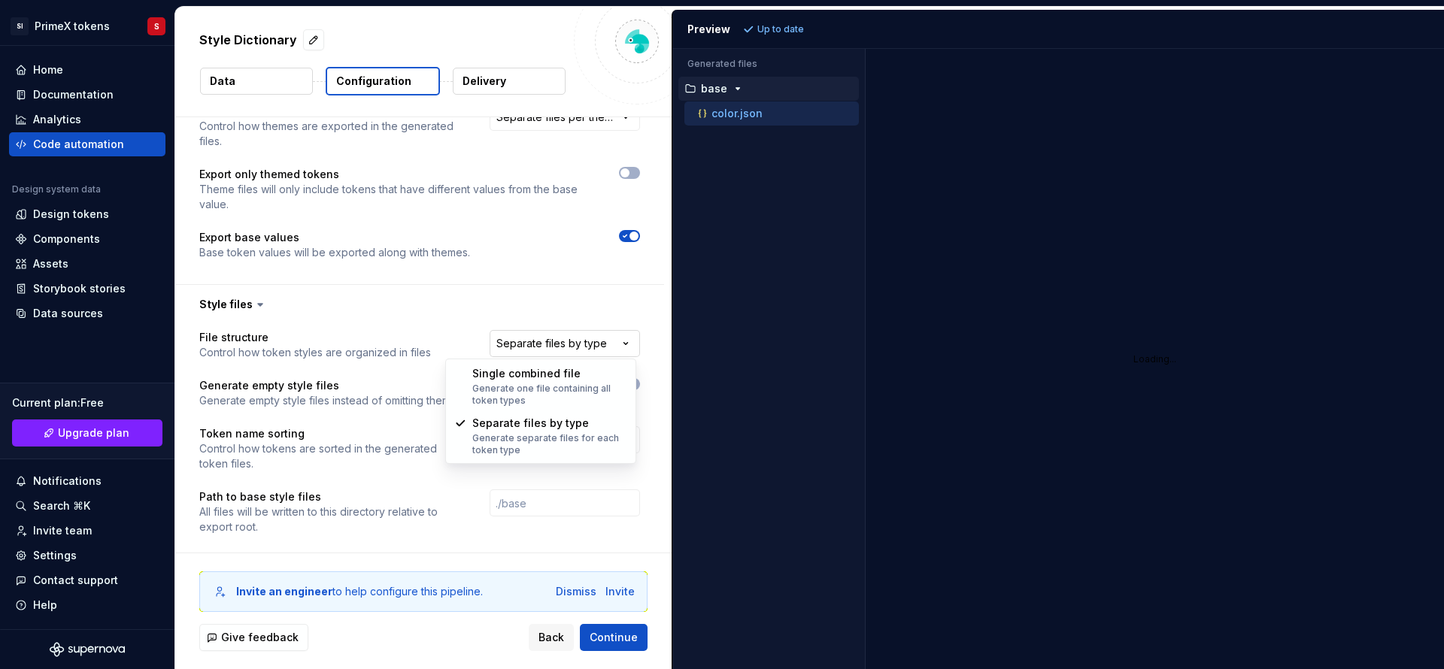
click at [574, 337] on html "**********" at bounding box center [722, 334] width 1444 height 669
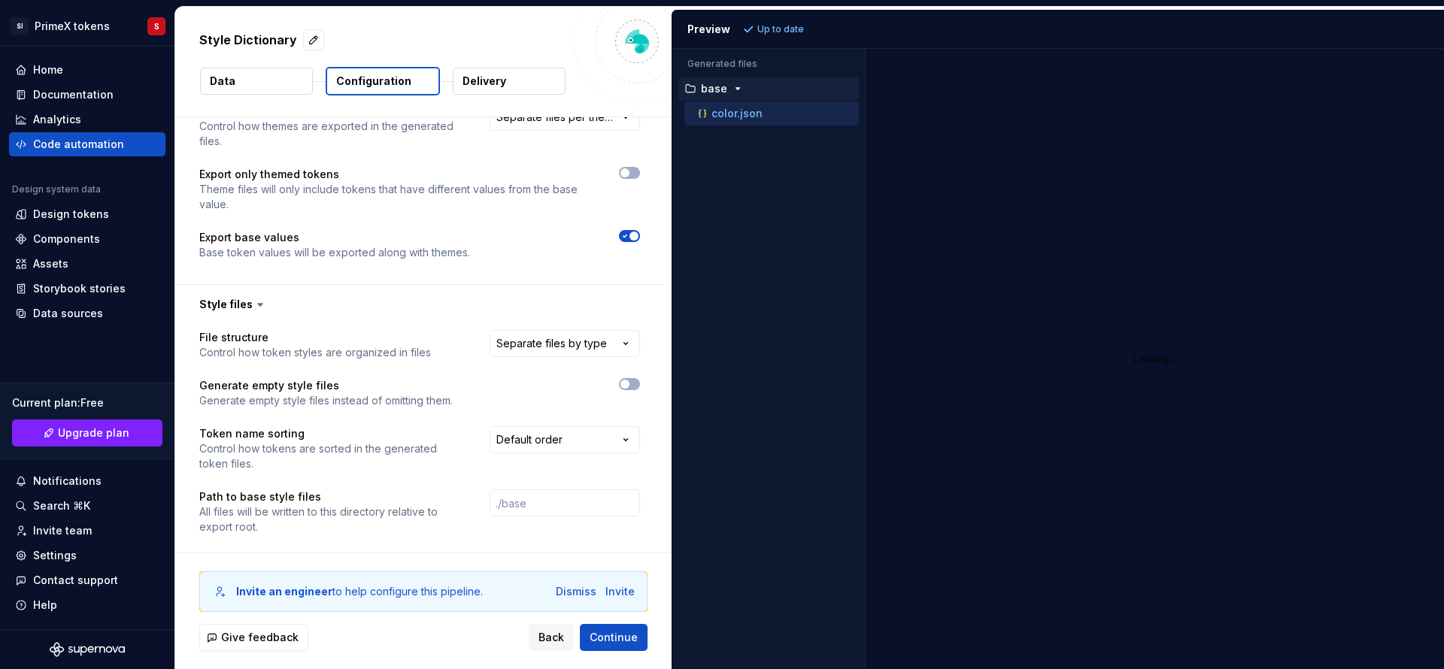
click at [578, 337] on html "**********" at bounding box center [722, 334] width 1444 height 669
click at [543, 435] on html "**********" at bounding box center [722, 334] width 1444 height 669
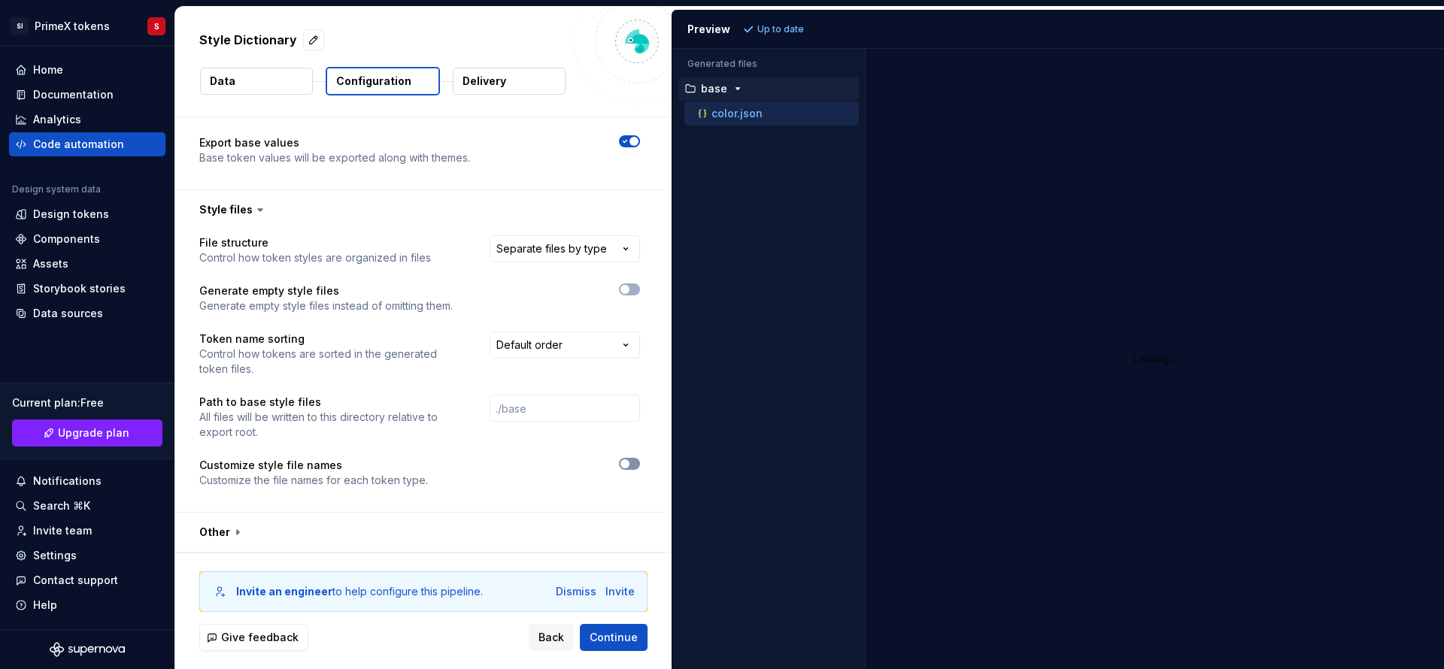
click at [629, 458] on button "button" at bounding box center [629, 464] width 21 height 12
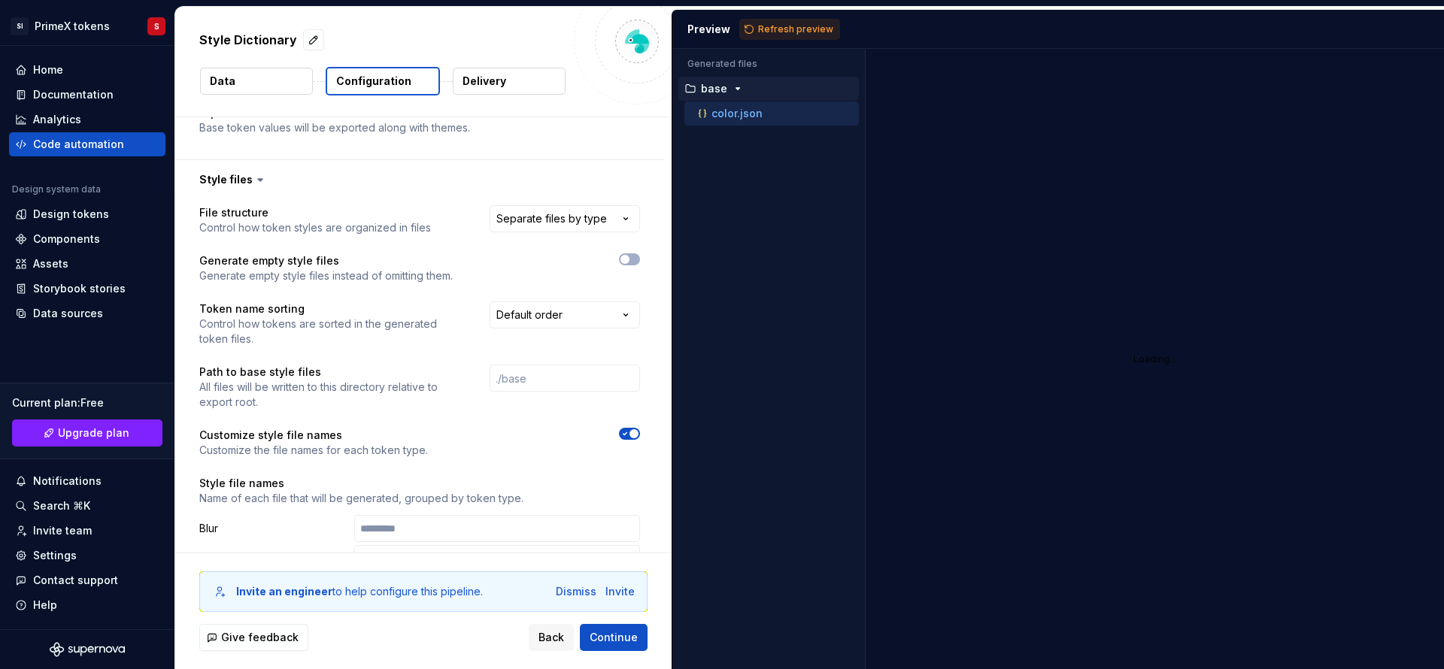
scroll to position [774, 0]
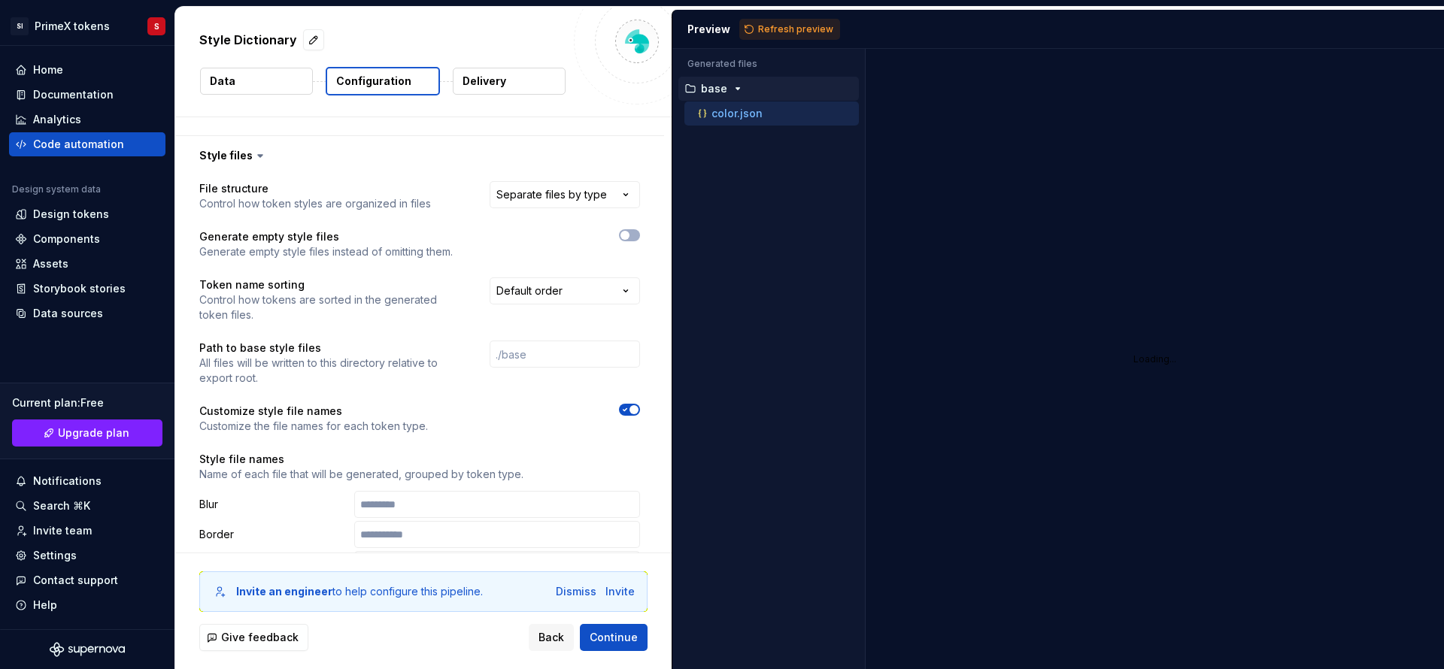
click at [595, 413] on div at bounding box center [547, 410] width 185 height 12
click at [614, 414] on div at bounding box center [547, 410] width 185 height 12
click at [623, 410] on icon "button" at bounding box center [625, 409] width 12 height 9
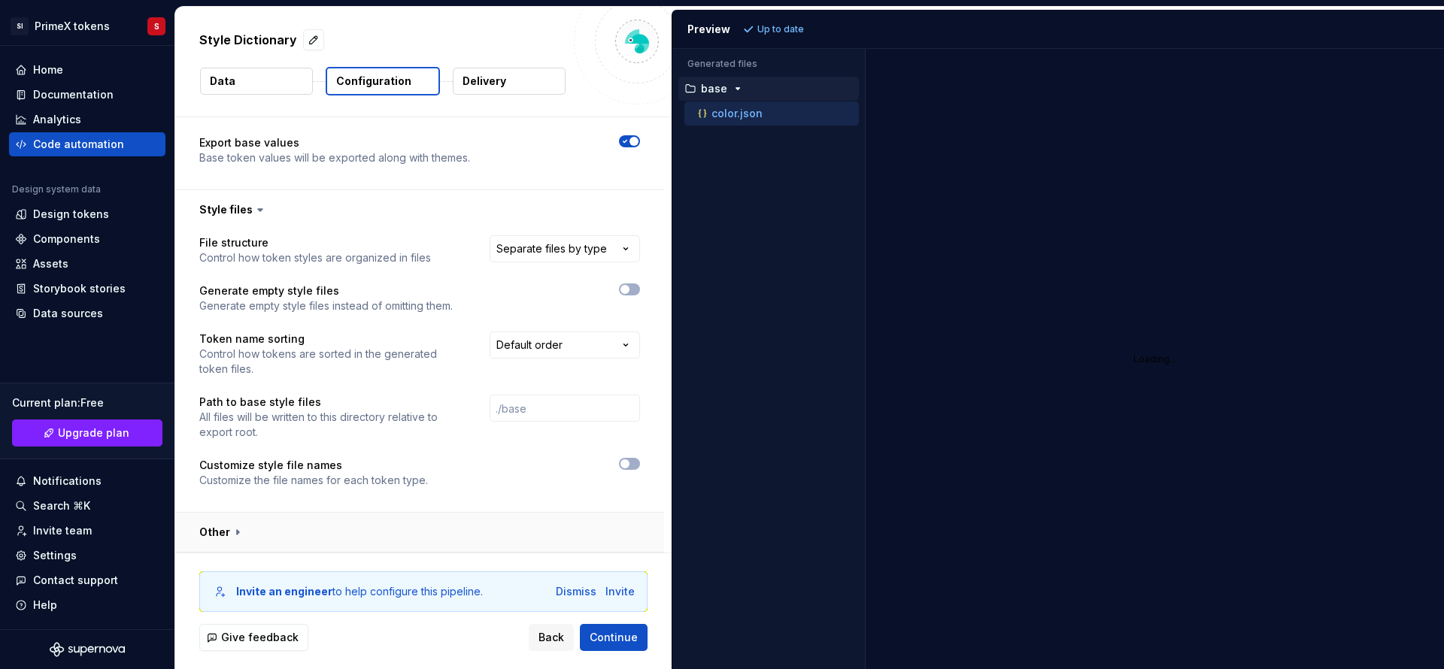
click at [285, 538] on button "button" at bounding box center [419, 532] width 489 height 39
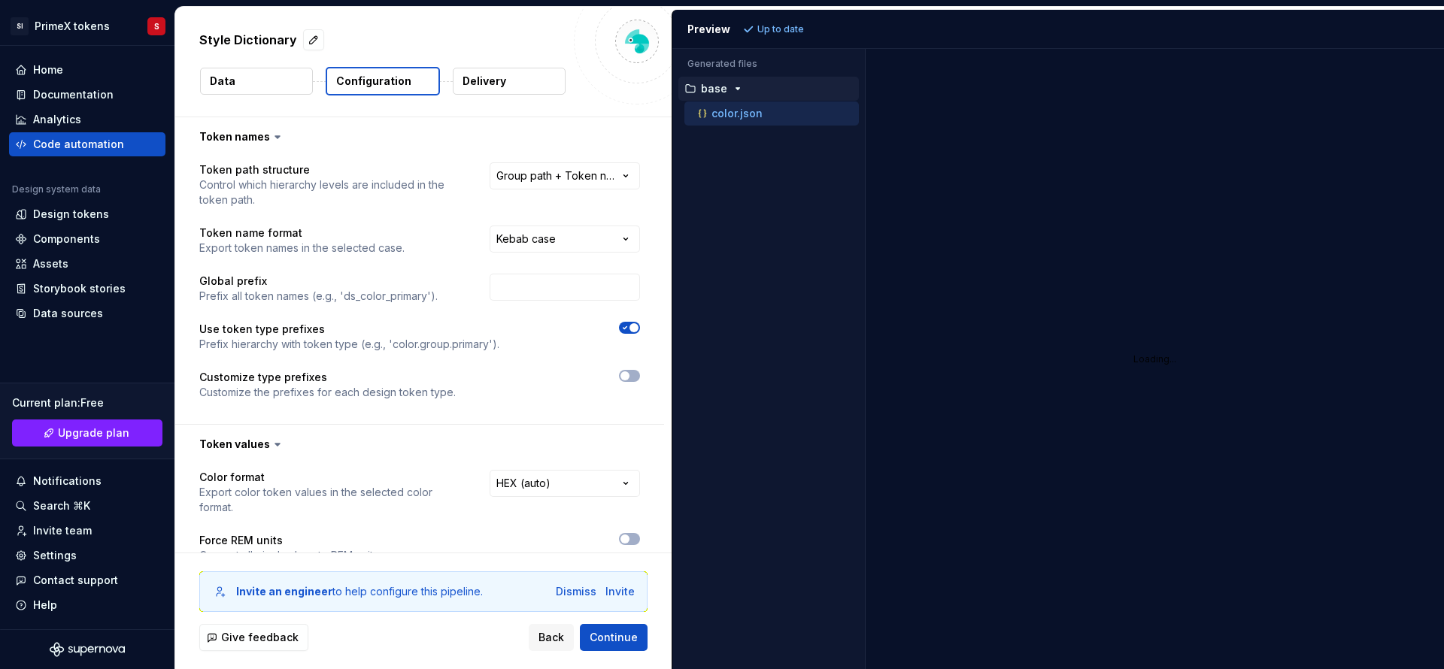
scroll to position [188, 0]
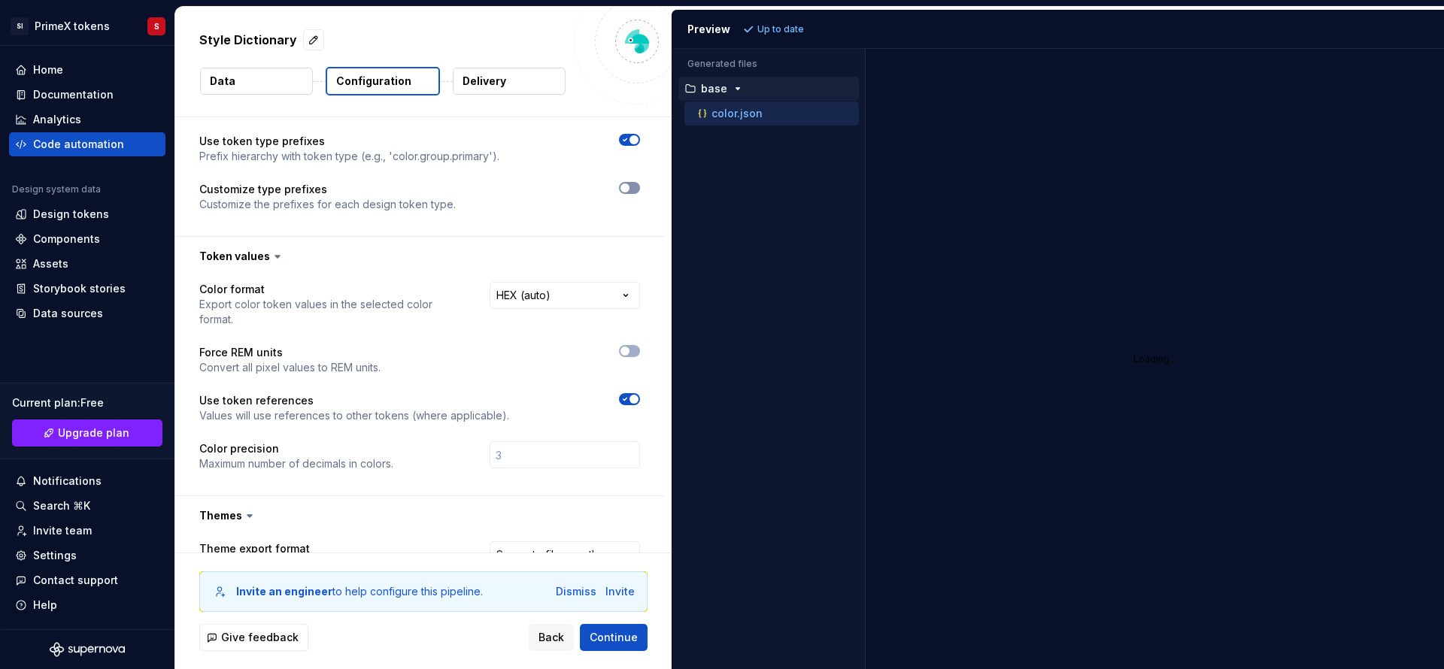
click at [624, 192] on button "button" at bounding box center [629, 188] width 21 height 12
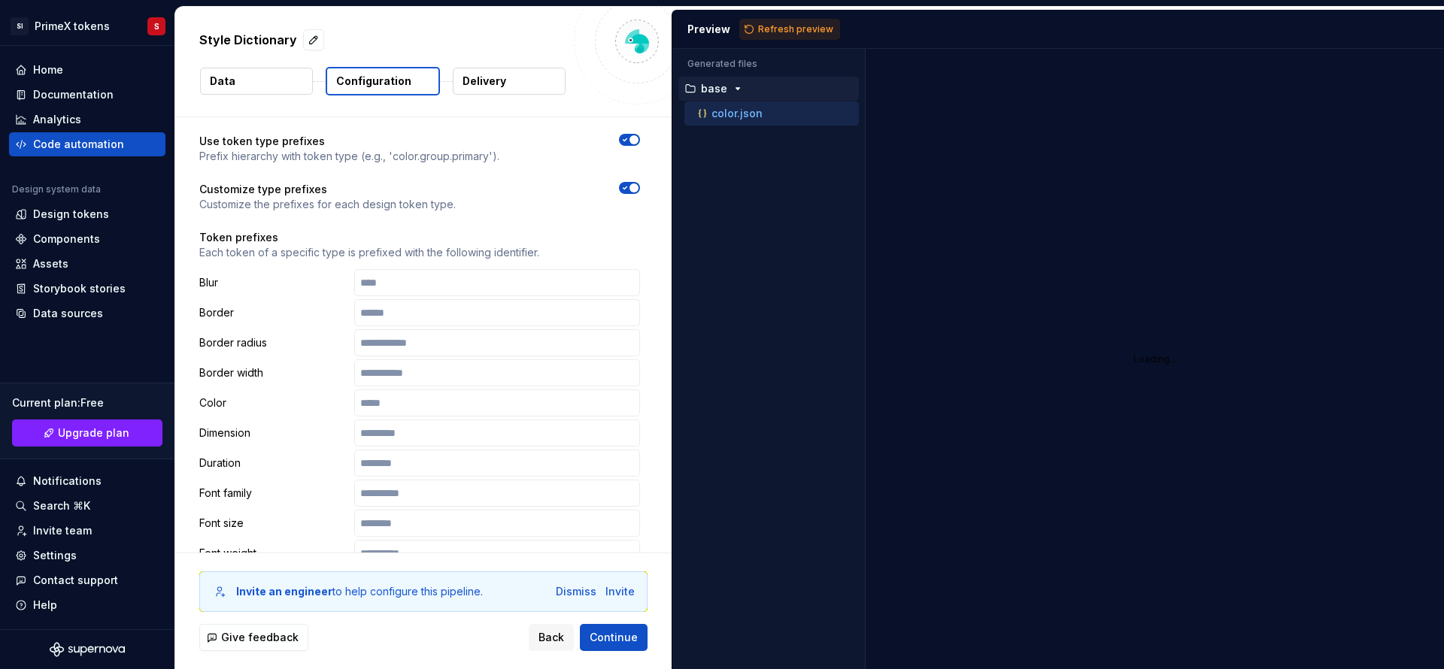
click at [624, 192] on button "button" at bounding box center [629, 188] width 21 height 12
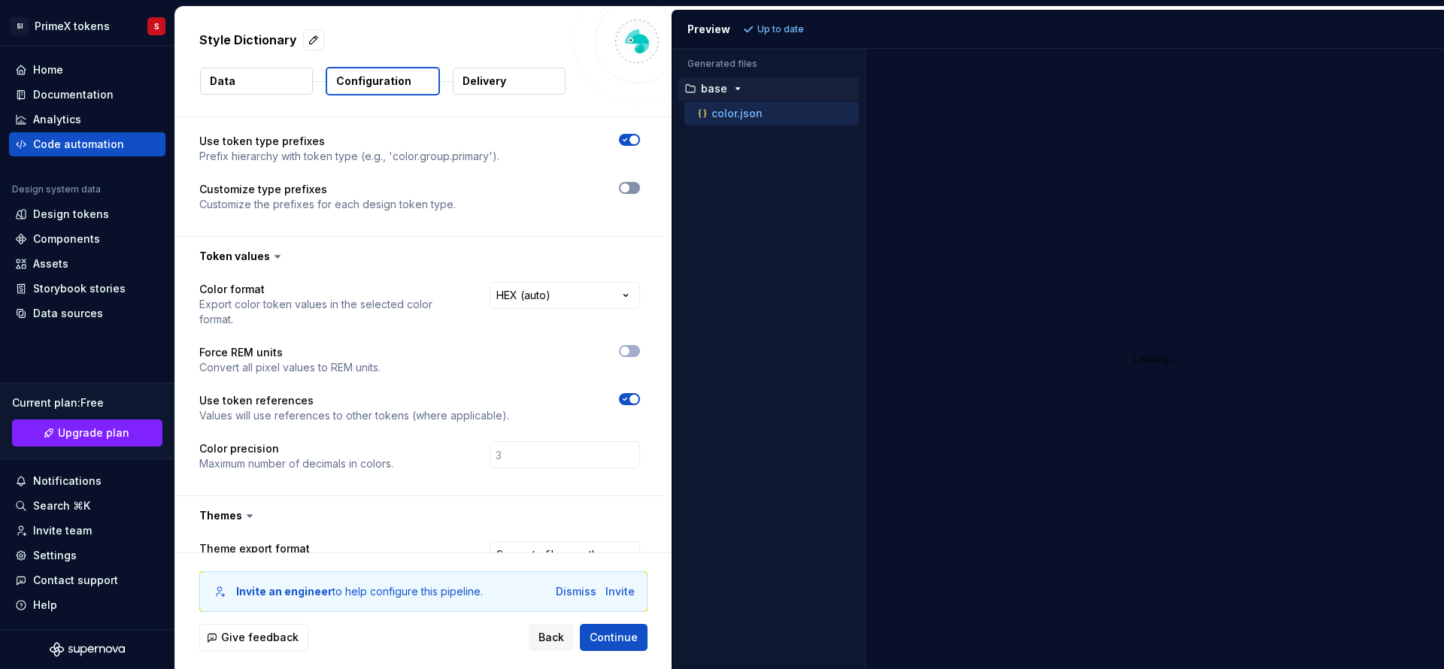
click at [624, 192] on button "button" at bounding box center [629, 188] width 21 height 12
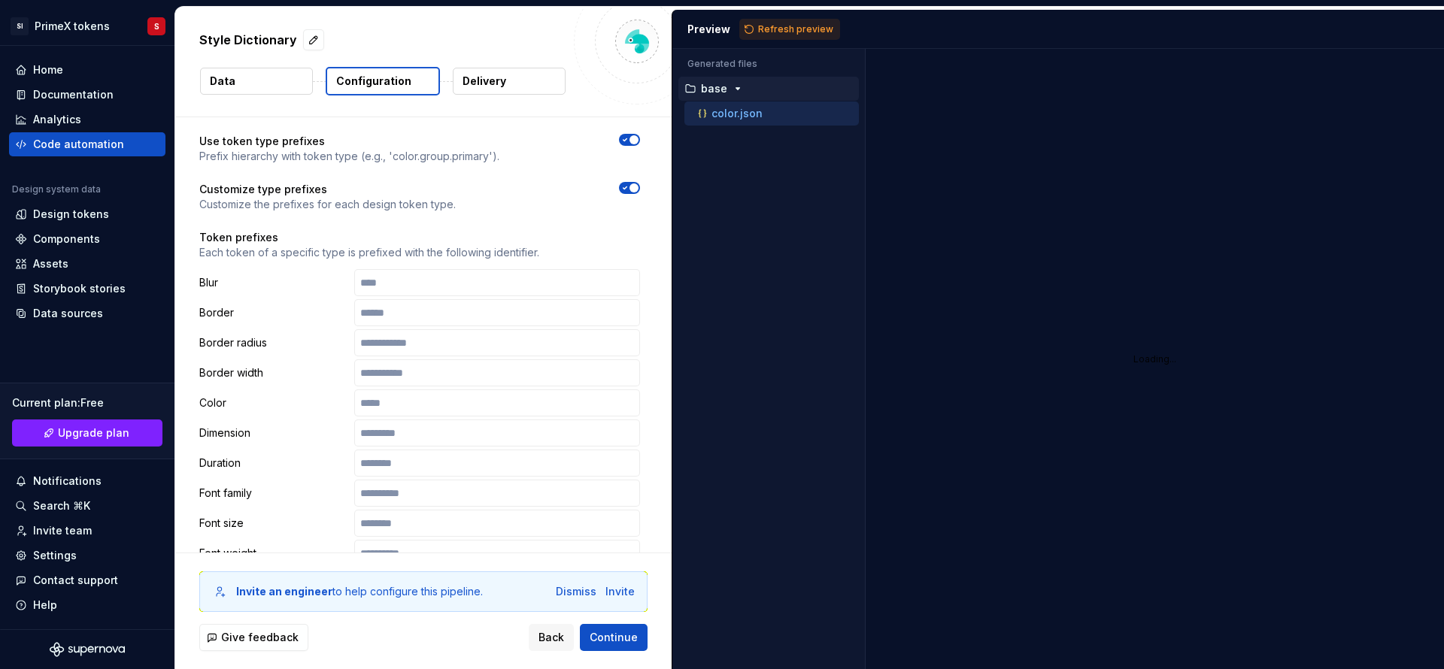
click at [462, 256] on p "Each token of a specific type is prefixed with the following identifier." at bounding box center [419, 252] width 441 height 15
click at [631, 187] on span "button" at bounding box center [633, 187] width 9 height 9
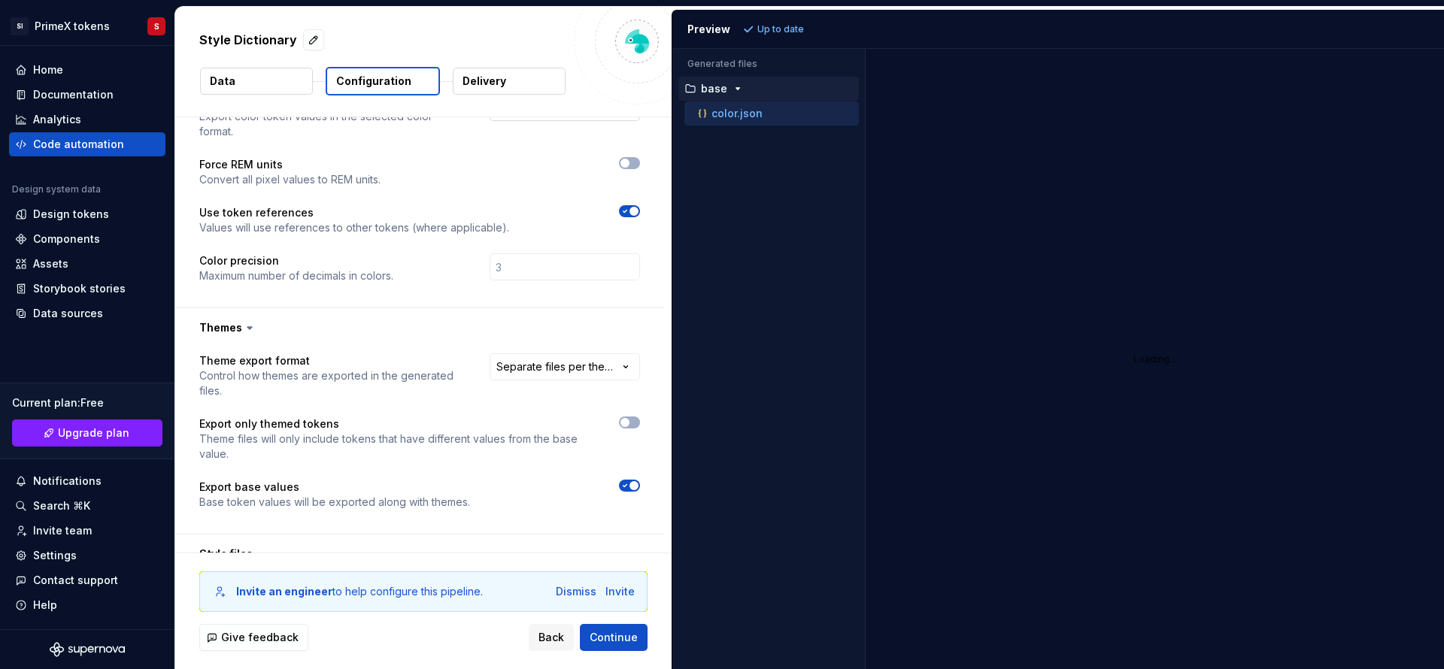
scroll to position [564, 0]
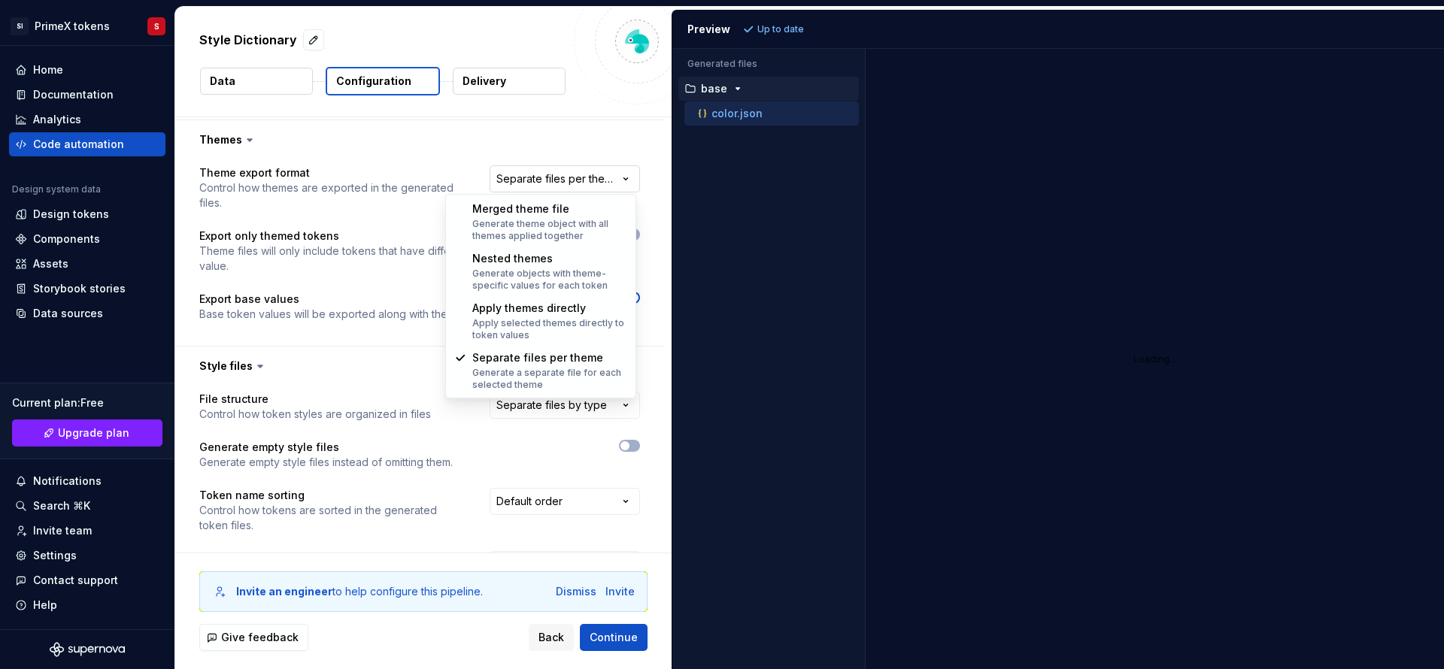
click at [580, 183] on html "**********" at bounding box center [722, 334] width 1444 height 669
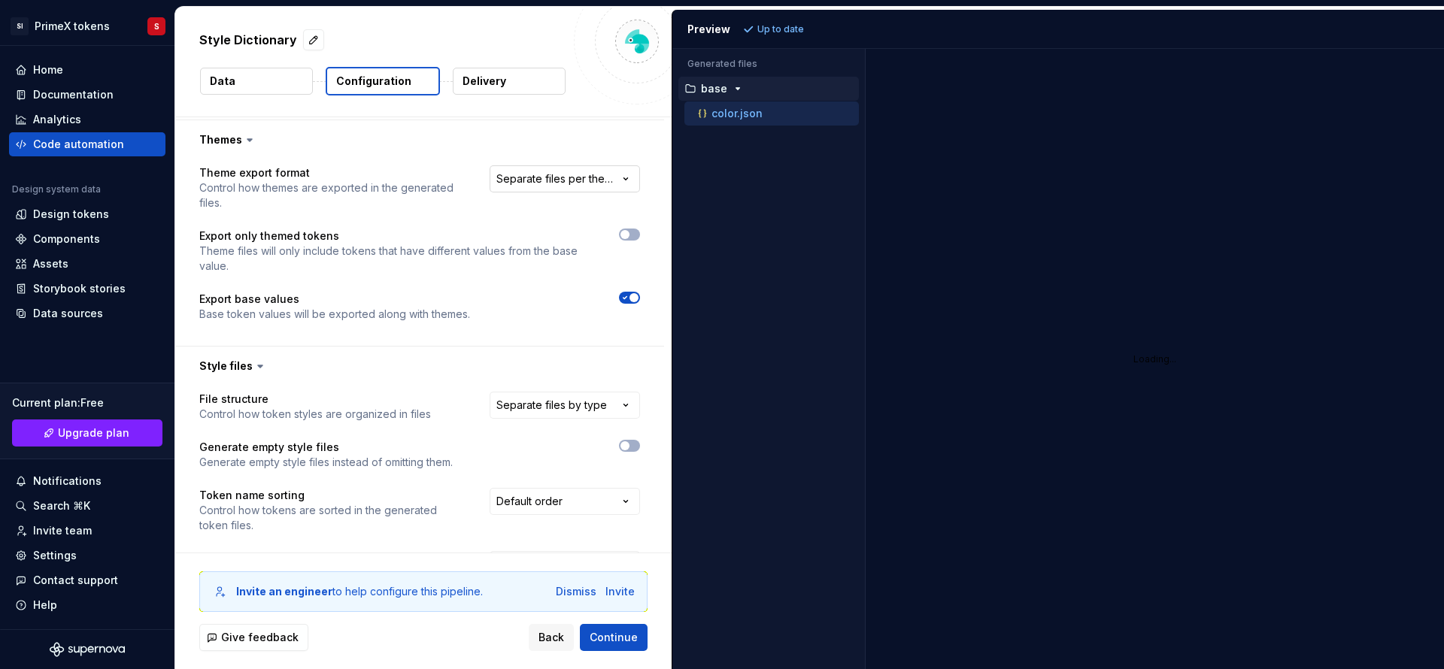
click at [580, 183] on html "**********" at bounding box center [722, 334] width 1444 height 669
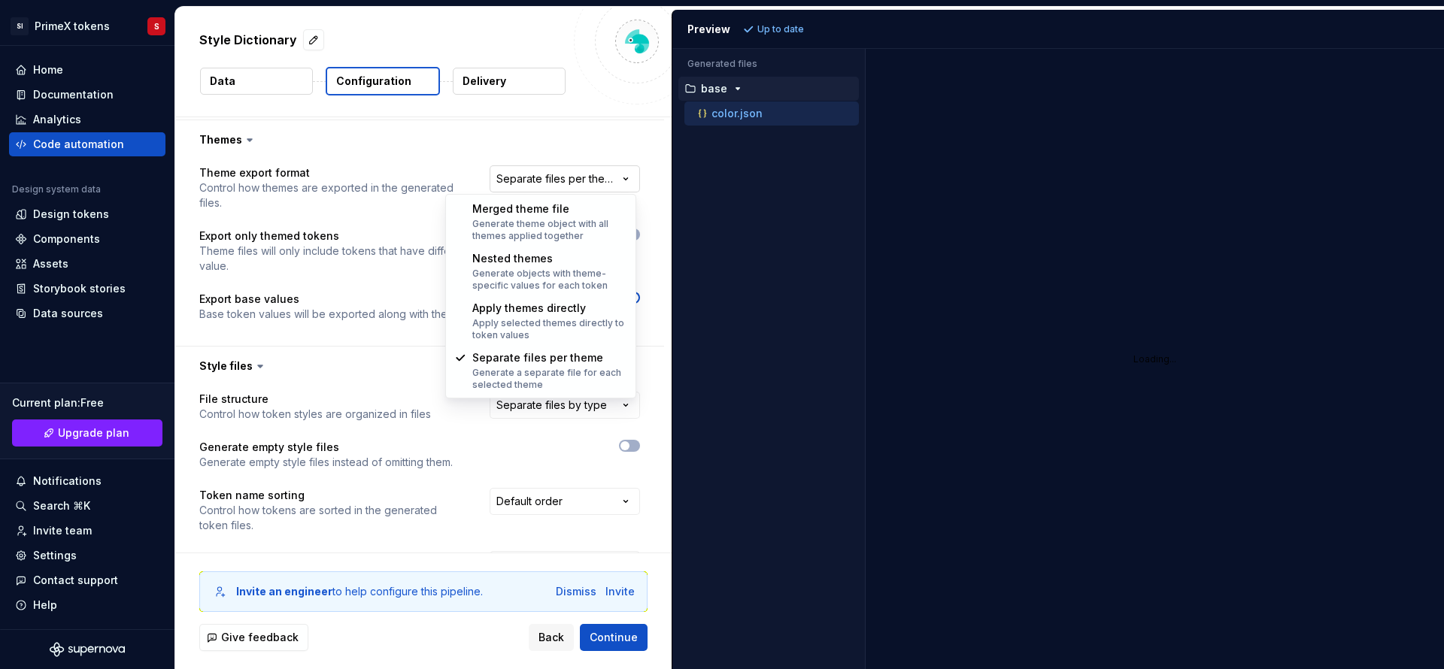
click at [580, 183] on html "**********" at bounding box center [722, 334] width 1444 height 669
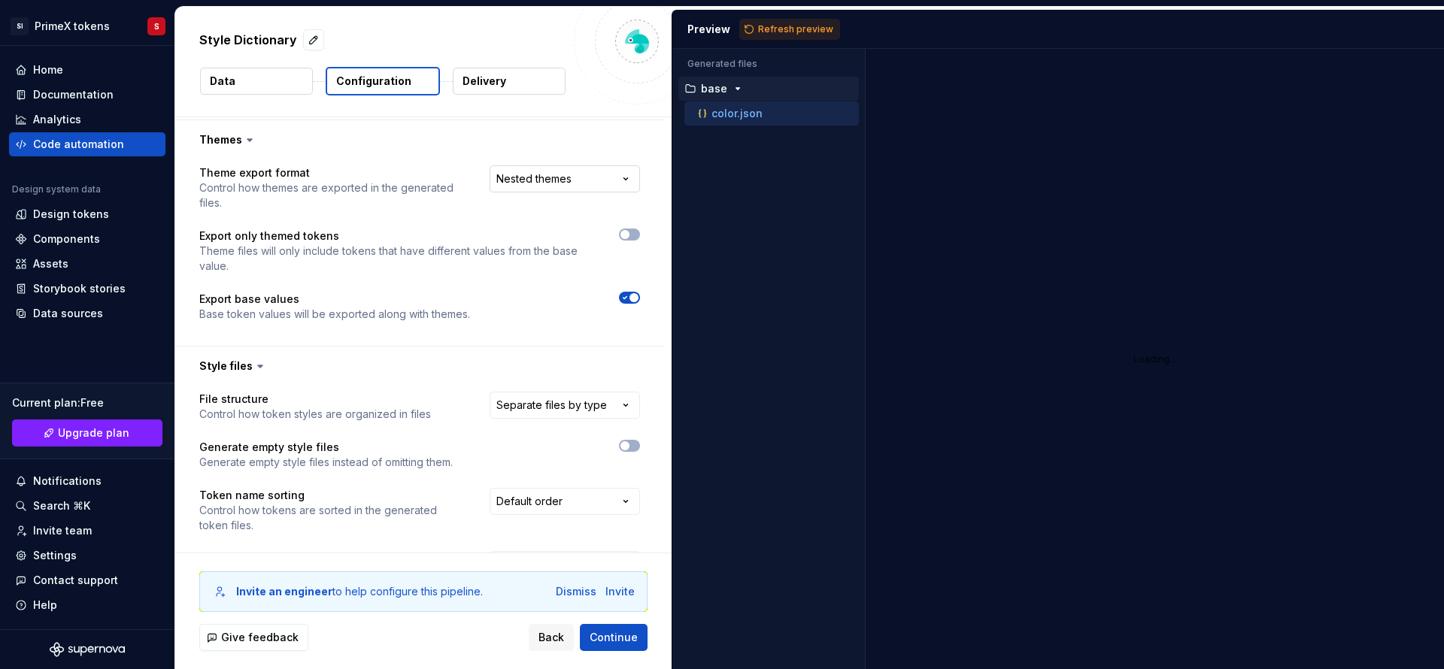
click at [594, 174] on html "**********" at bounding box center [722, 334] width 1444 height 669
click at [599, 184] on html "**********" at bounding box center [722, 334] width 1444 height 669
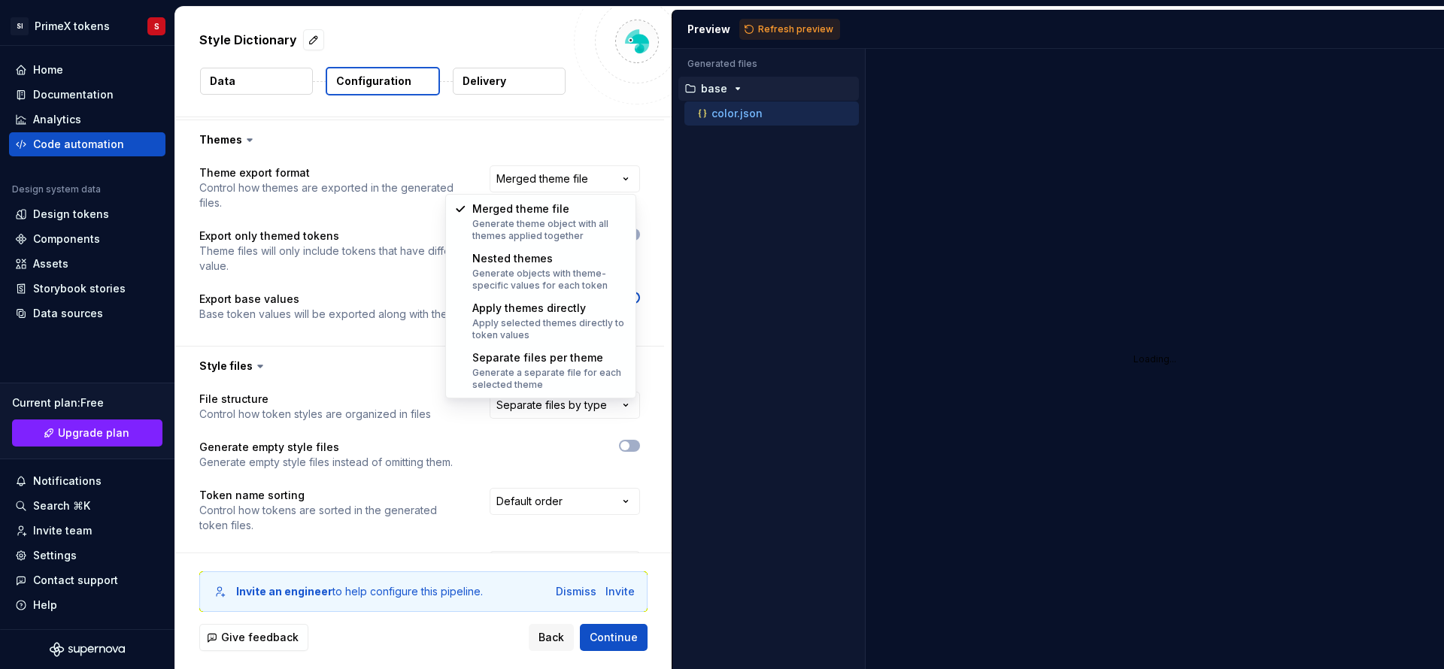
select select "**********"
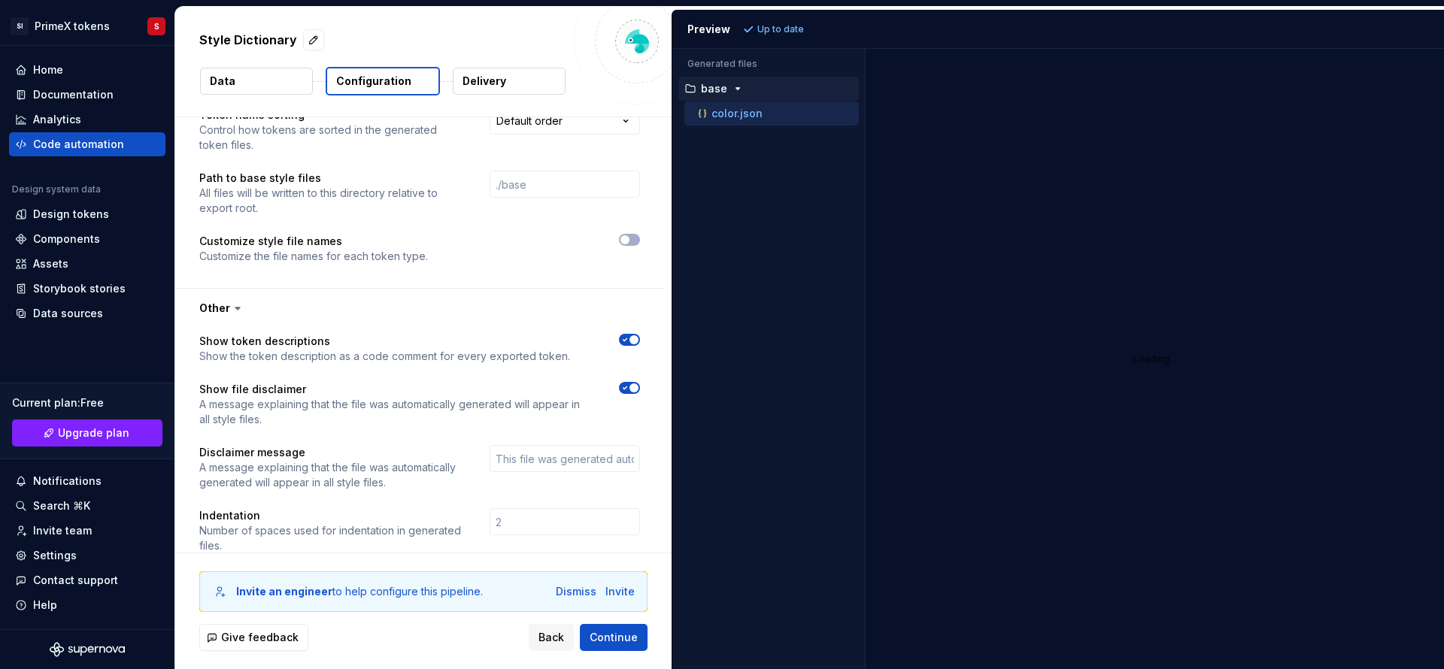
scroll to position [970, 0]
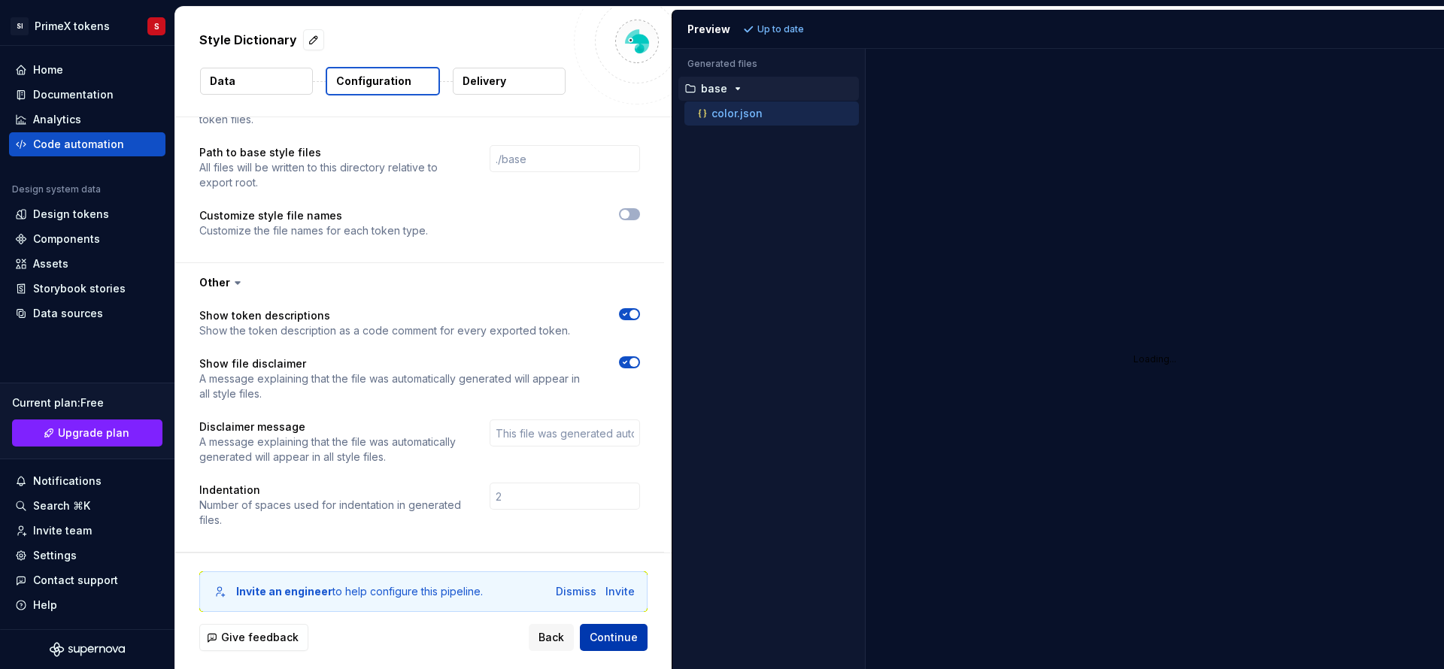
click at [622, 635] on span "Continue" at bounding box center [613, 637] width 48 height 15
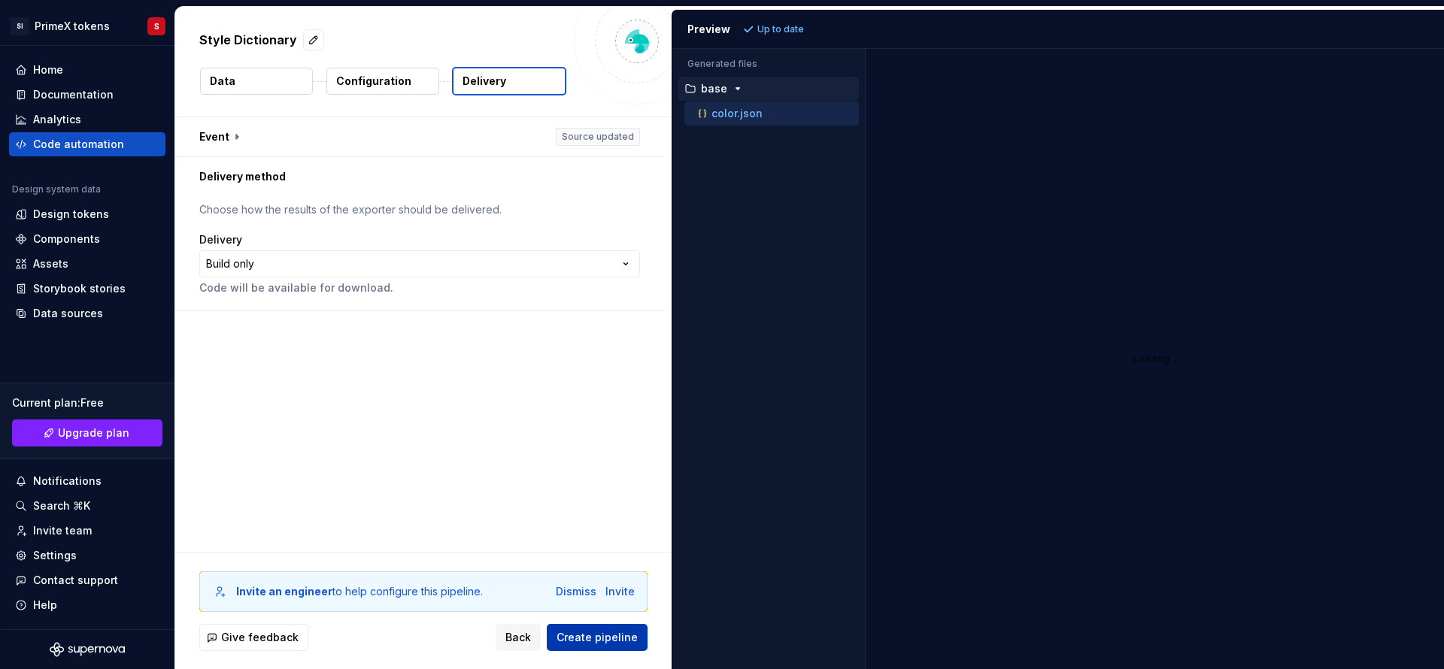
click at [611, 638] on span "Create pipeline" at bounding box center [596, 637] width 81 height 15
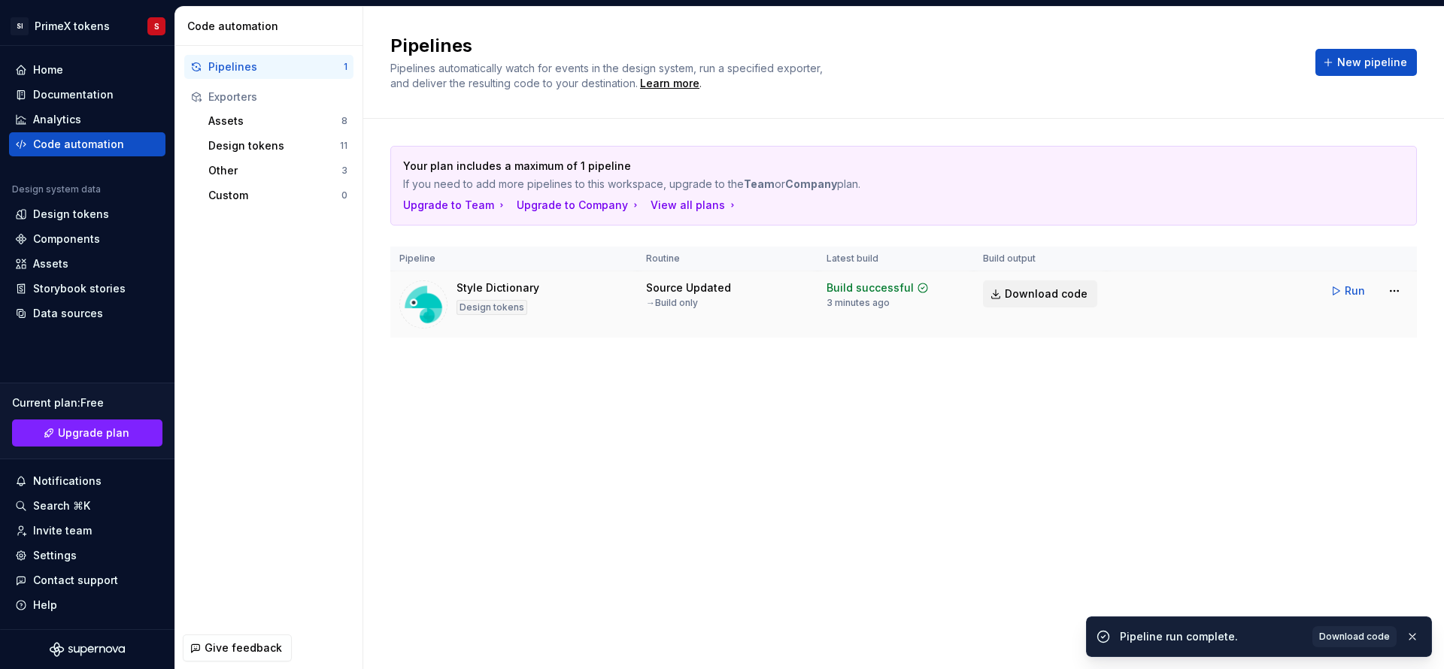
click at [1019, 303] on link "Download code" at bounding box center [1040, 293] width 114 height 27
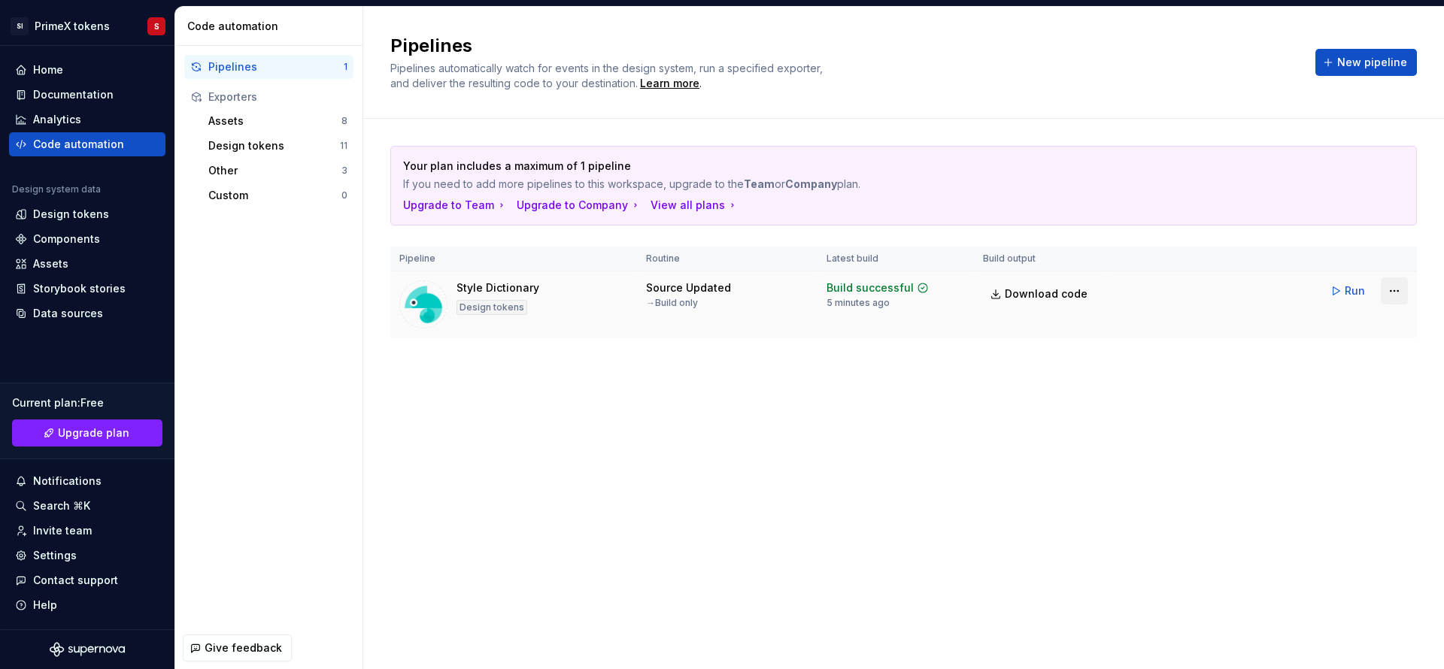
click at [1395, 295] on html "SI PrimeX tokens S Home Documentation Analytics Code automation Design system d…" at bounding box center [722, 334] width 1444 height 669
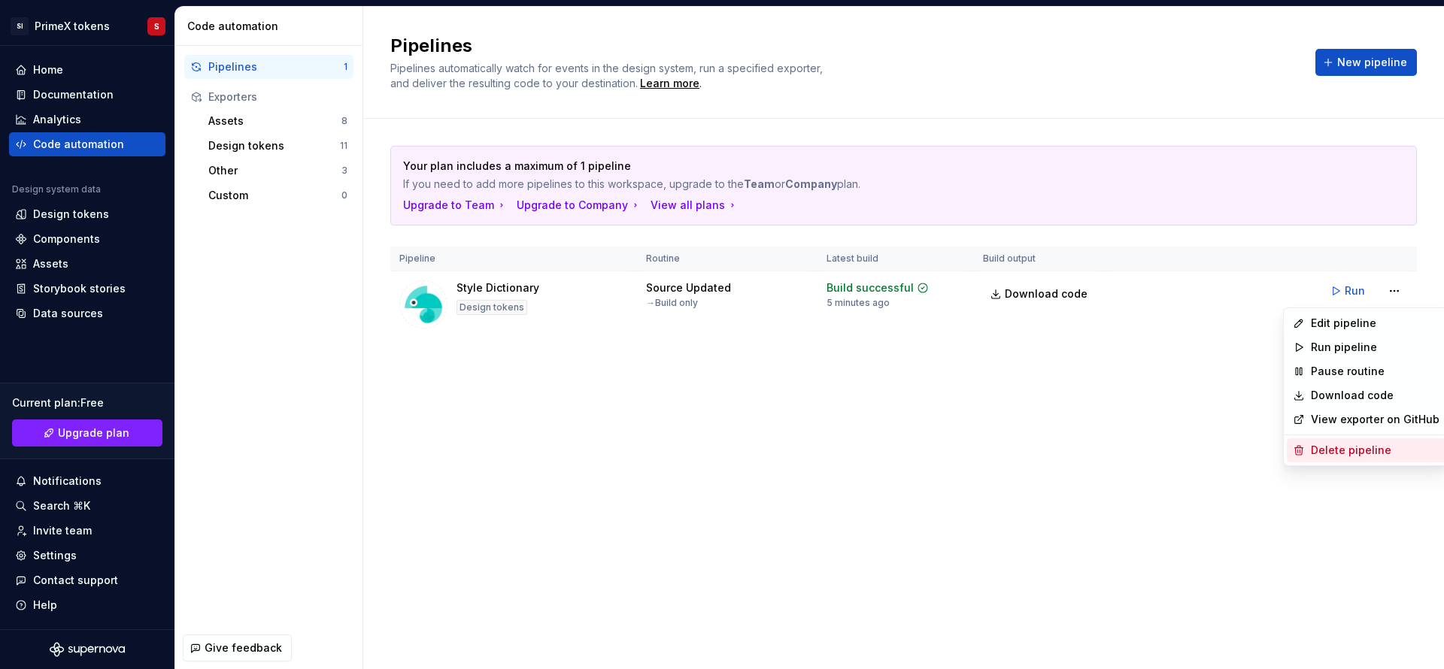
click at [1391, 441] on div "Delete pipeline" at bounding box center [1365, 450] width 159 height 24
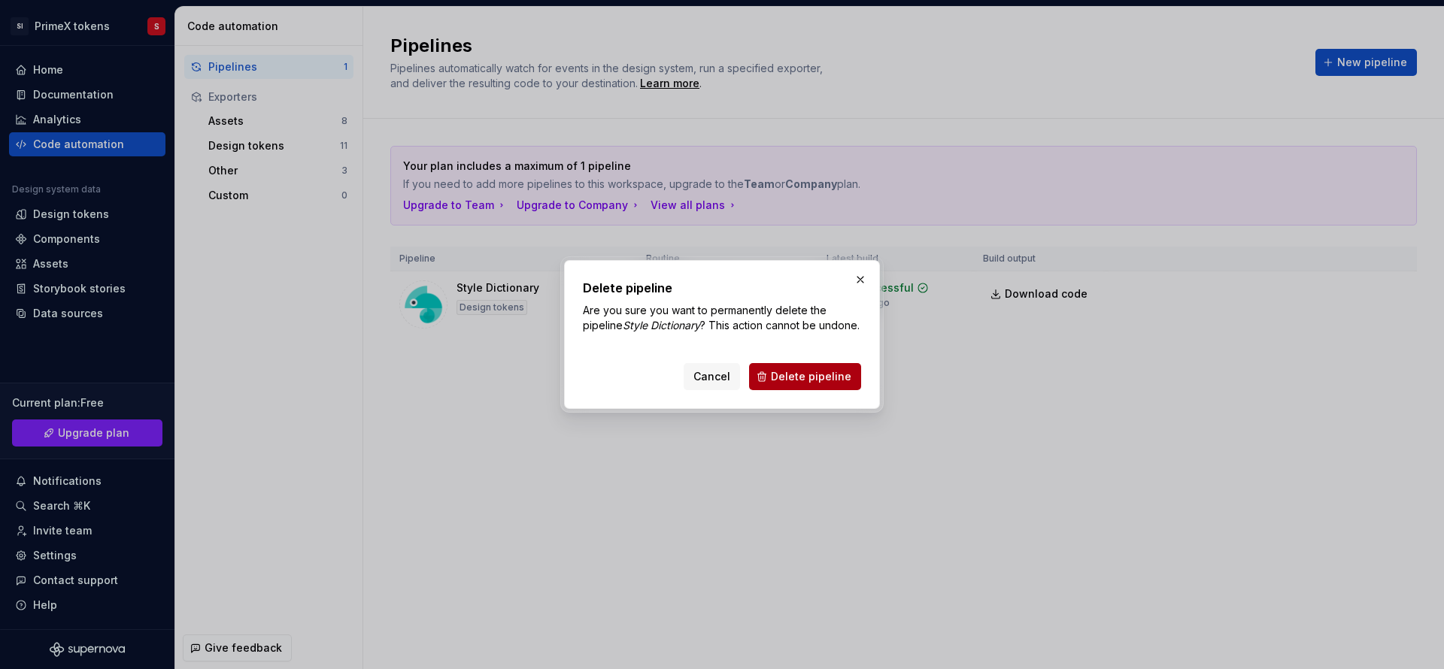
click at [799, 390] on button "Delete pipeline" at bounding box center [805, 376] width 112 height 27
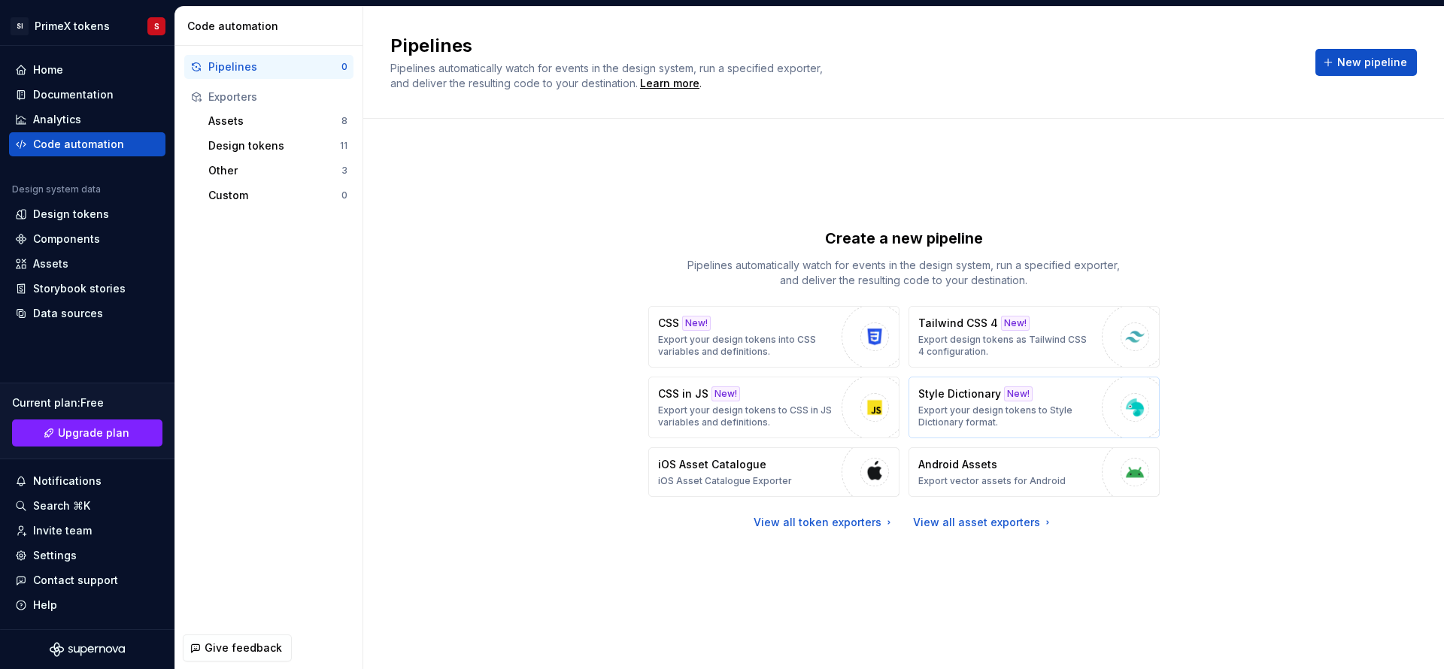
click at [1005, 404] on p "Export your design tokens to Style Dictionary format." at bounding box center [1006, 416] width 176 height 24
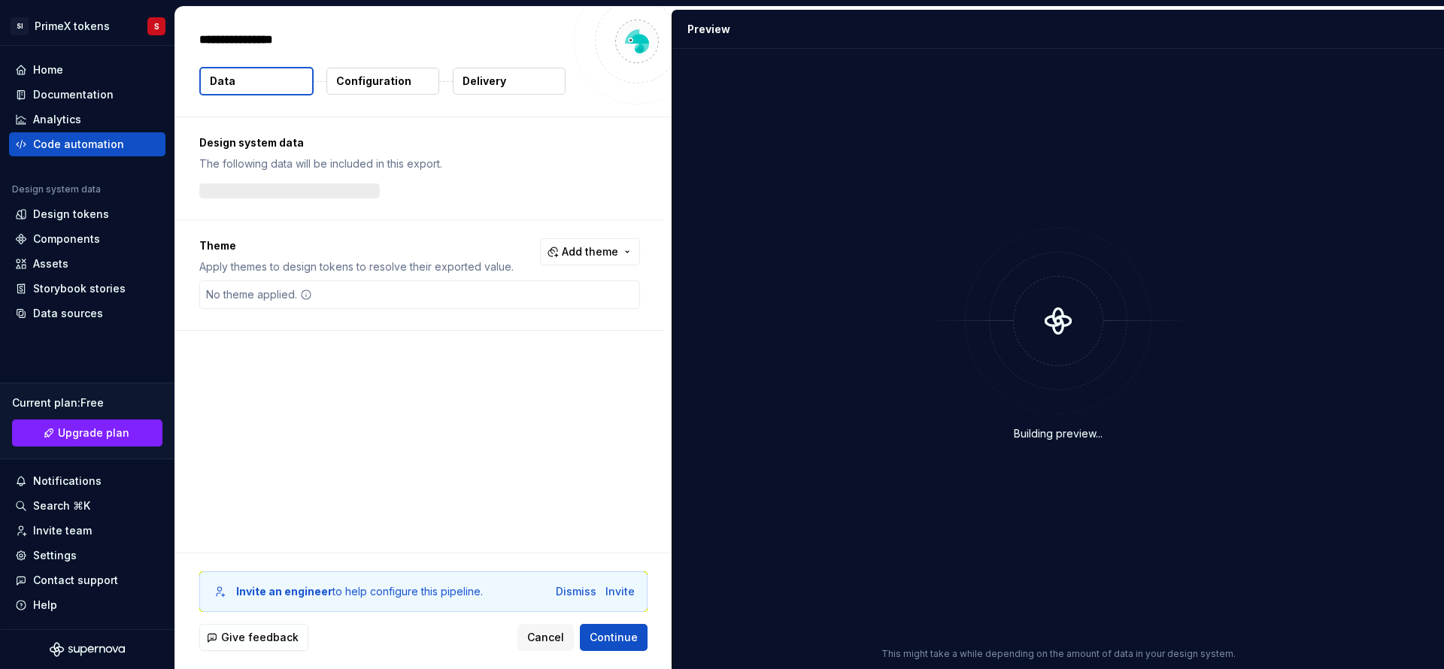
type textarea "*"
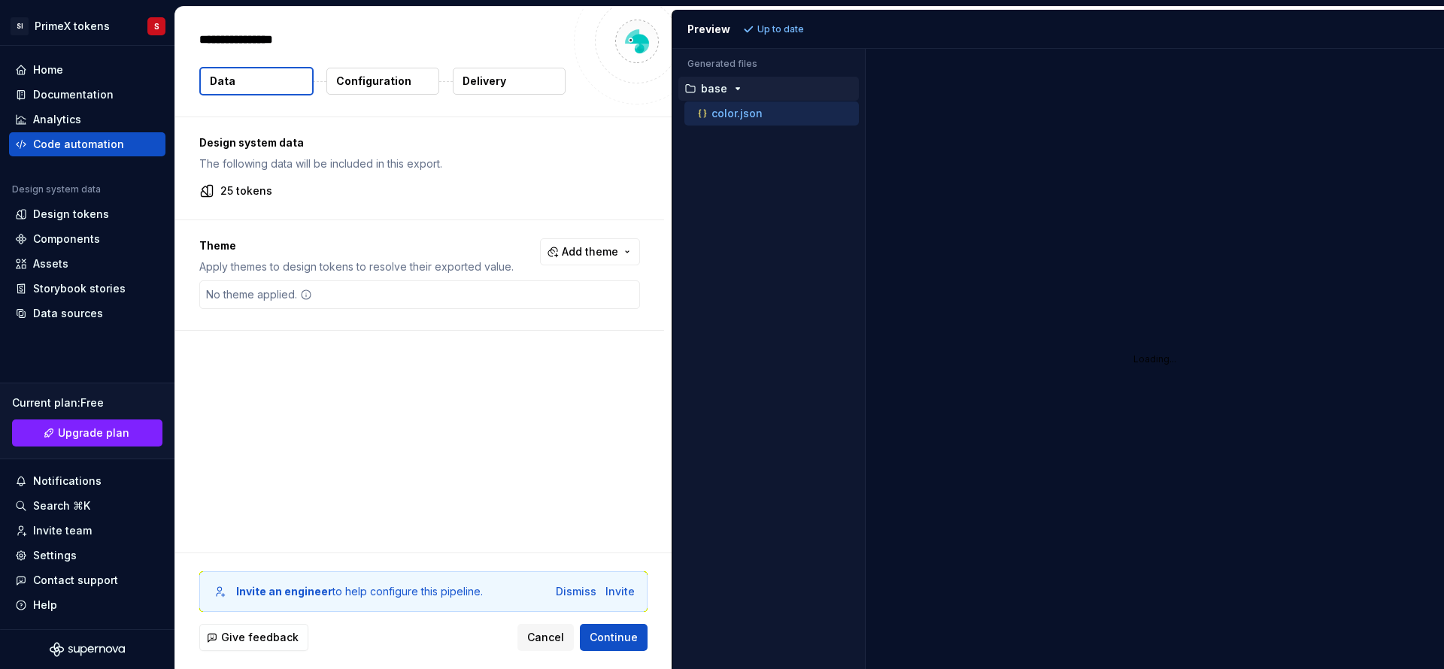
click at [381, 92] on button "Configuration" at bounding box center [382, 81] width 113 height 27
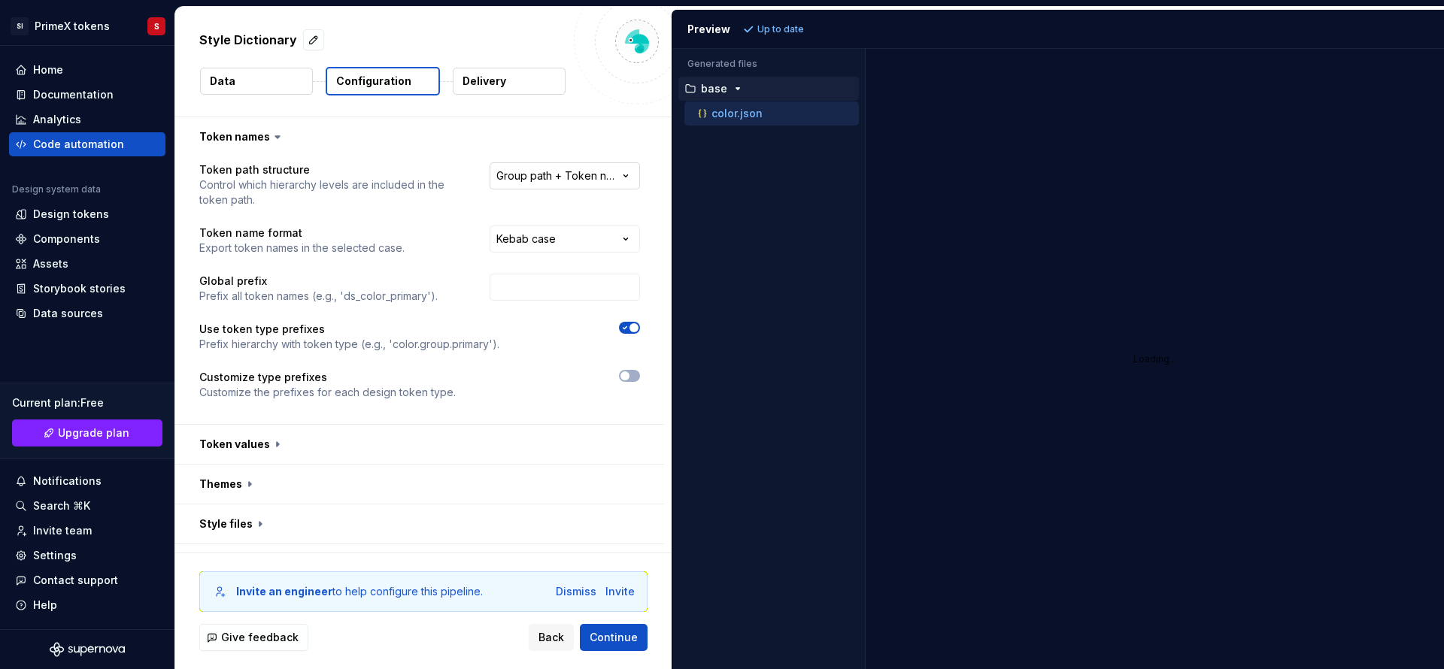
click at [620, 180] on html "**********" at bounding box center [722, 334] width 1444 height 669
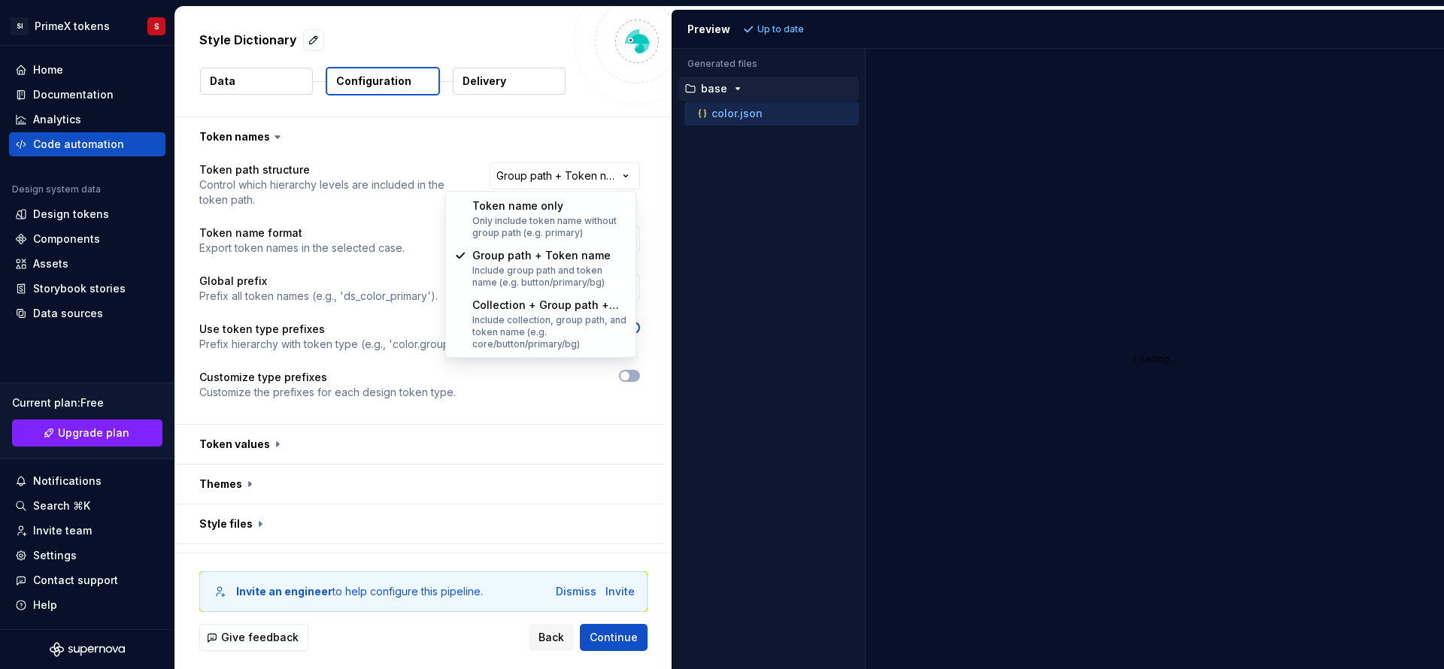
select select "********"
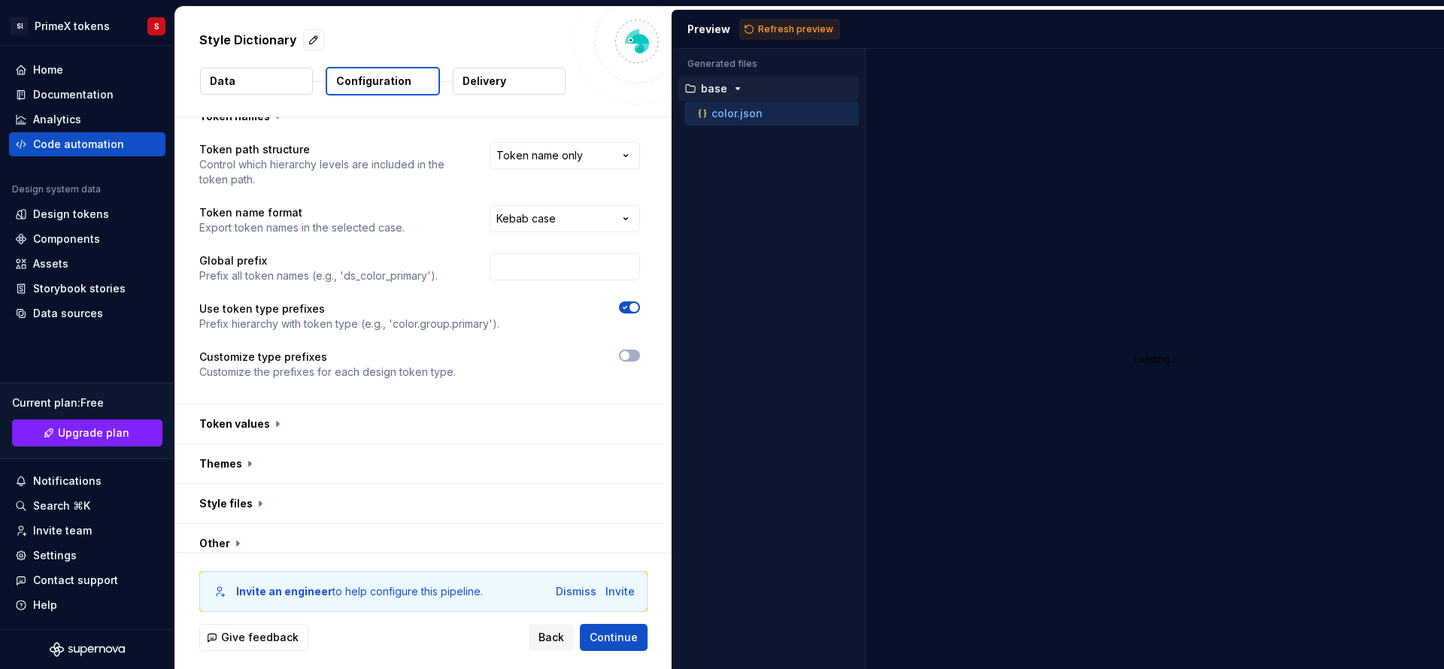
scroll to position [32, 0]
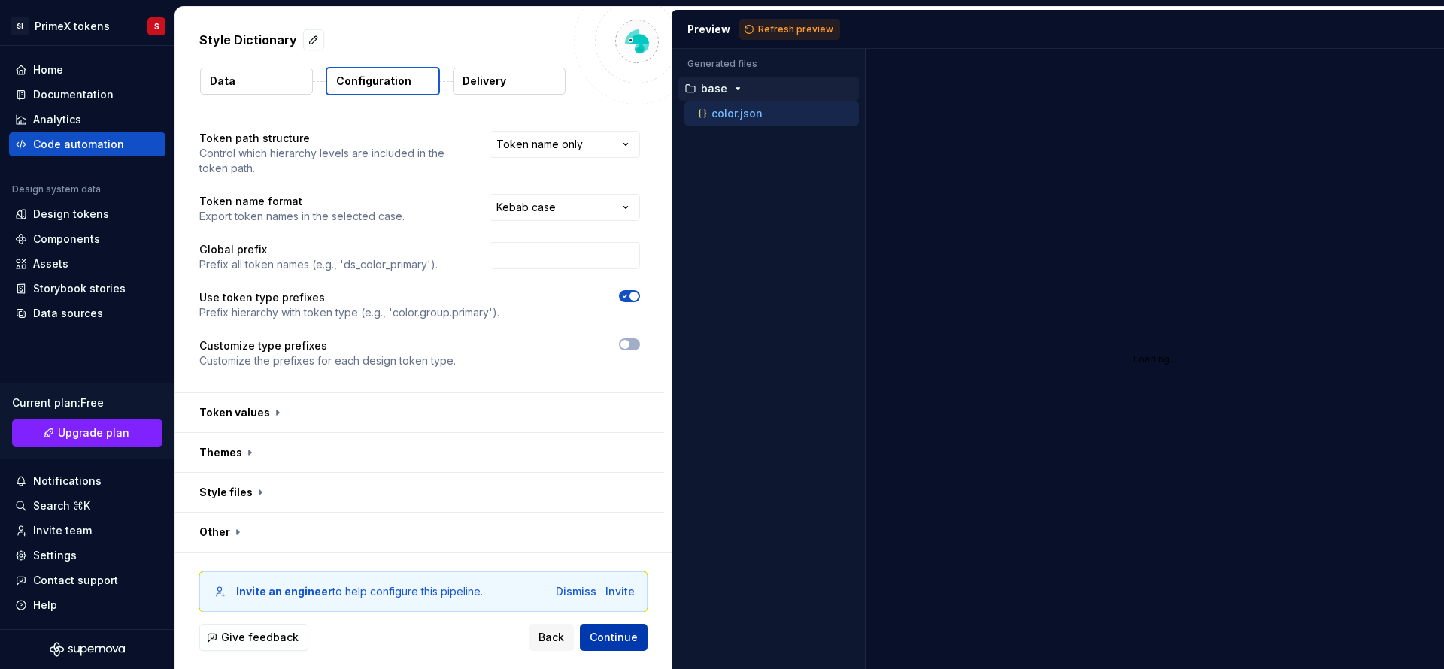
click at [591, 631] on button "Continue" at bounding box center [614, 637] width 68 height 27
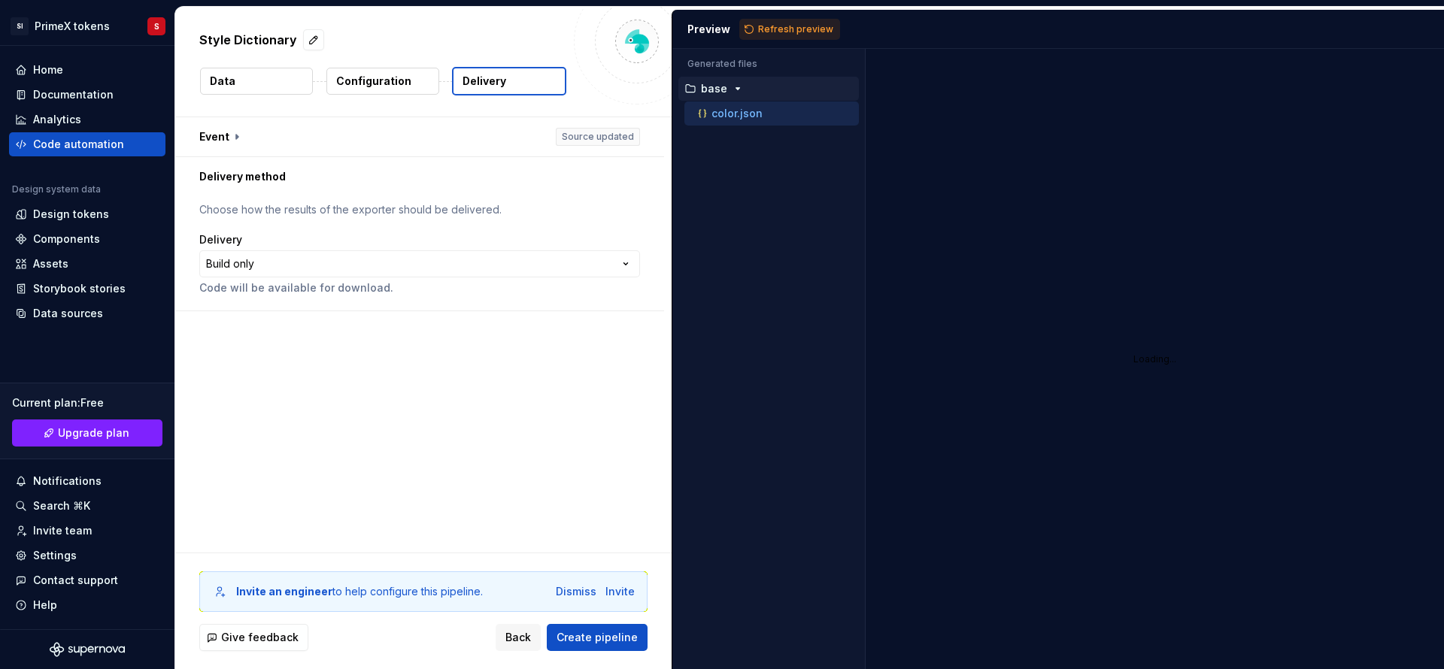
click at [364, 80] on p "Configuration" at bounding box center [373, 81] width 75 height 15
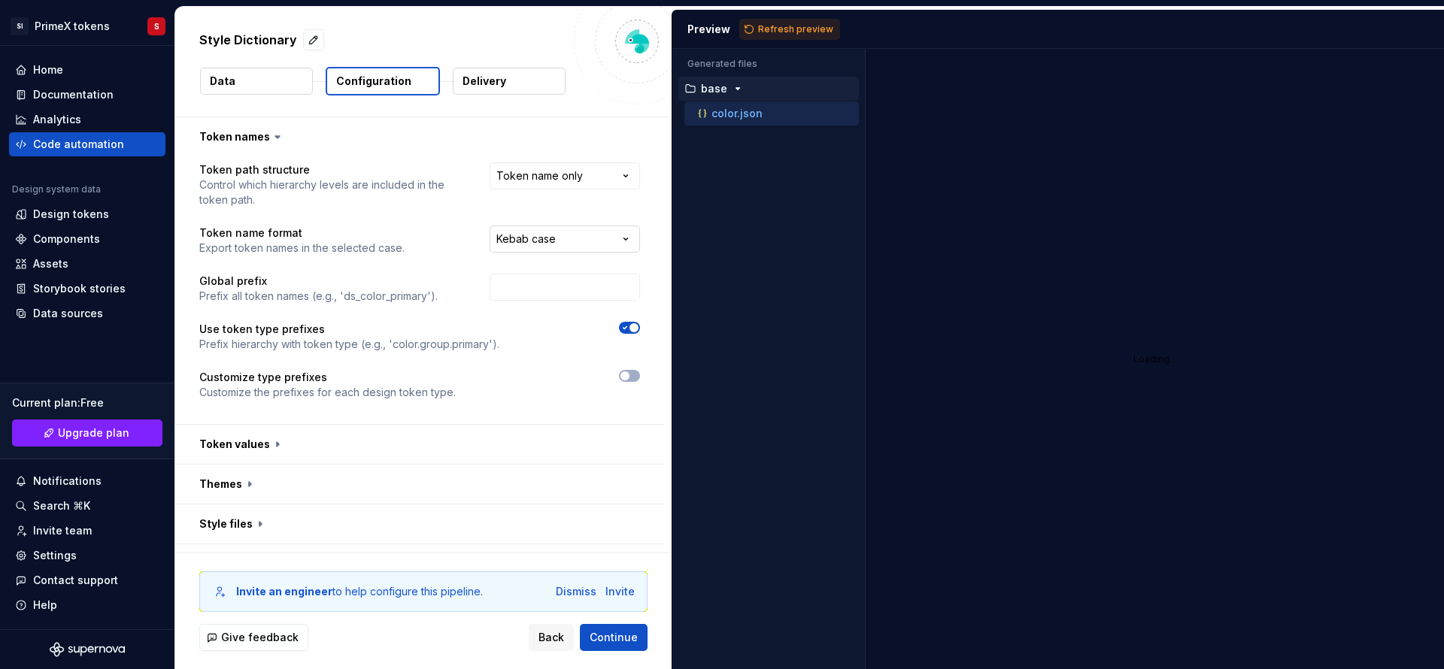
click at [595, 241] on html "**********" at bounding box center [722, 334] width 1444 height 669
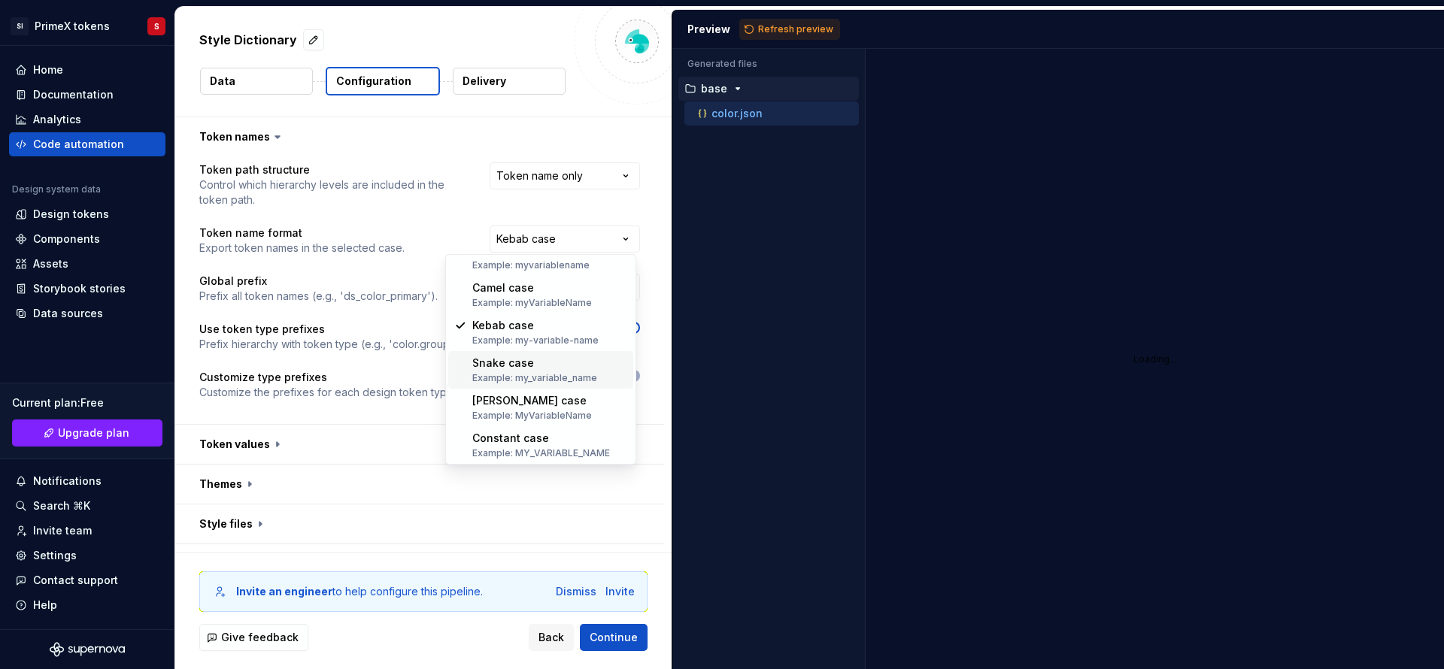
scroll to position [21, 0]
drag, startPoint x: 635, startPoint y: 643, endPoint x: 635, endPoint y: 634, distance: 9.1
click at [635, 647] on html "**********" at bounding box center [722, 334] width 1444 height 669
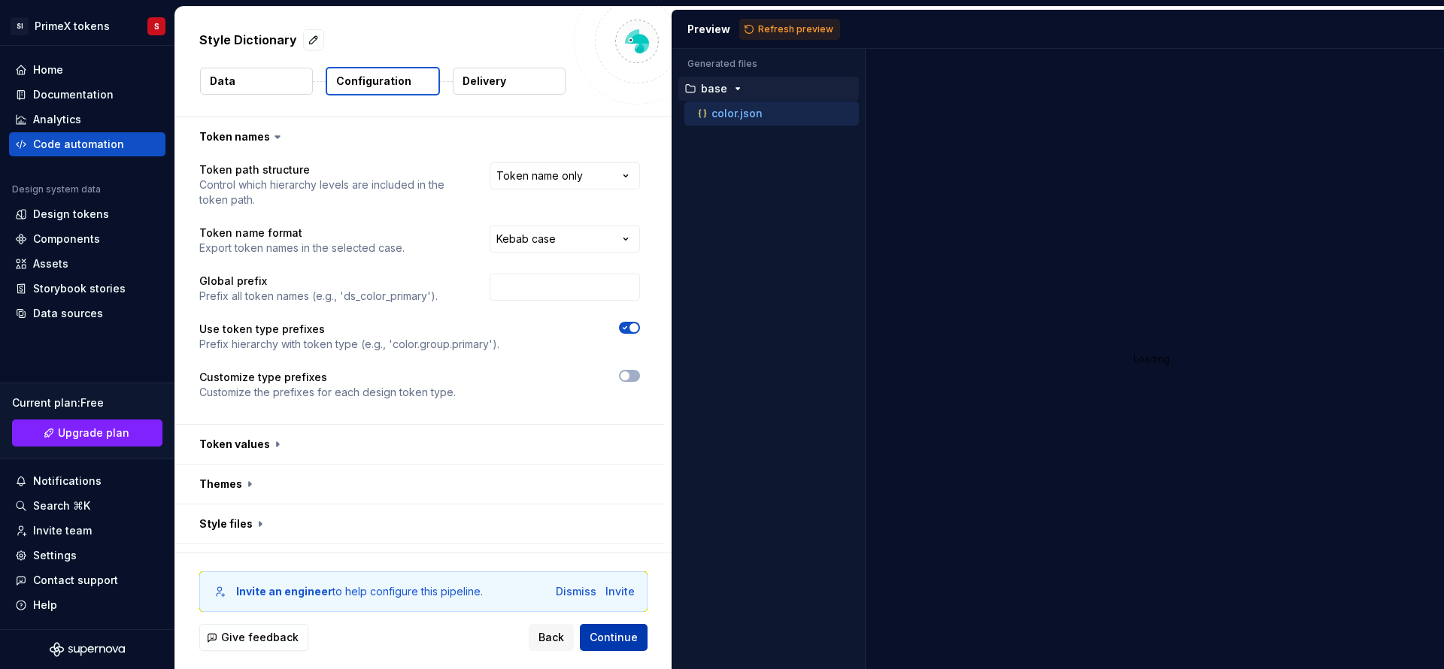
click at [637, 647] on button "Continue" at bounding box center [614, 637] width 68 height 27
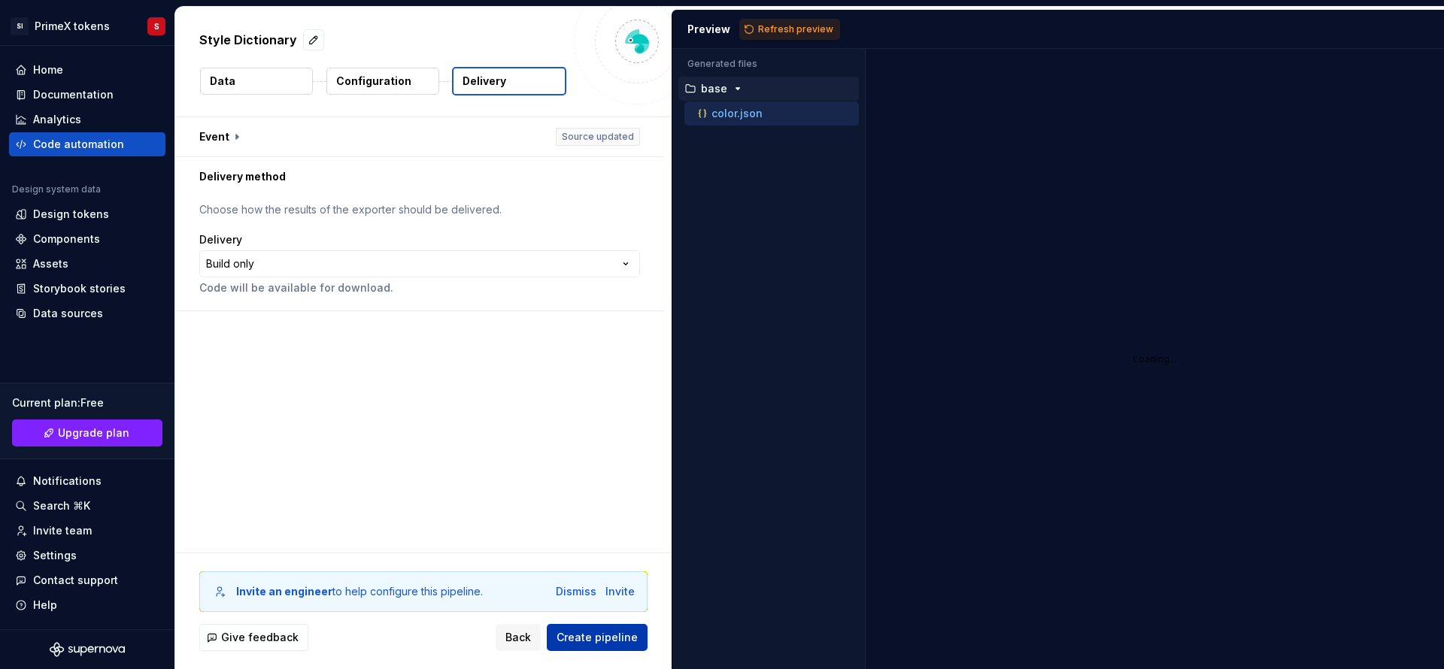
click at [575, 632] on span "Create pipeline" at bounding box center [596, 637] width 81 height 15
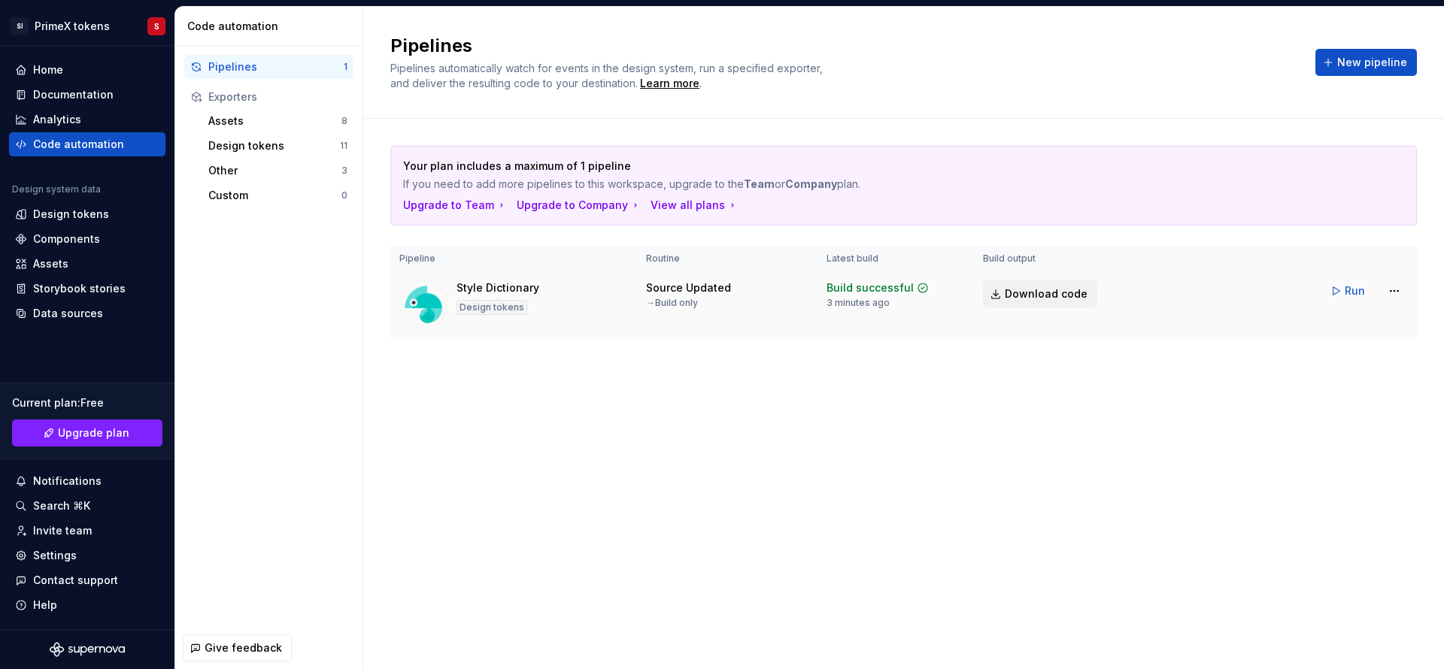
click at [1017, 289] on span "Download code" at bounding box center [1045, 293] width 83 height 15
click at [758, 291] on div "Source Updated → Build only" at bounding box center [727, 294] width 162 height 29
click at [435, 301] on img at bounding box center [423, 304] width 48 height 48
click at [647, 289] on div "Source Updated" at bounding box center [688, 287] width 85 height 15
click at [708, 296] on div "Source Updated → Build only" at bounding box center [688, 294] width 85 height 29
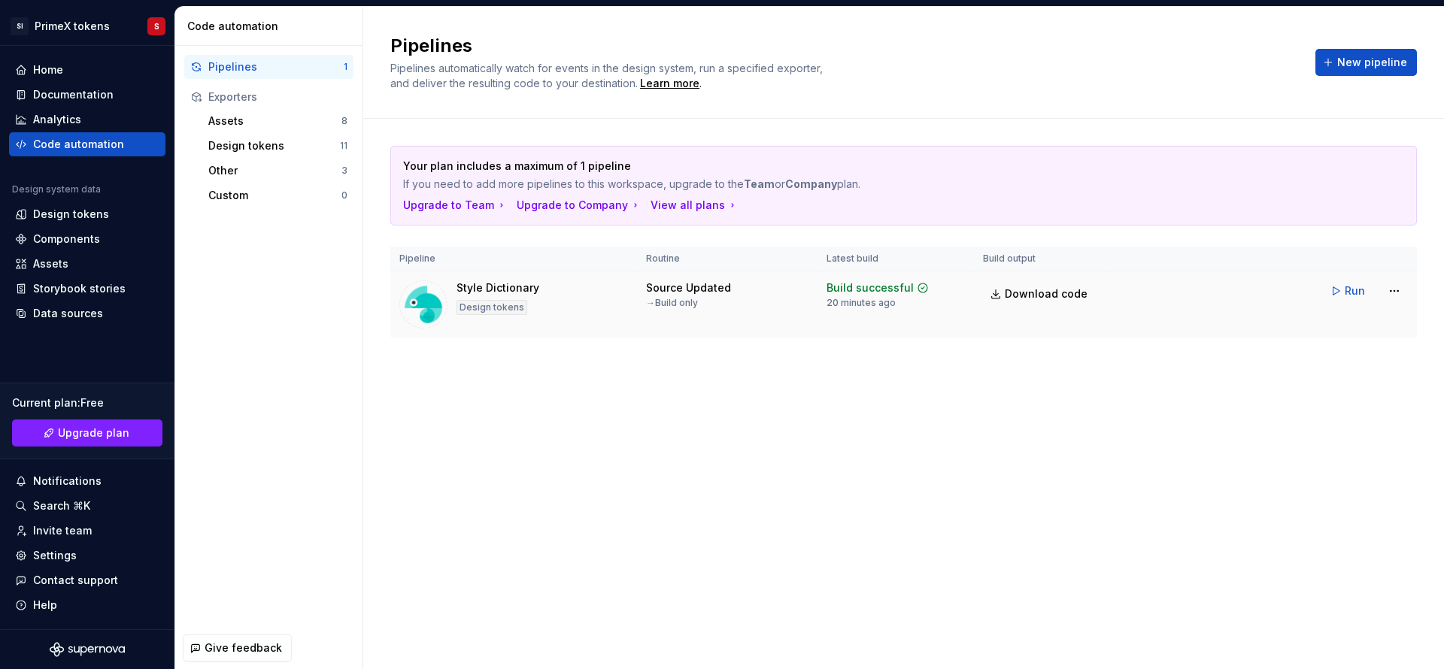
click at [898, 296] on div "Build successful 20 minutes ago" at bounding box center [877, 294] width 102 height 29
click at [892, 286] on div "Build successful" at bounding box center [869, 287] width 87 height 15
click at [882, 300] on div "20 minutes ago" at bounding box center [860, 303] width 69 height 12
click at [1397, 291] on html "SI PrimeX tokens S Home Documentation Analytics Code automation Design system d…" at bounding box center [722, 334] width 1444 height 669
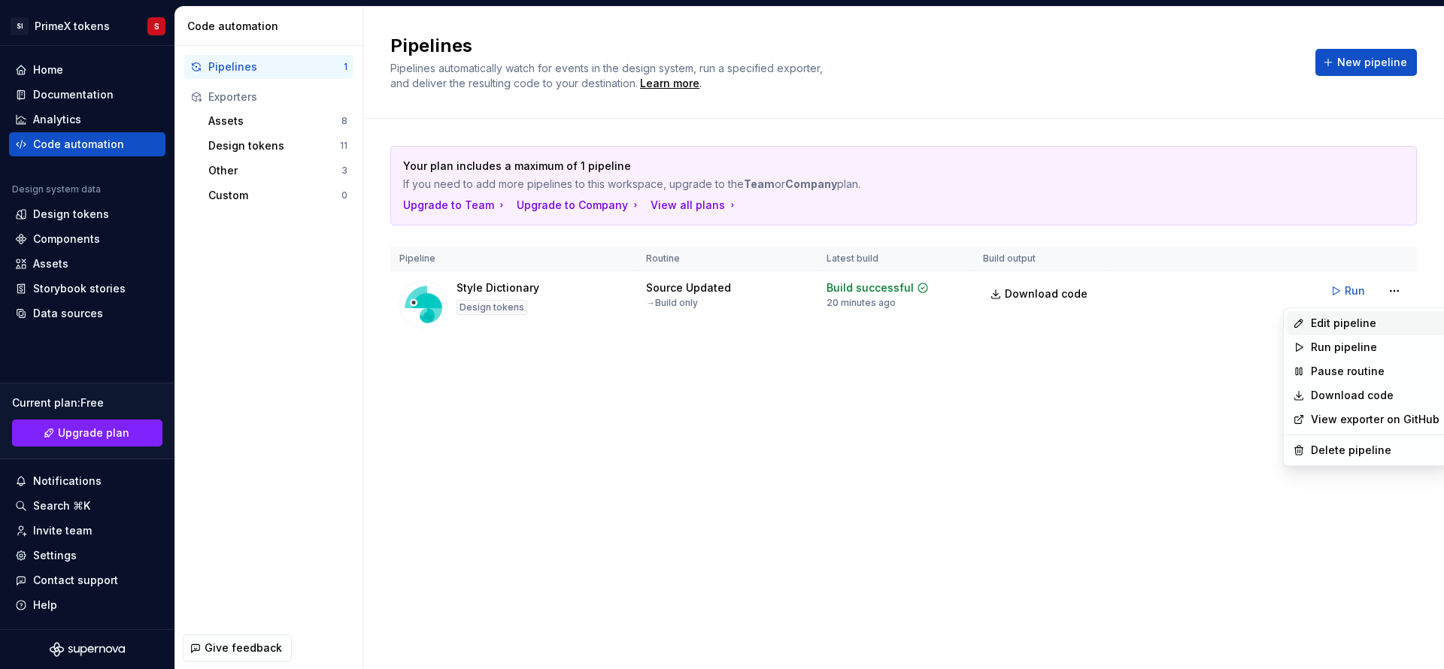
click at [1361, 327] on div "Edit pipeline" at bounding box center [1374, 323] width 129 height 15
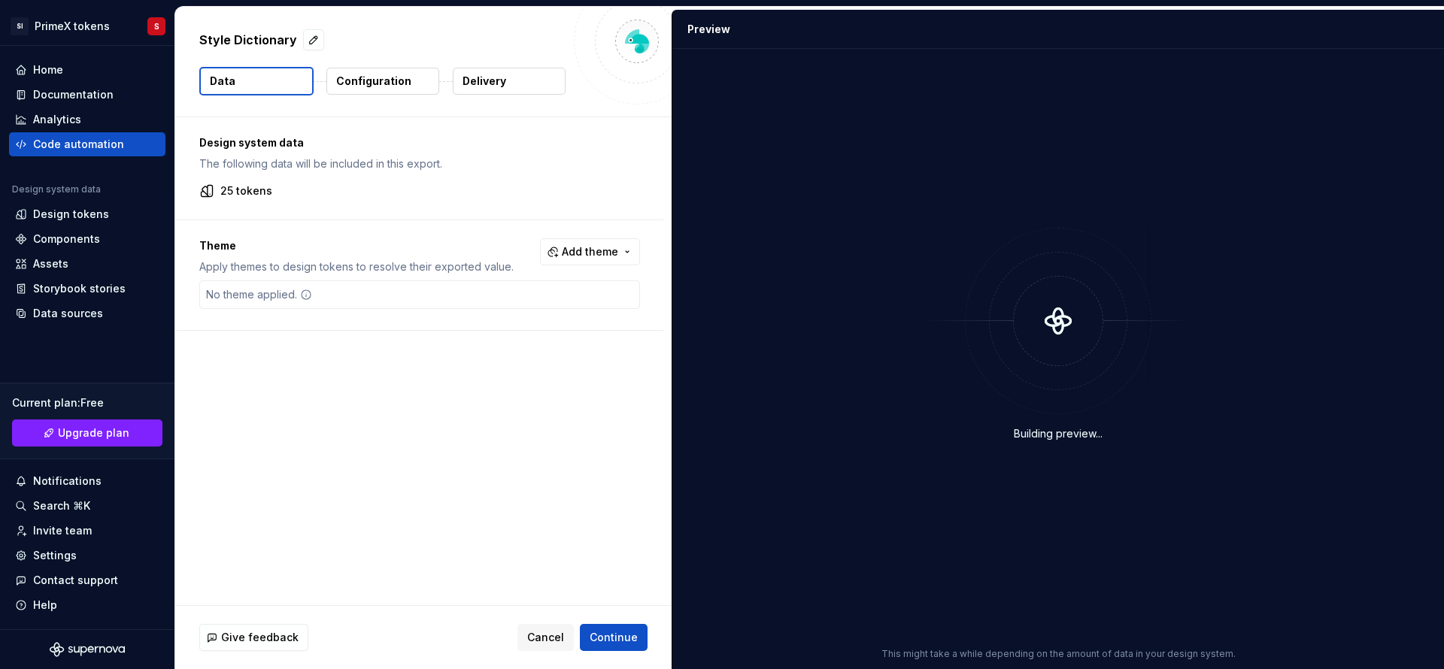
click at [378, 74] on p "Configuration" at bounding box center [373, 81] width 75 height 15
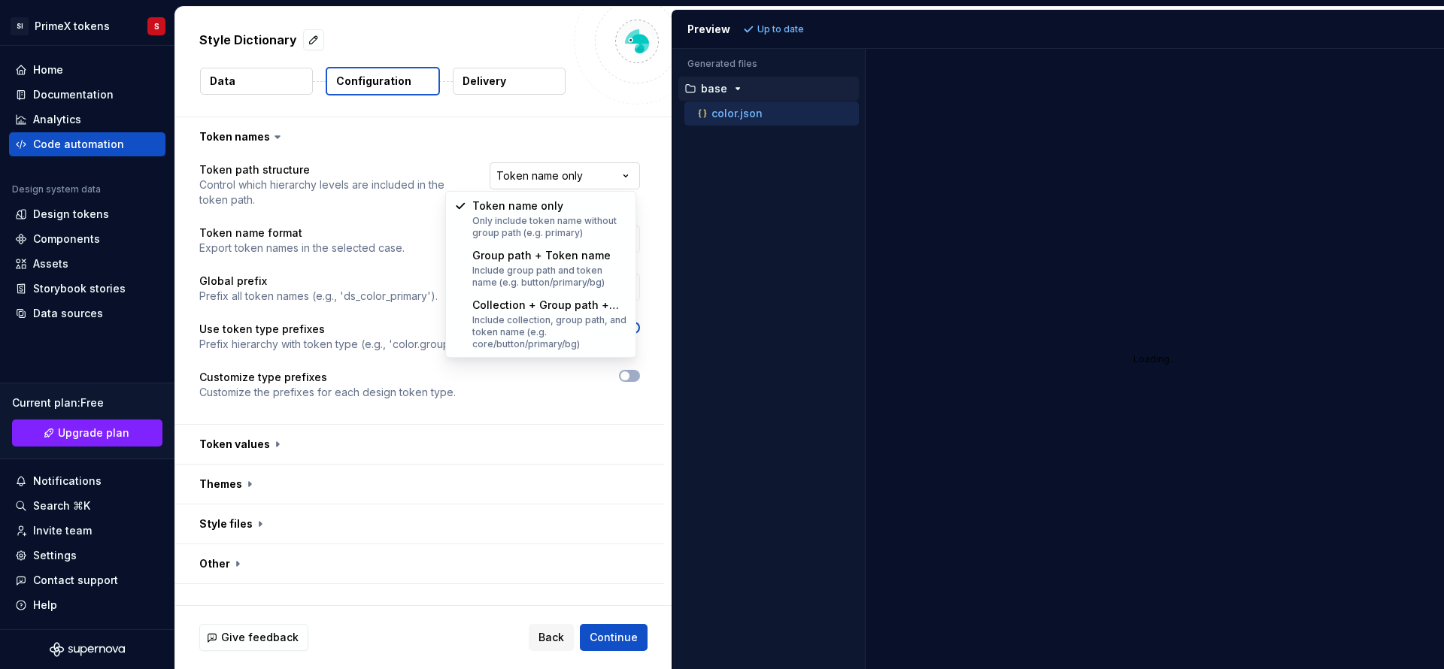
click at [617, 169] on html "**********" at bounding box center [722, 334] width 1444 height 669
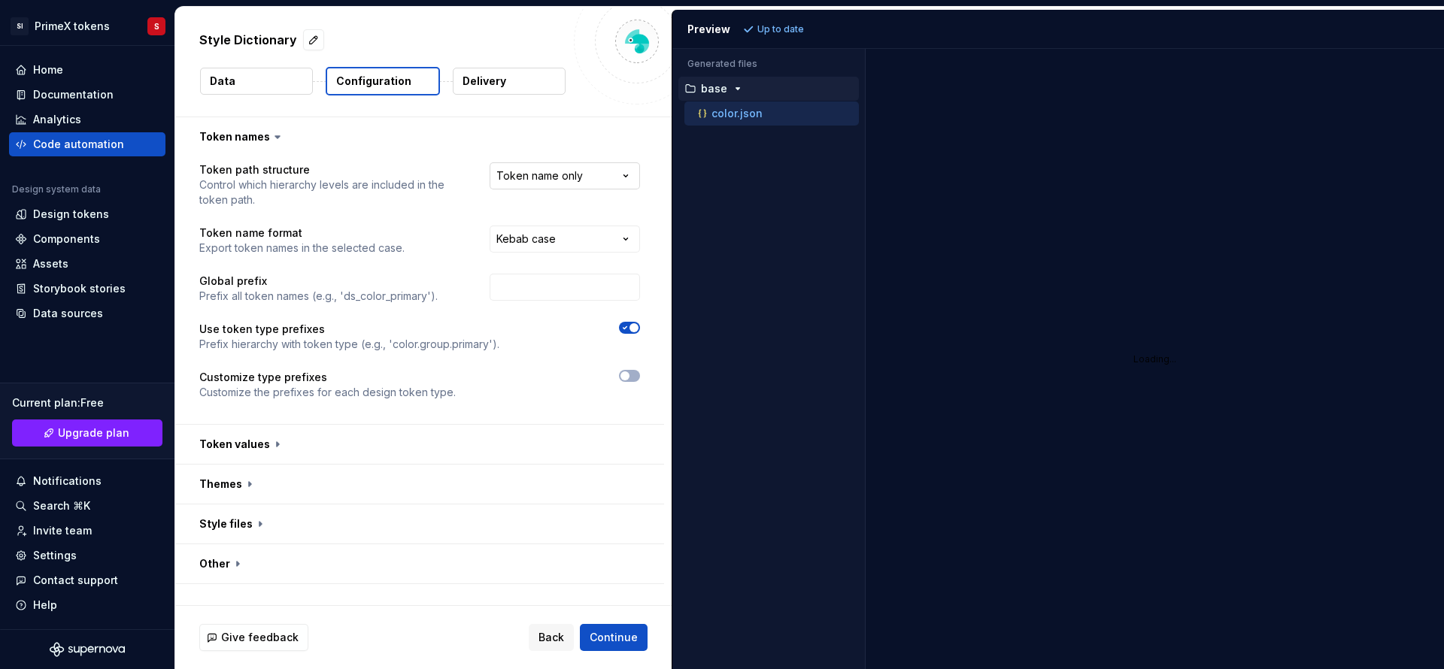
click at [617, 169] on html "**********" at bounding box center [722, 334] width 1444 height 669
click at [567, 437] on button "button" at bounding box center [419, 444] width 489 height 39
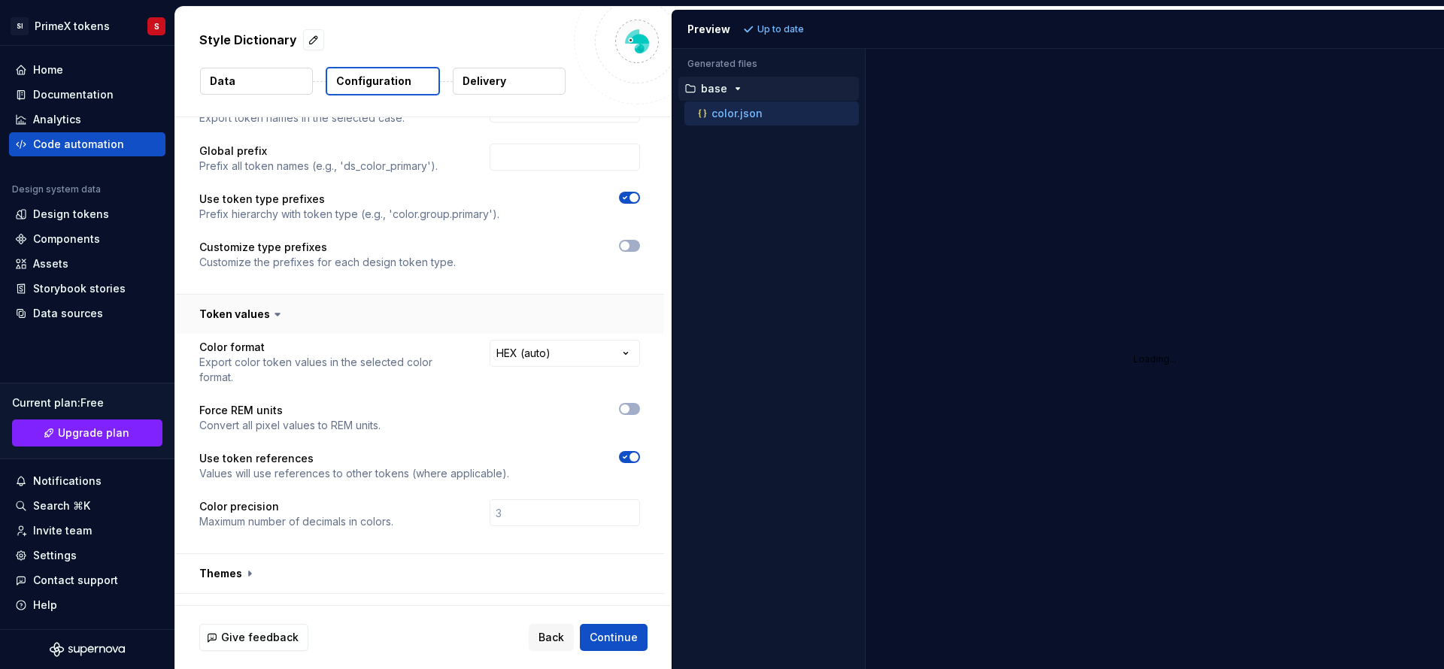
scroll to position [129, 0]
click at [477, 303] on button "button" at bounding box center [419, 315] width 489 height 39
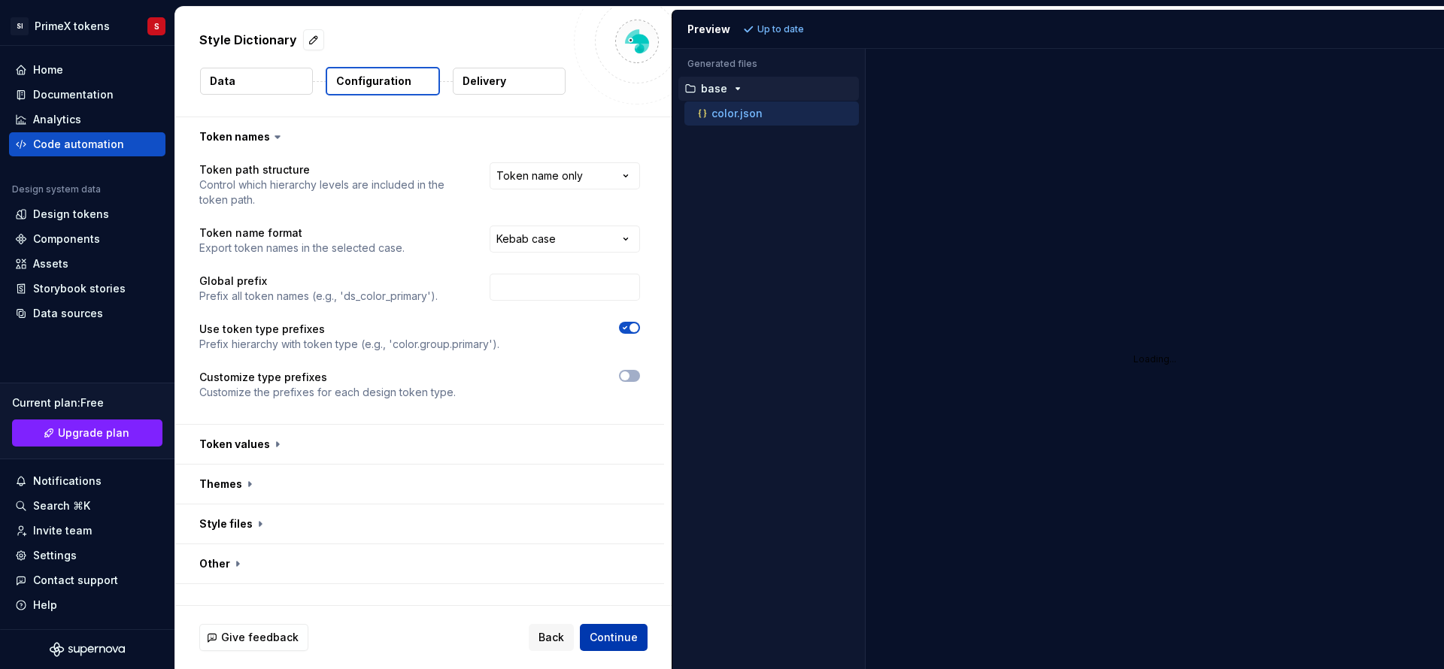
click at [620, 637] on span "Continue" at bounding box center [613, 637] width 48 height 15
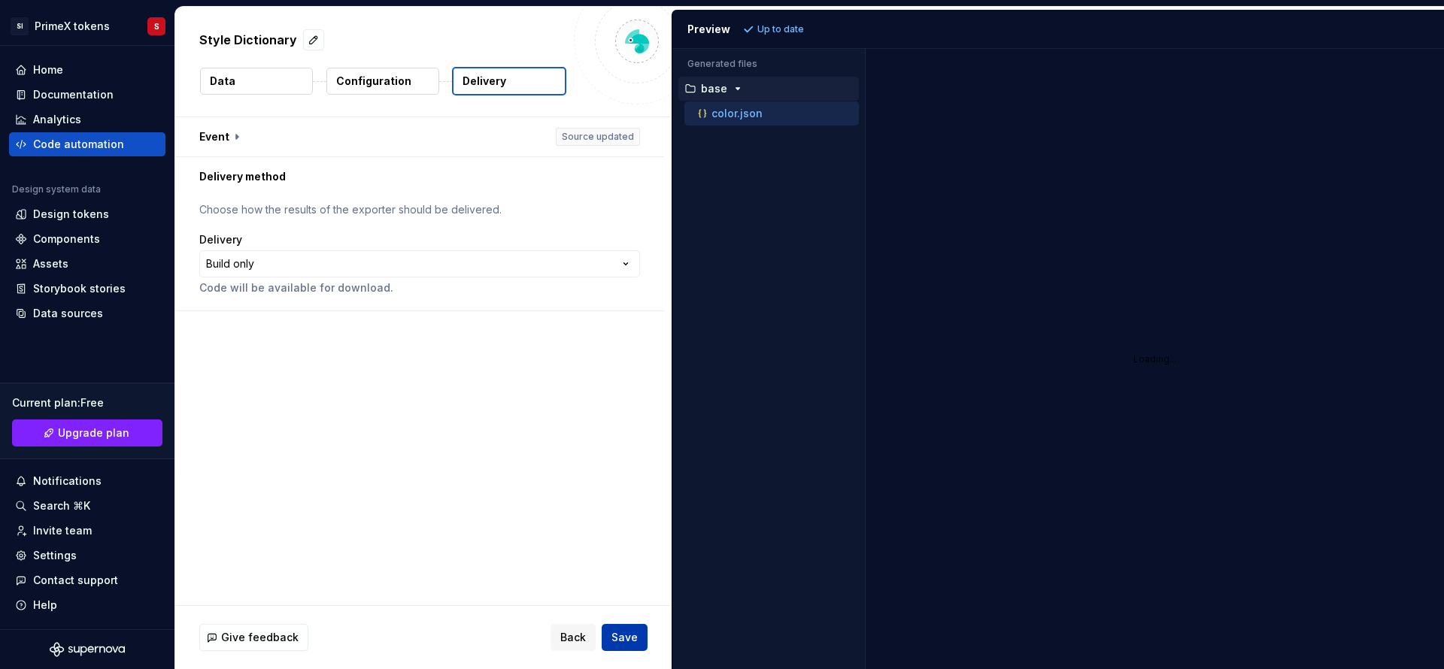
click at [620, 637] on span "Save" at bounding box center [624, 637] width 26 height 15
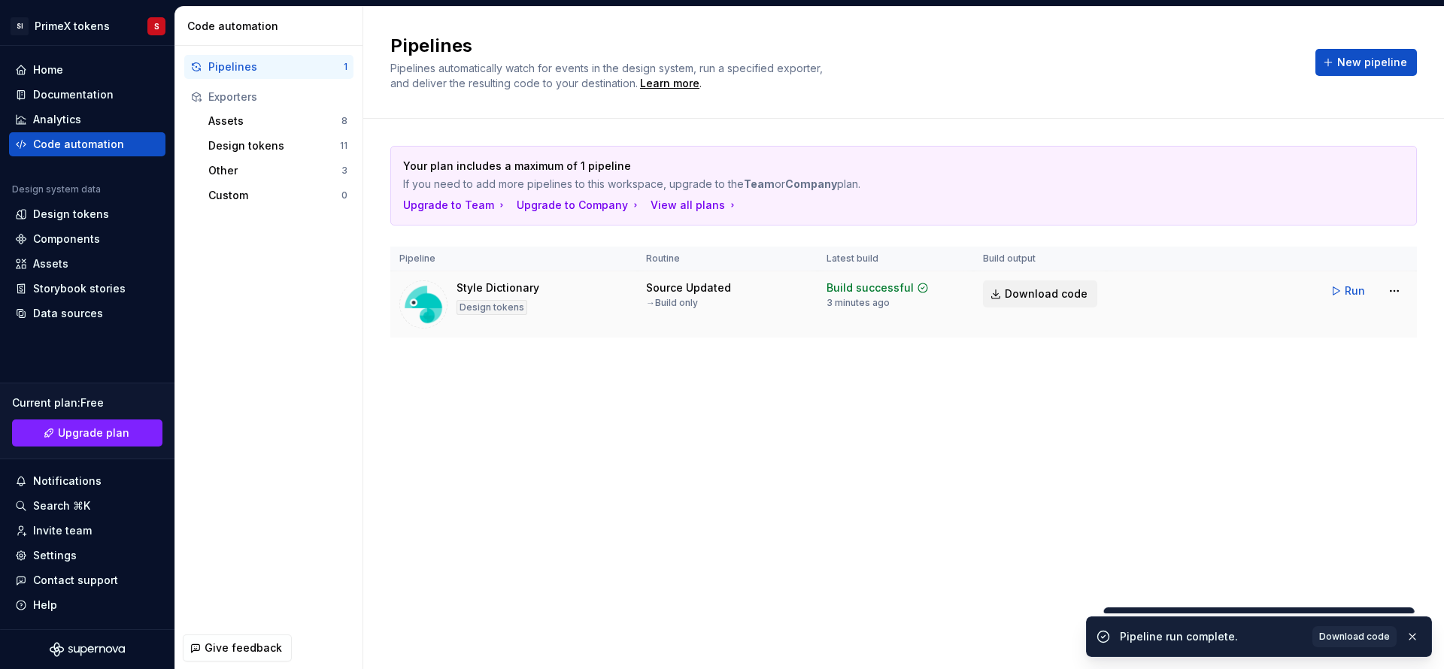
click at [1009, 296] on span "Download code" at bounding box center [1045, 293] width 83 height 15
